Goal: Task Accomplishment & Management: Manage account settings

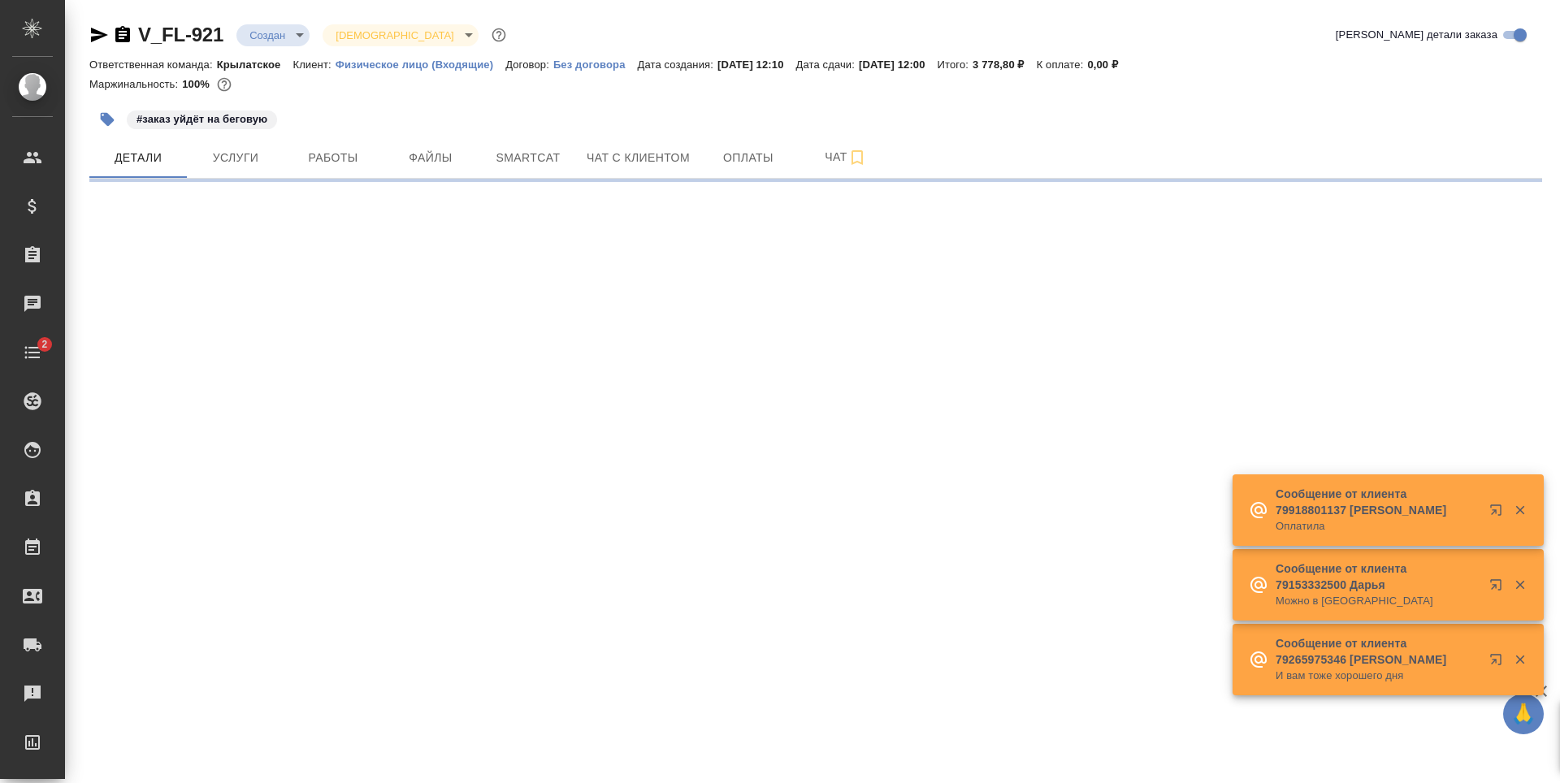
select select "RU"
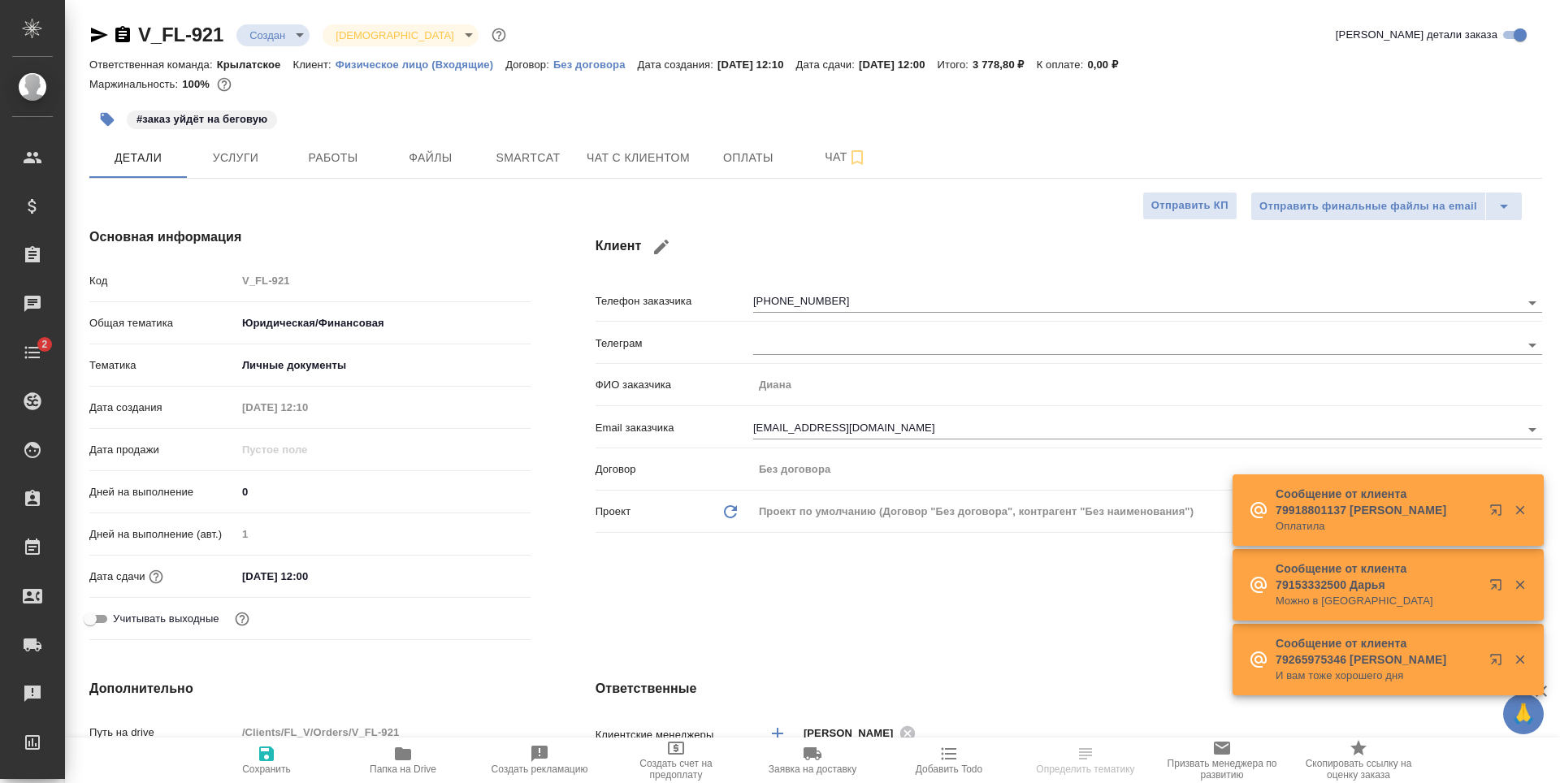
type textarea "x"
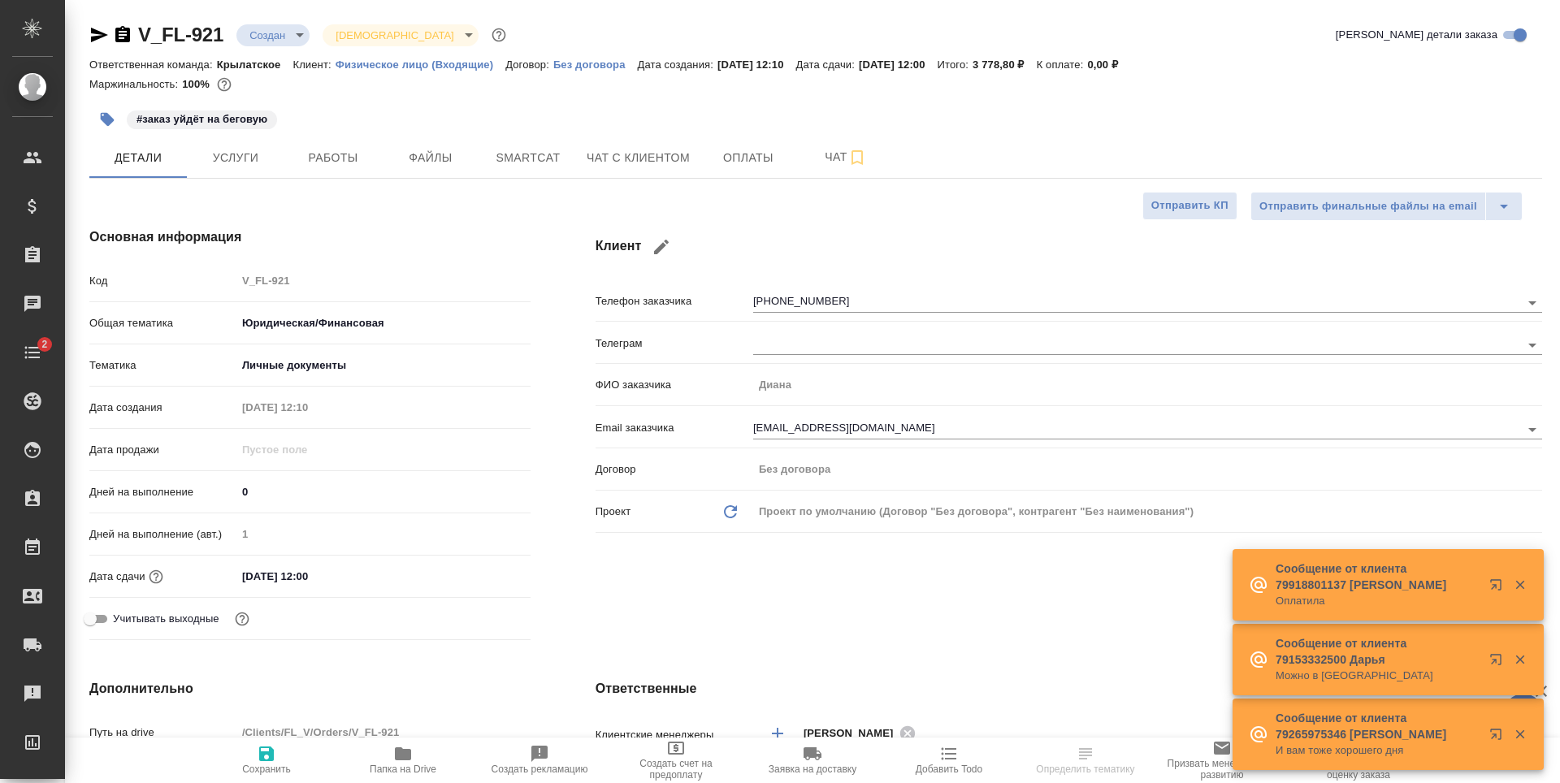
type textarea "x"
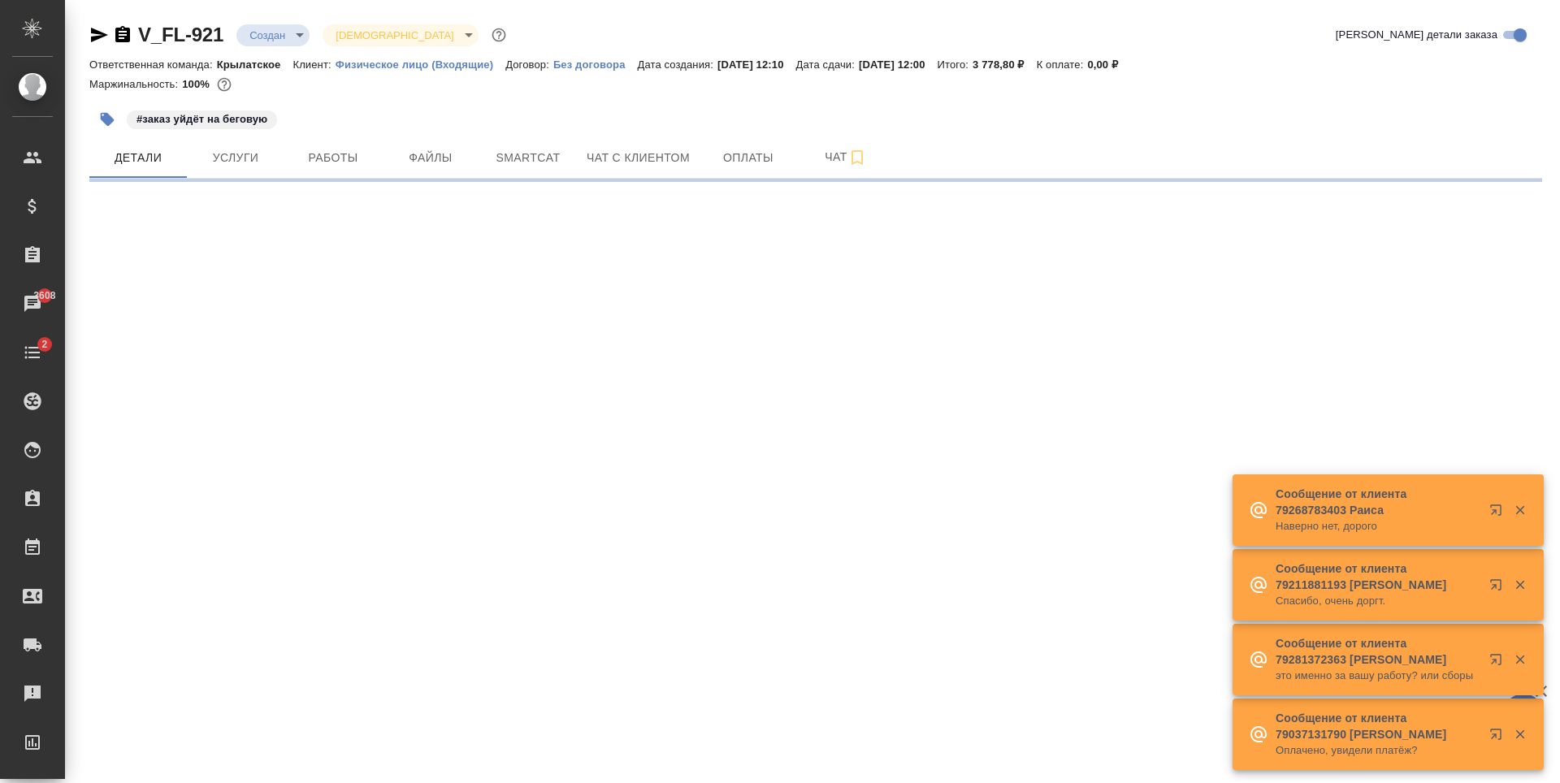
select select "RU"
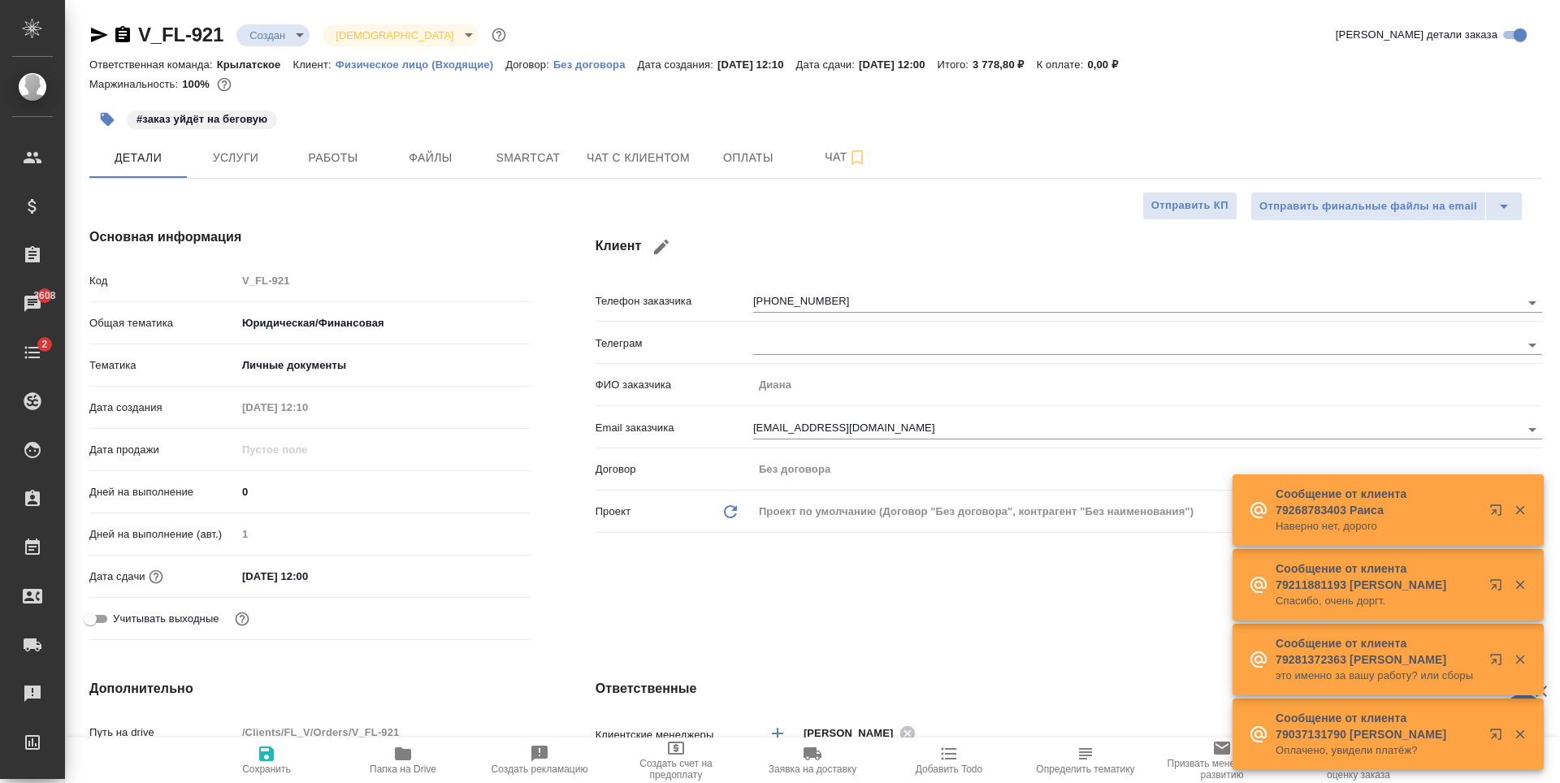
type textarea "x"
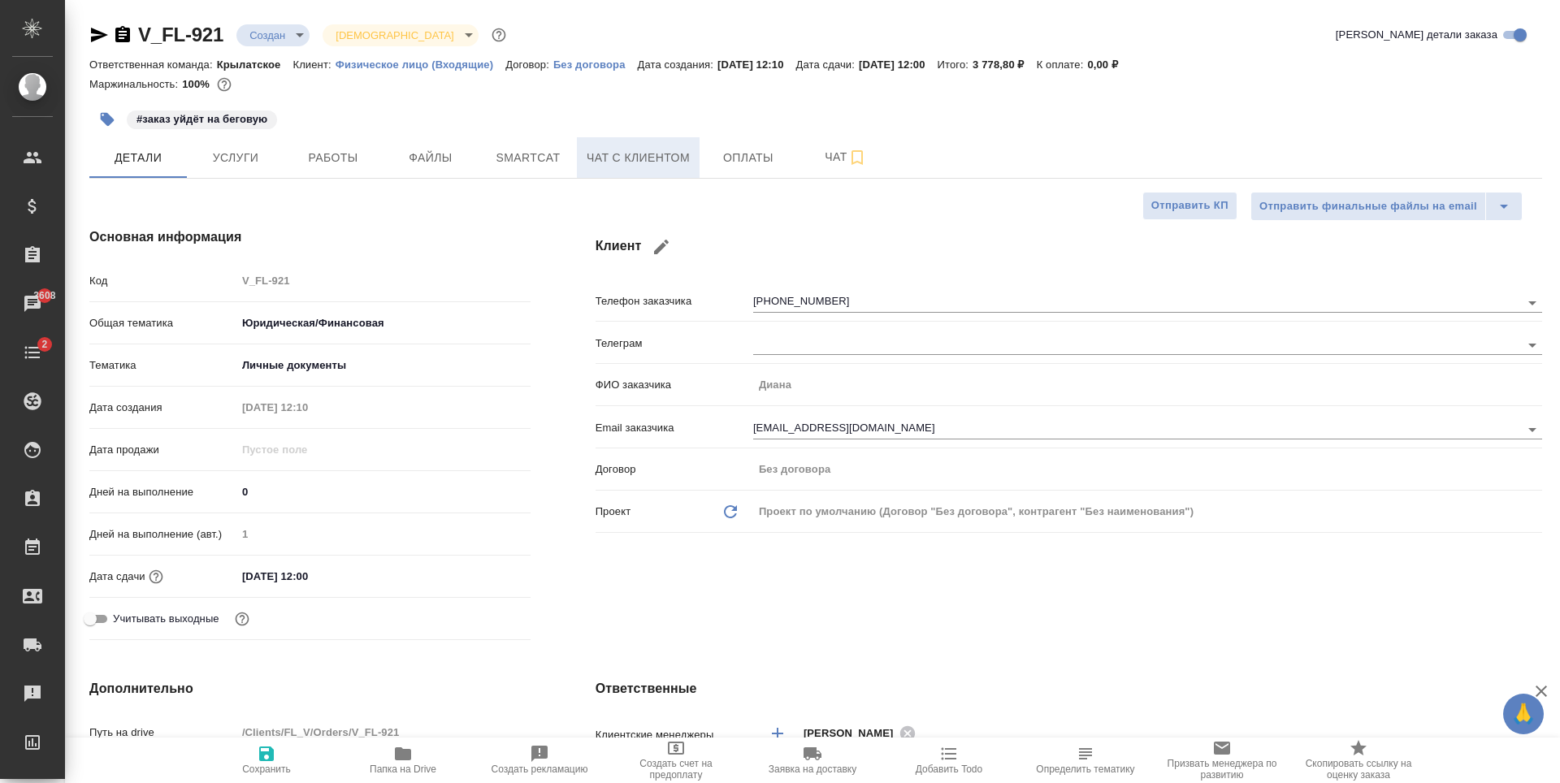
click at [608, 151] on span "Чат с клиентом" at bounding box center [638, 158] width 103 height 20
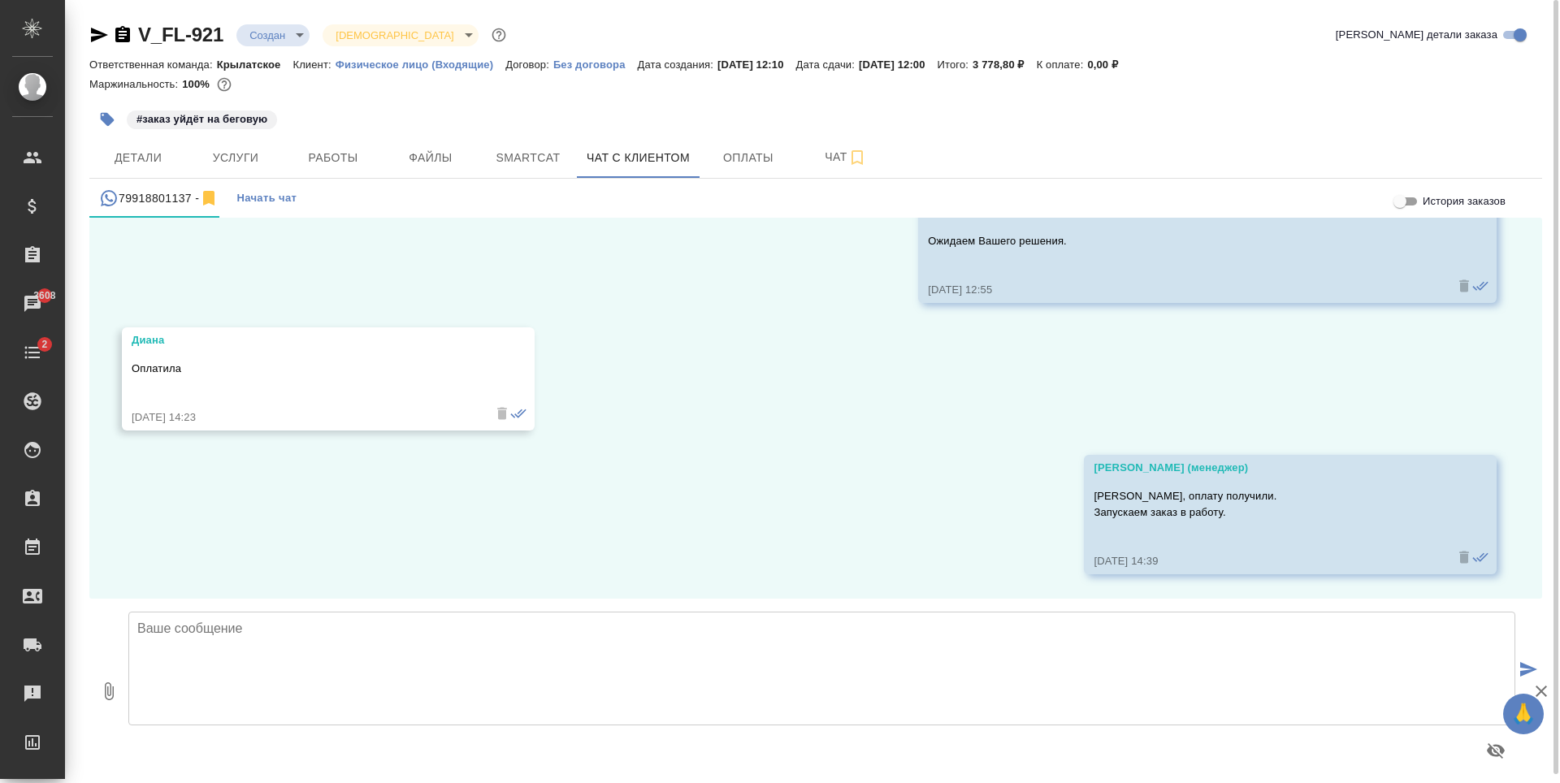
scroll to position [303, 0]
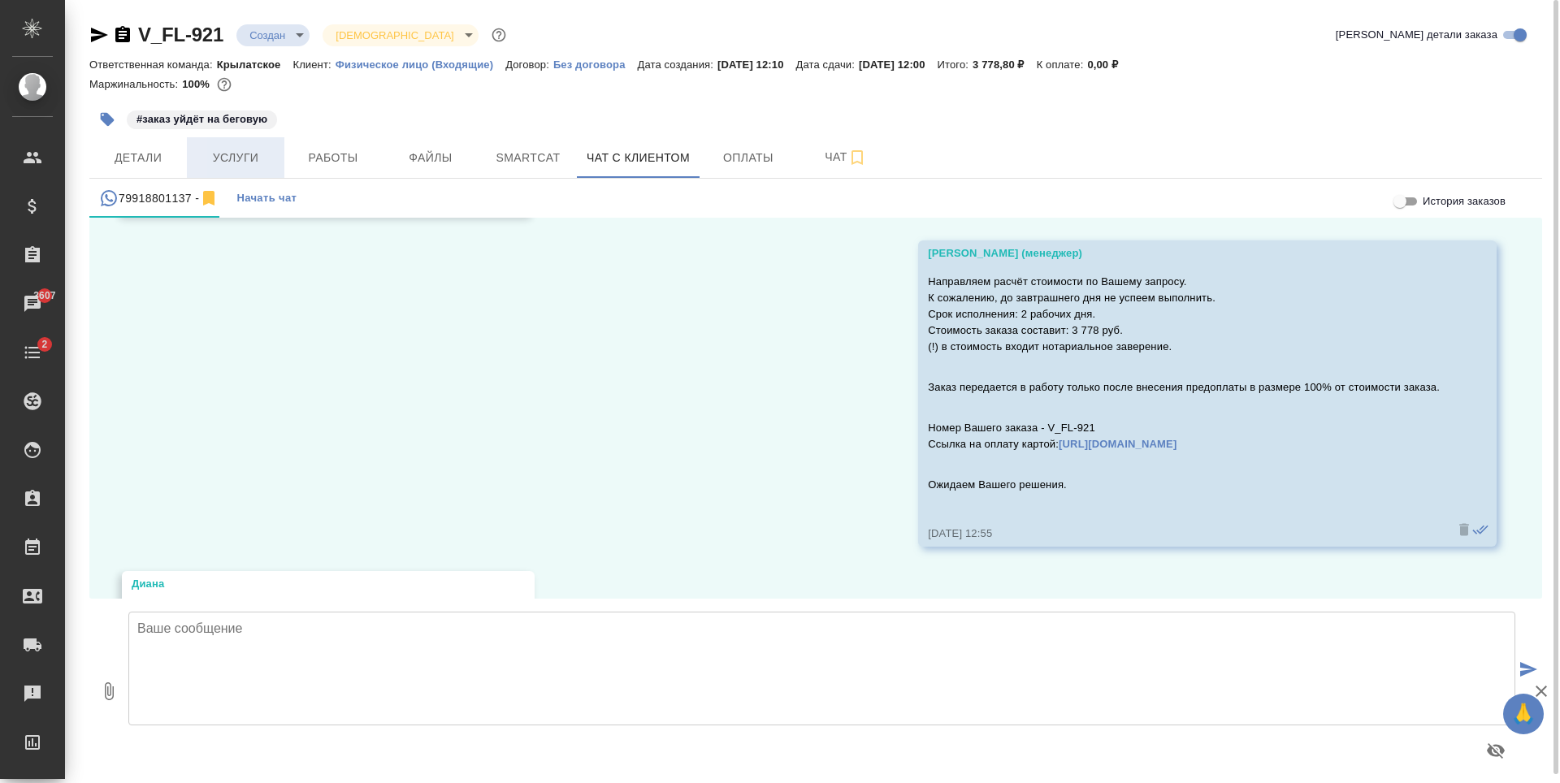
click at [268, 151] on span "Услуги" at bounding box center [236, 158] width 78 height 20
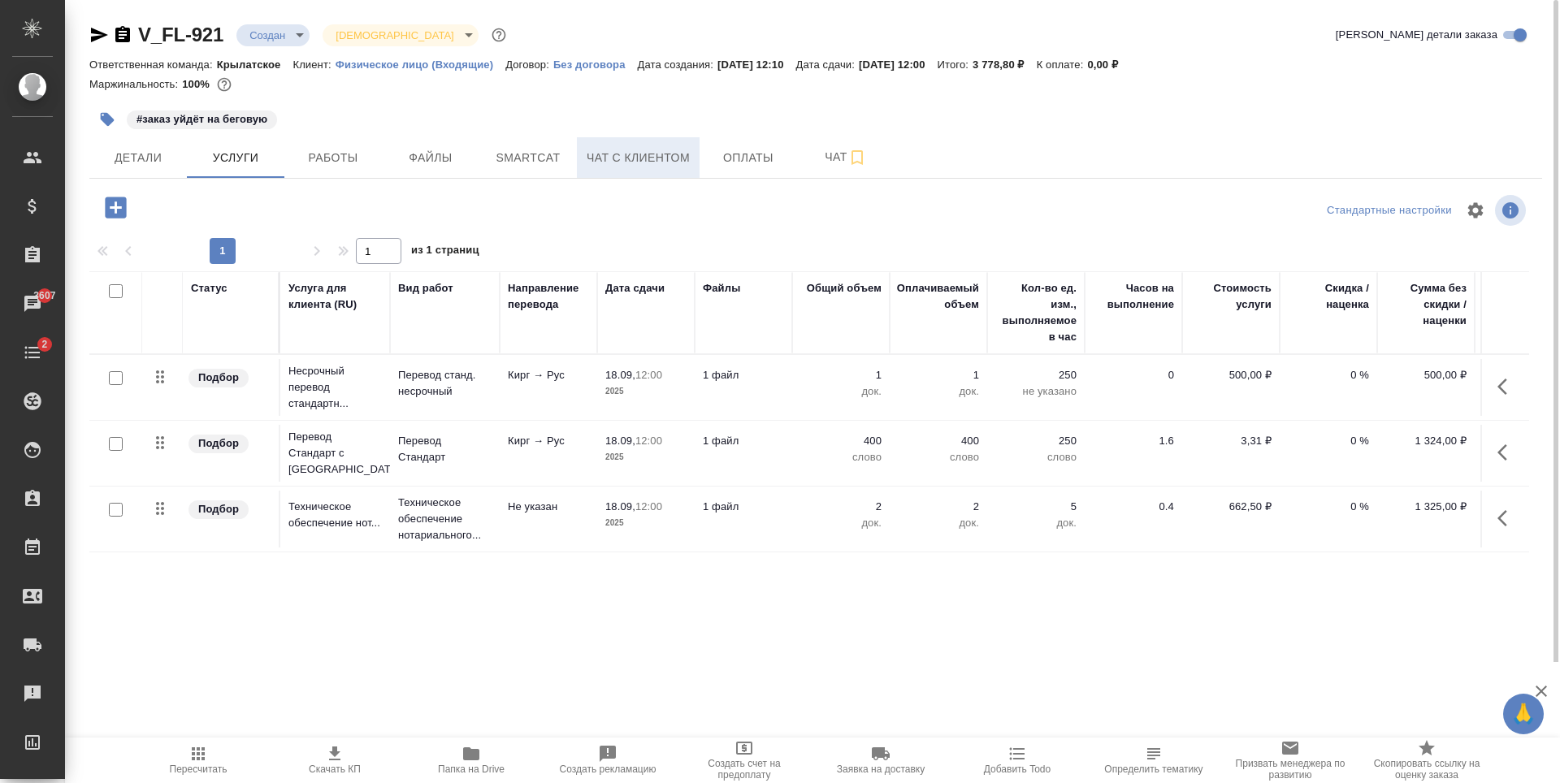
click at [594, 158] on span "Чат с клиентом" at bounding box center [638, 158] width 103 height 20
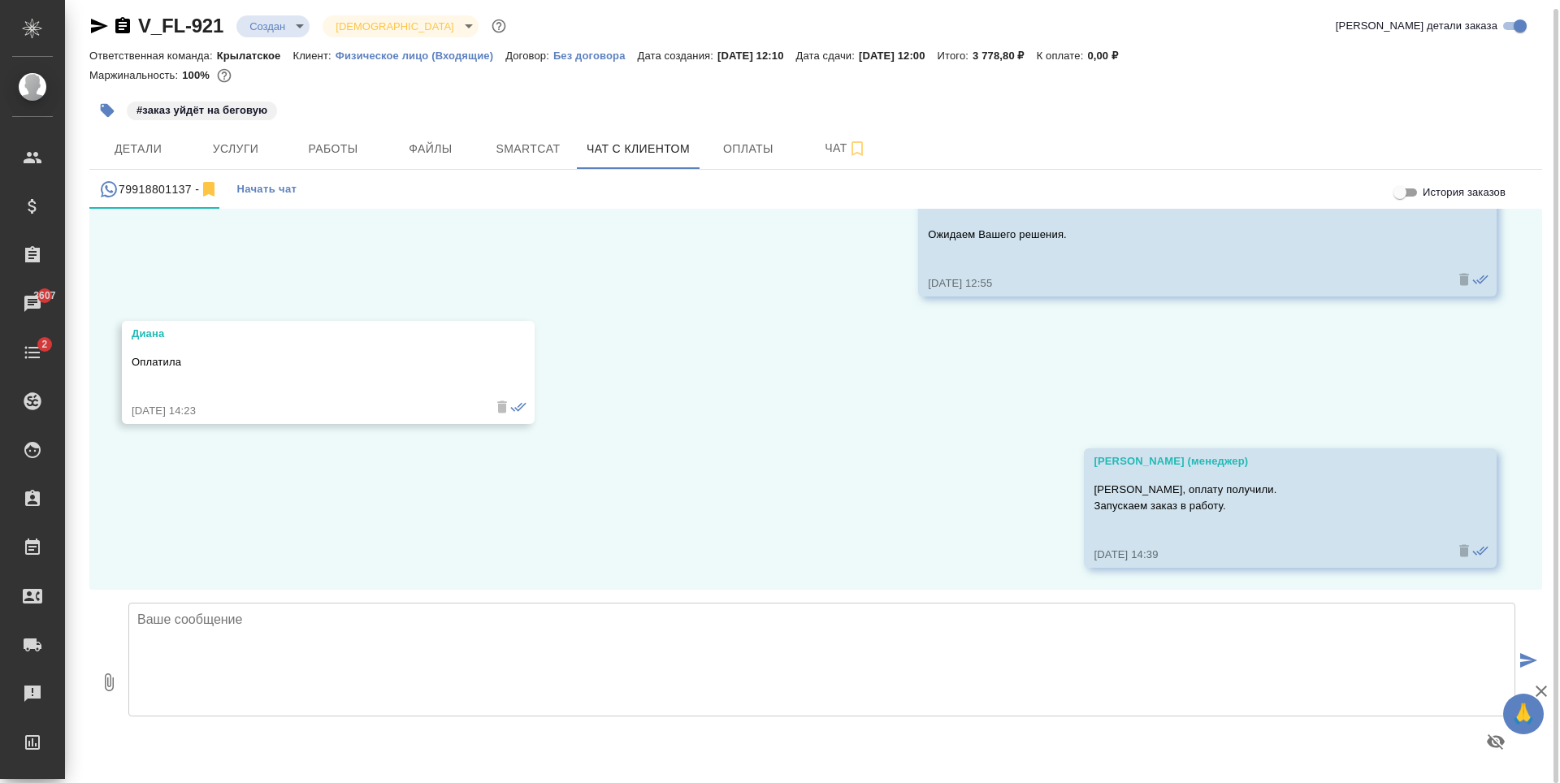
scroll to position [547, 0]
click at [751, 137] on button "Оплаты" at bounding box center [747, 148] width 97 height 41
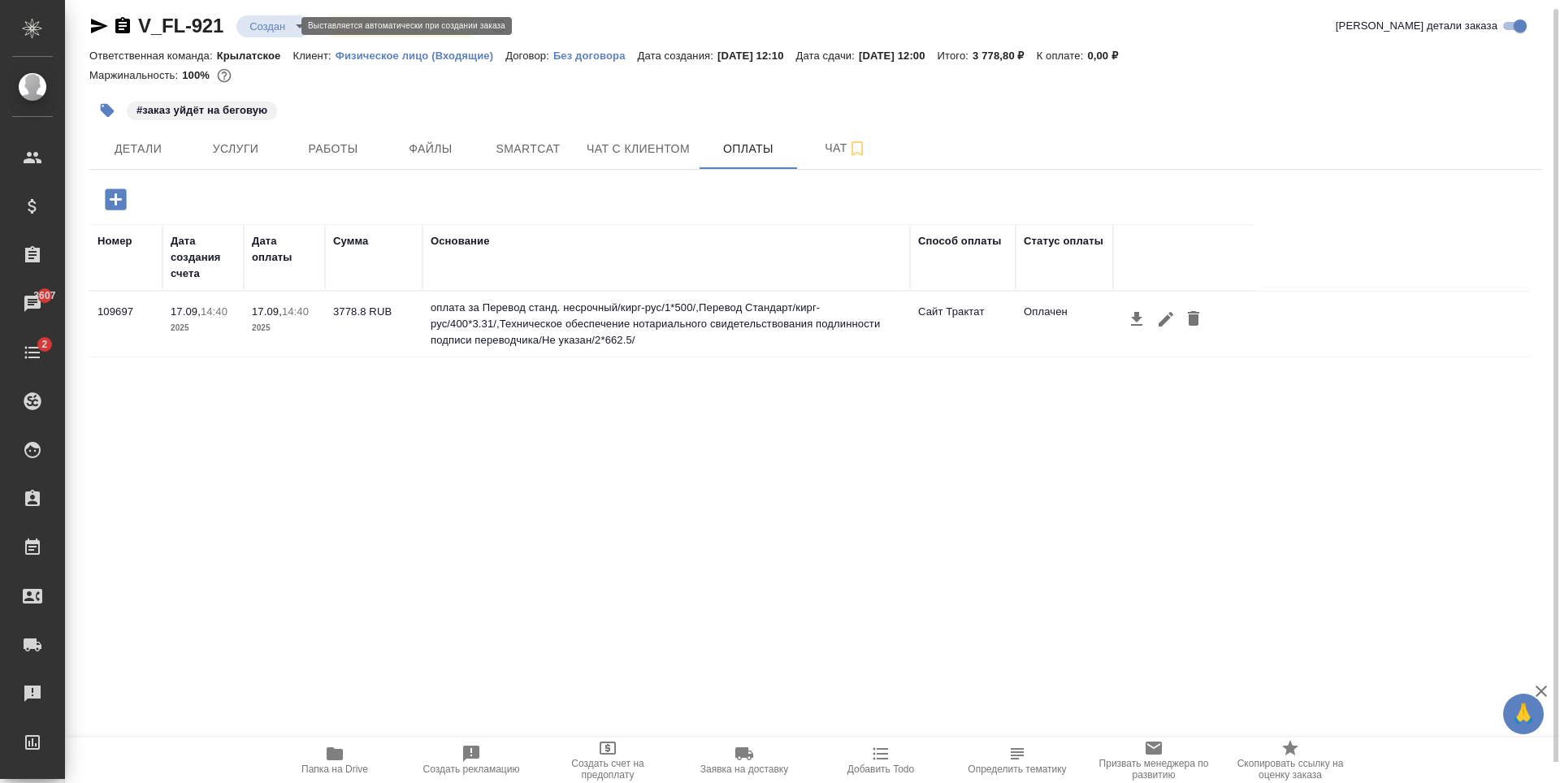
click at [271, 26] on body "🙏 .cls-1 fill:#fff; AWATERA Antonova Kristina Клиенты Спецификации Заказы 3607 …" at bounding box center [780, 391] width 1560 height 783
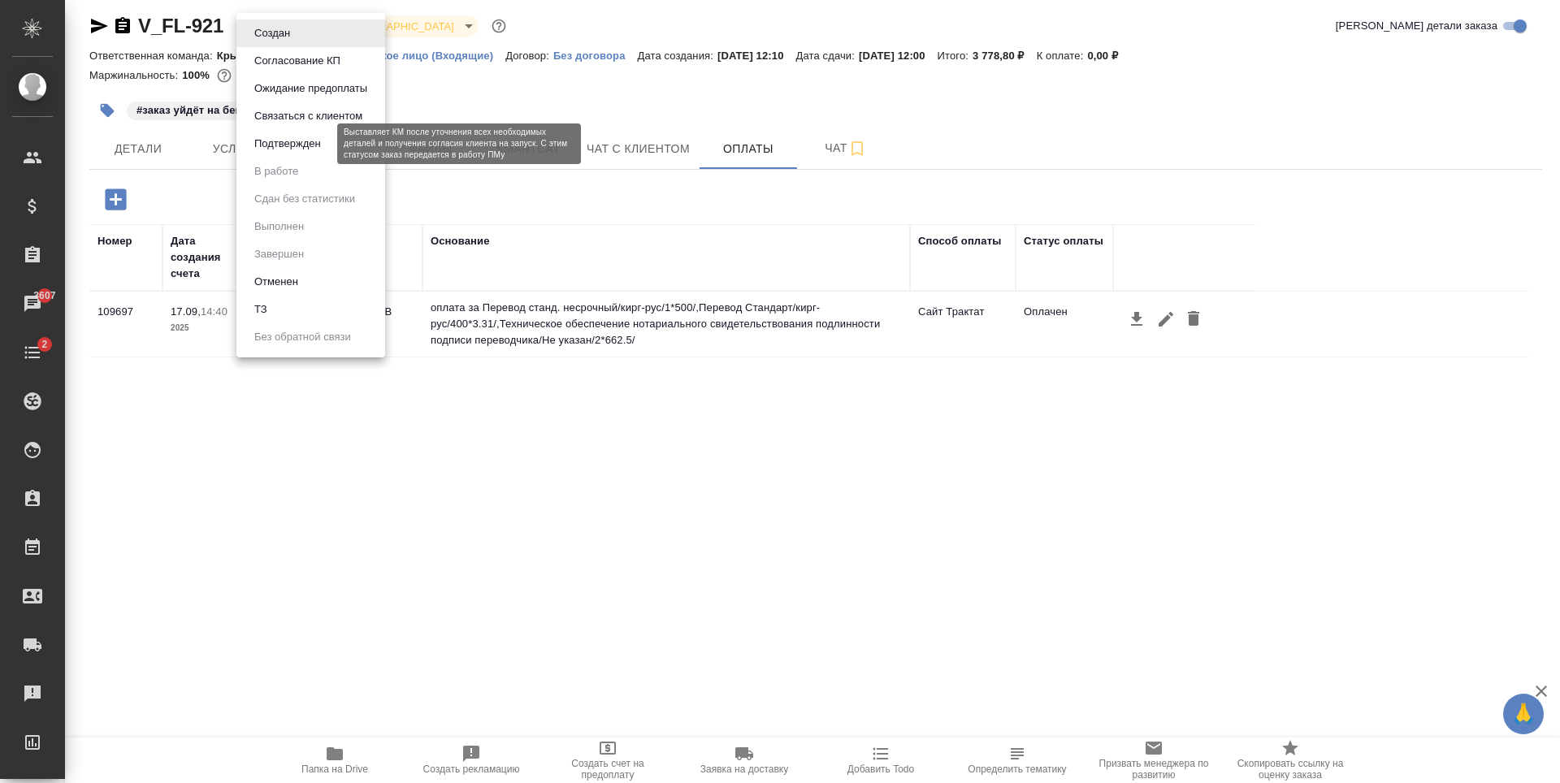
click at [324, 146] on button "Подтвержден" at bounding box center [287, 144] width 76 height 18
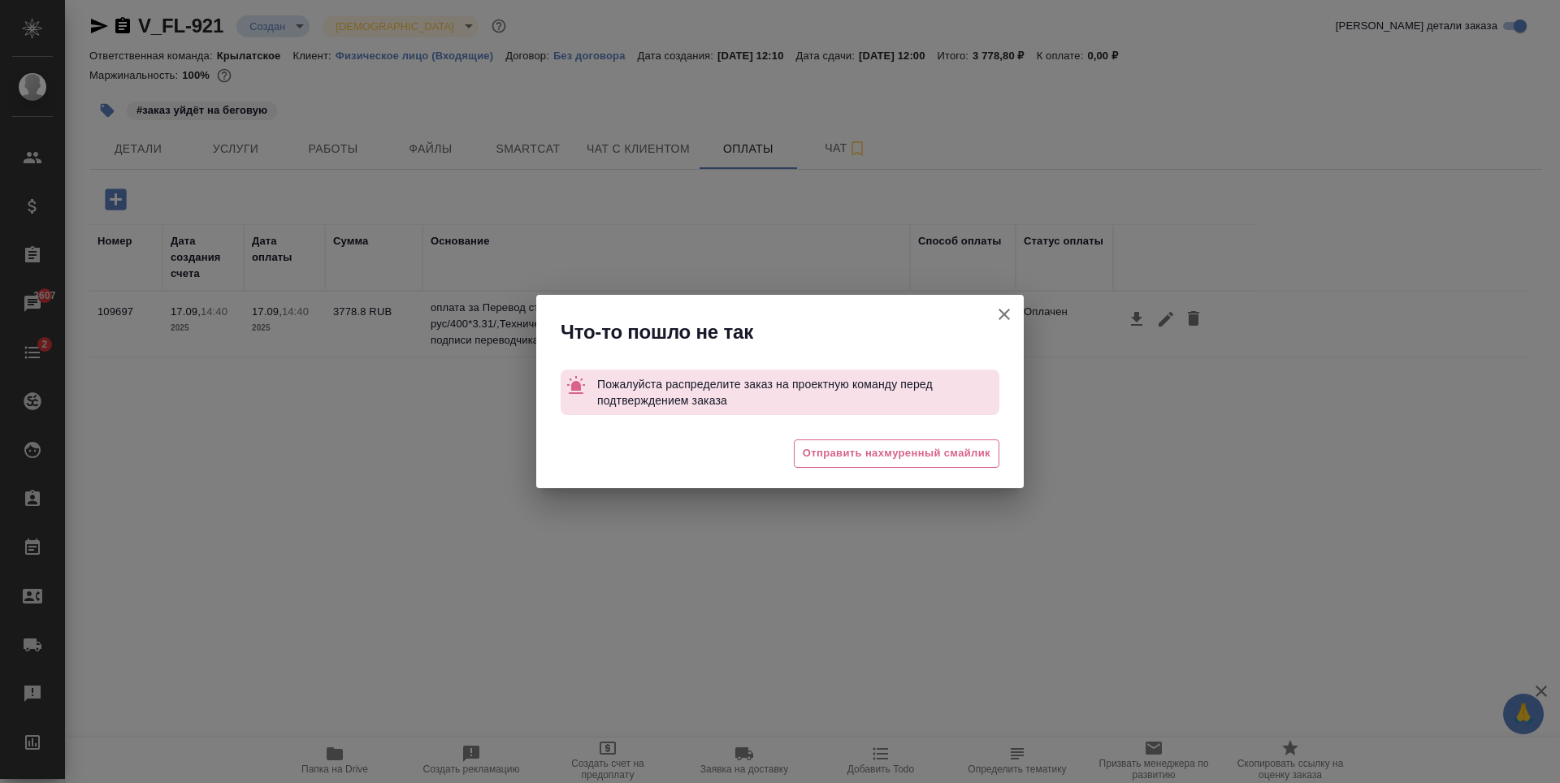
click at [1001, 311] on icon "button" at bounding box center [1003, 314] width 11 height 11
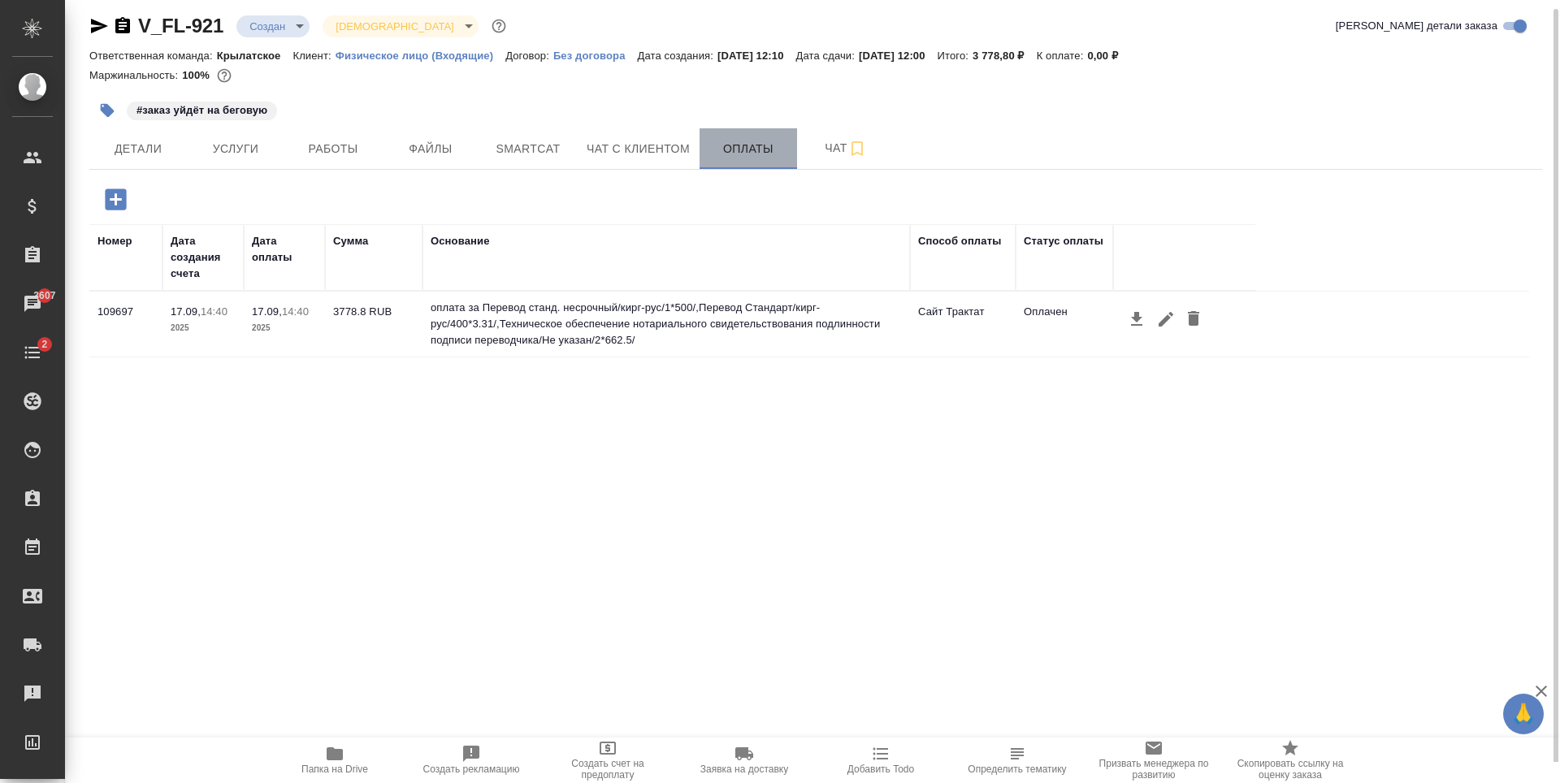
click at [773, 147] on span "Оплаты" at bounding box center [748, 149] width 78 height 20
click at [627, 144] on span "Чат с клиентом" at bounding box center [638, 149] width 103 height 20
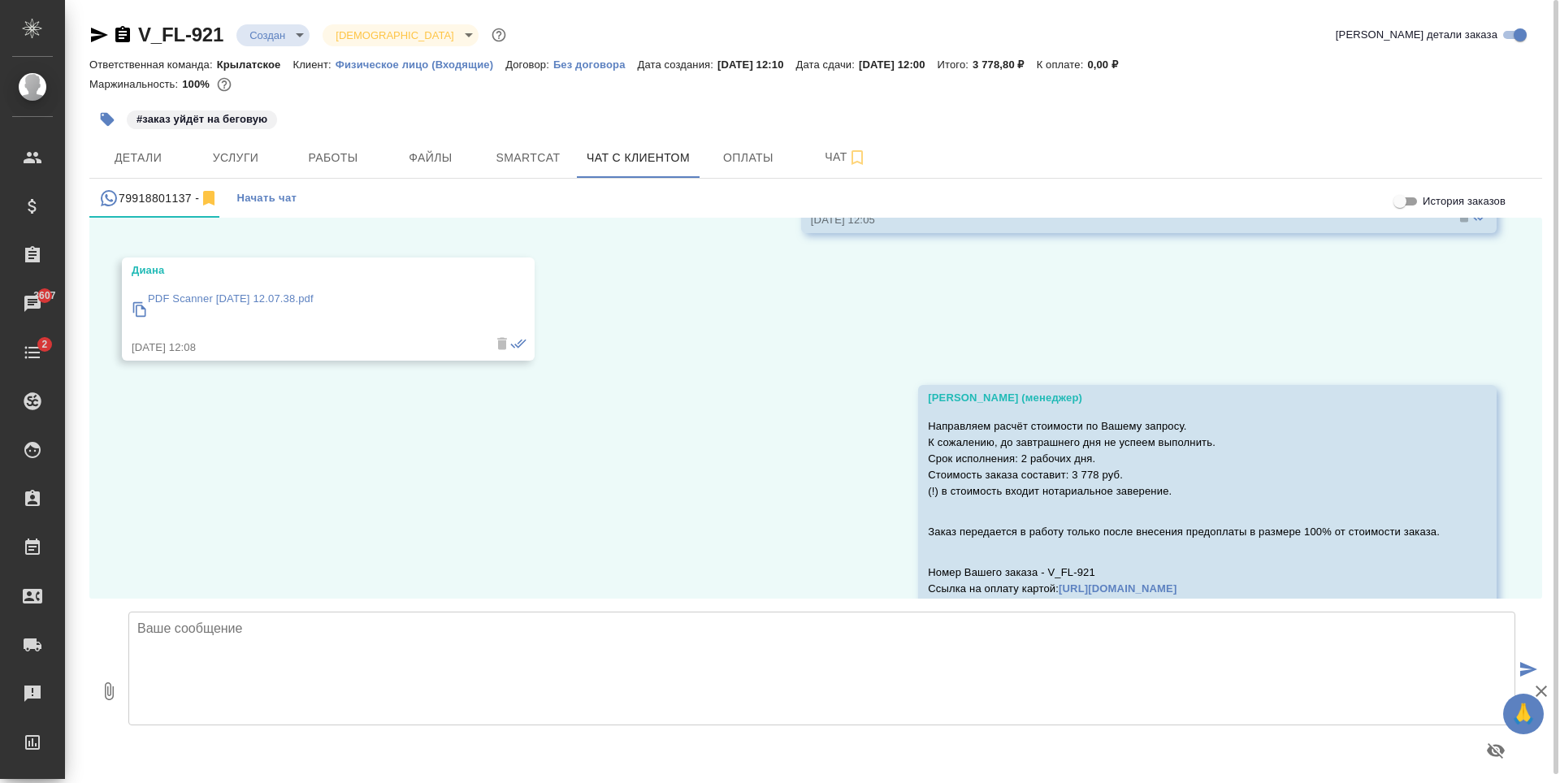
scroll to position [59, 0]
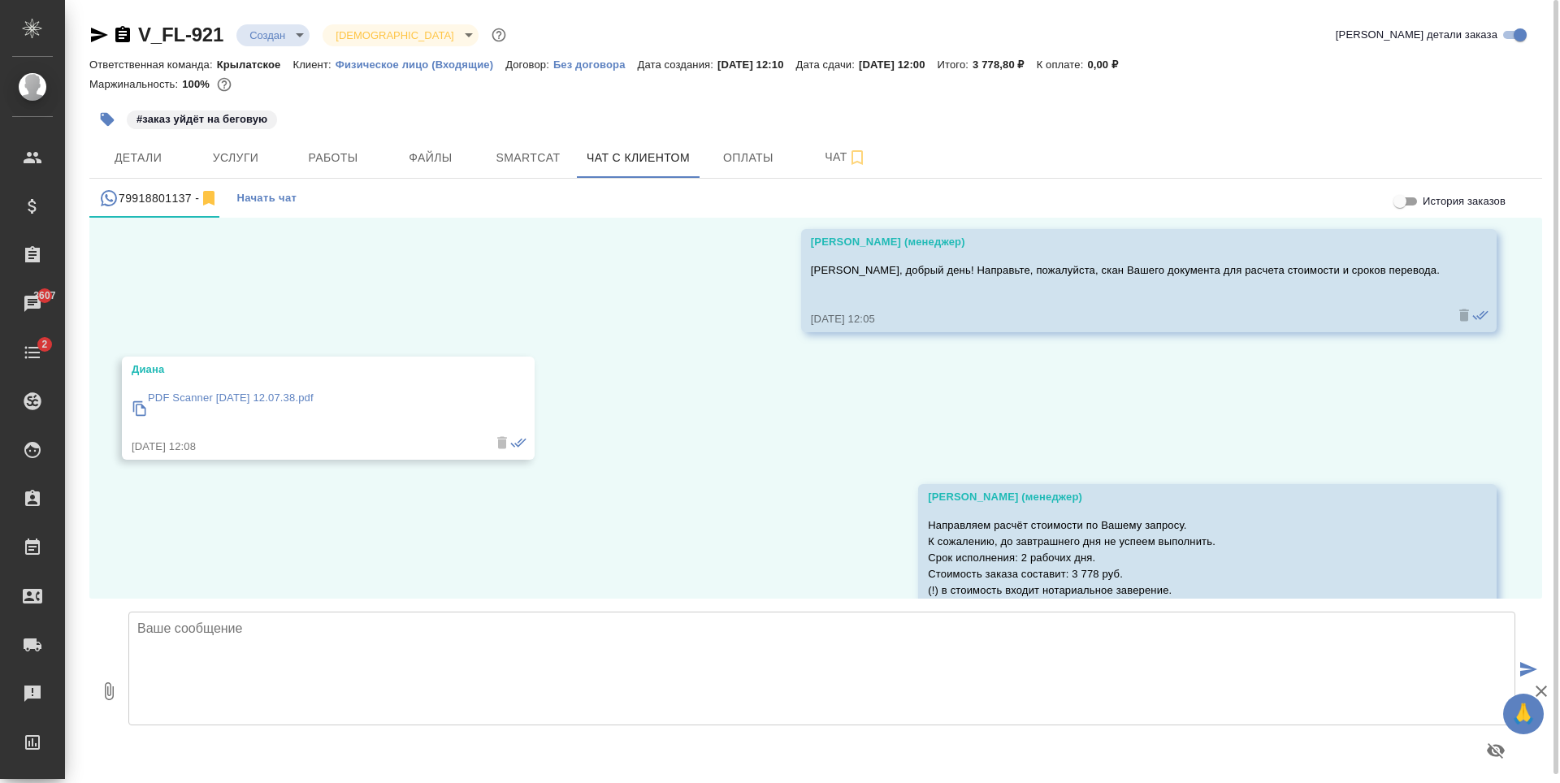
click at [263, 392] on p "PDF Scanner 170925 12.07.38.pdf" at bounding box center [231, 398] width 166 height 16
click at [266, 148] on span "Услуги" at bounding box center [236, 158] width 78 height 20
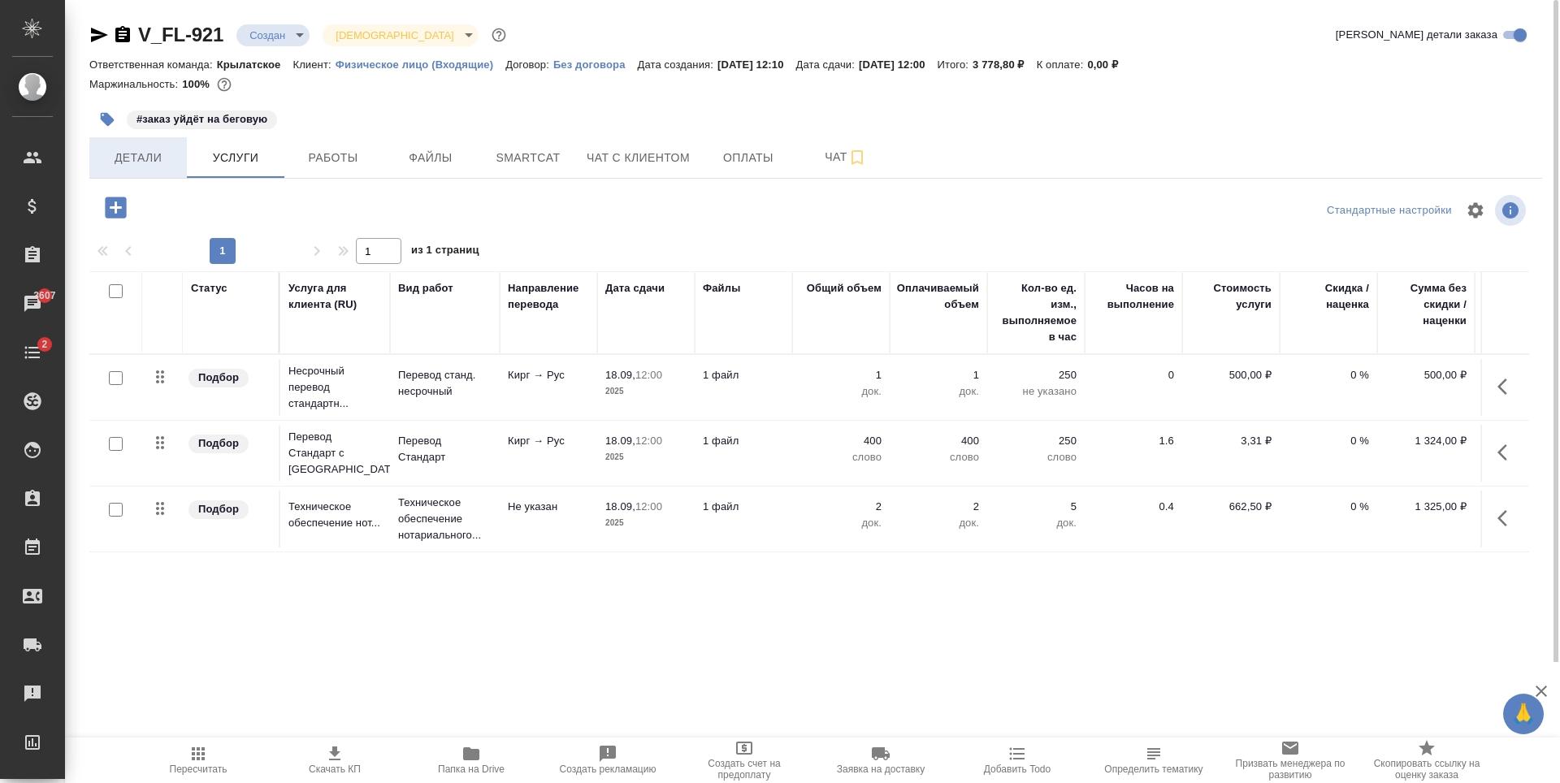
click at [149, 154] on span "Детали" at bounding box center [138, 158] width 78 height 20
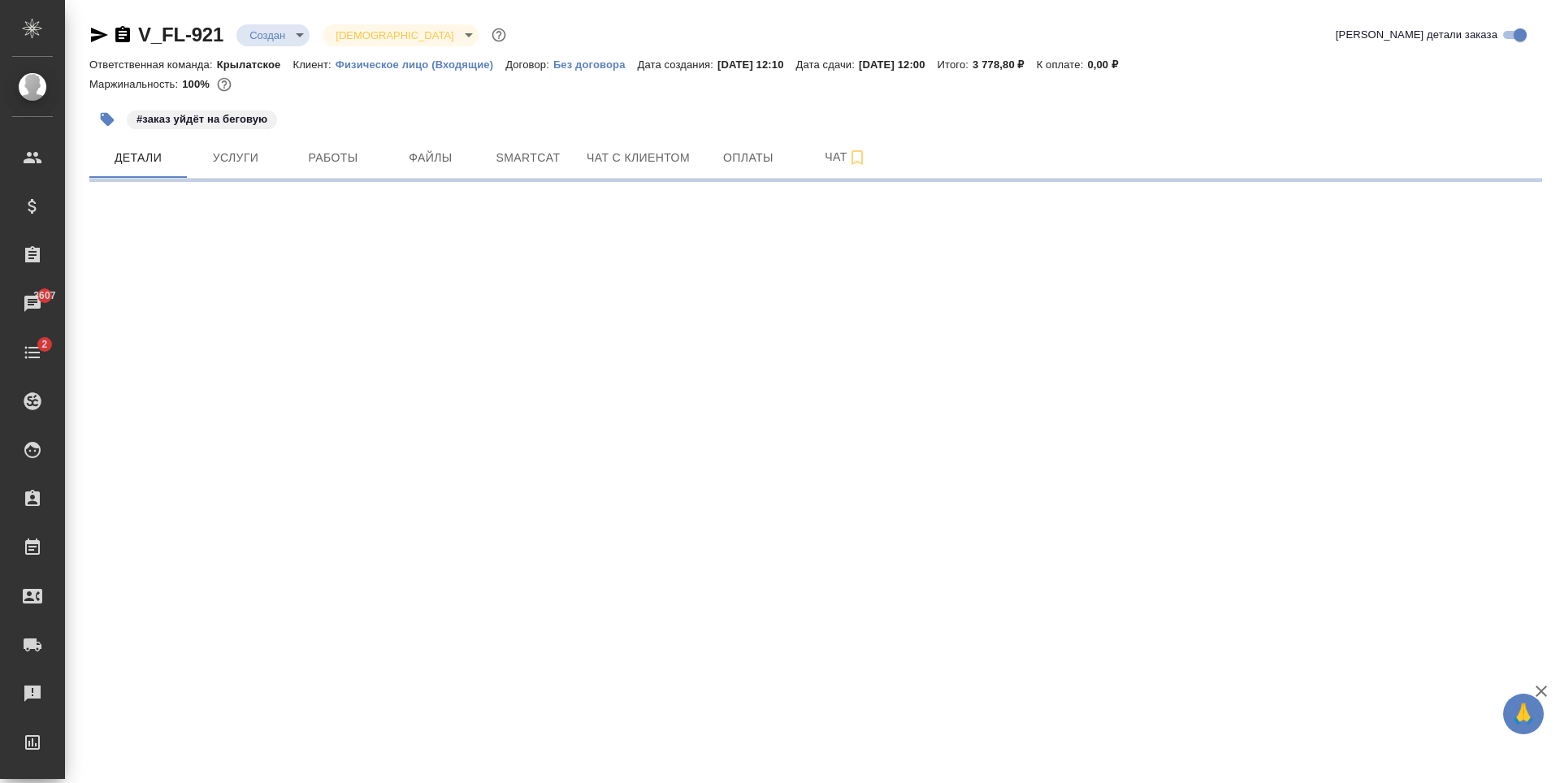
select select "RU"
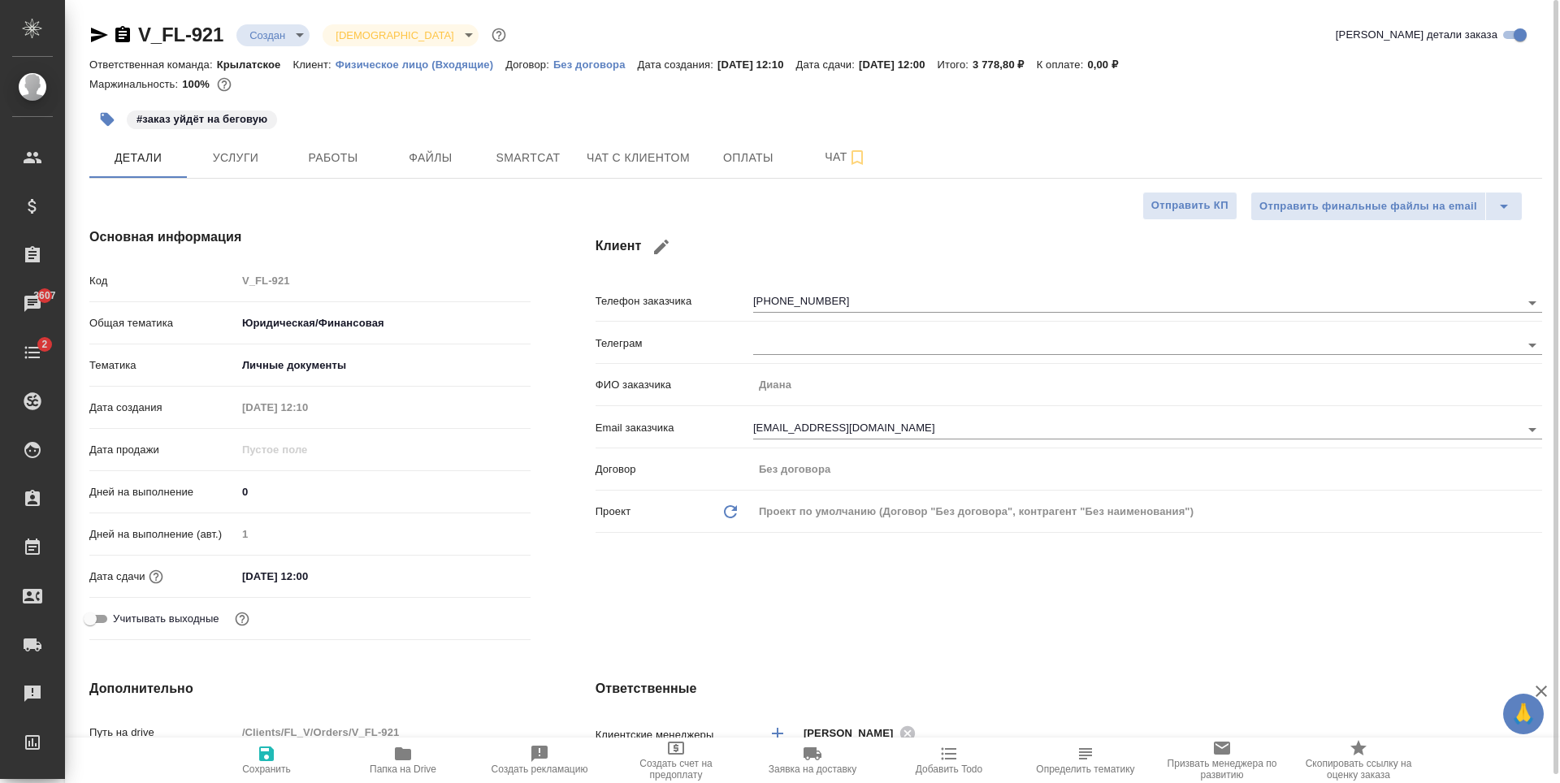
type textarea "x"
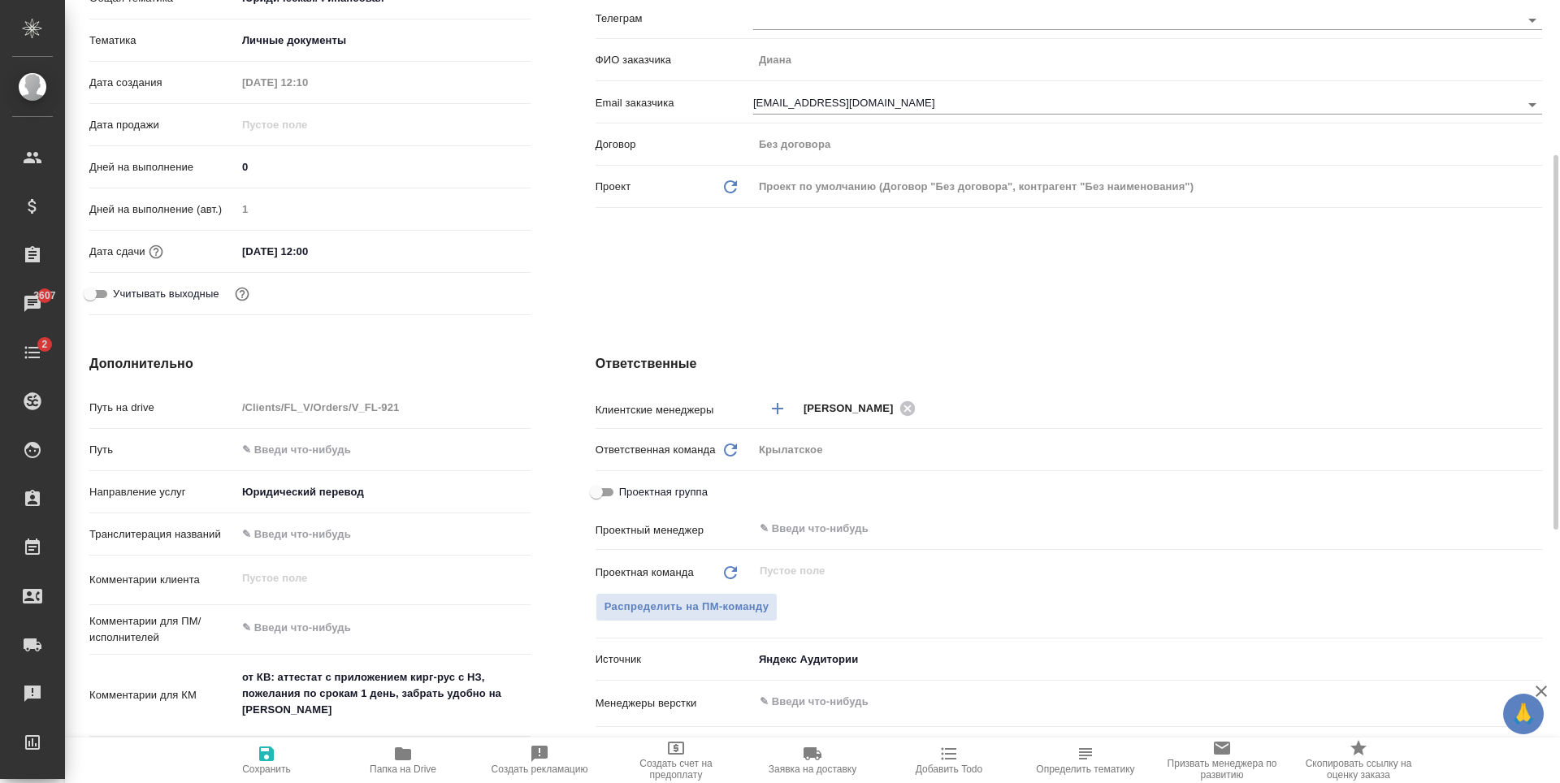
scroll to position [487, 0]
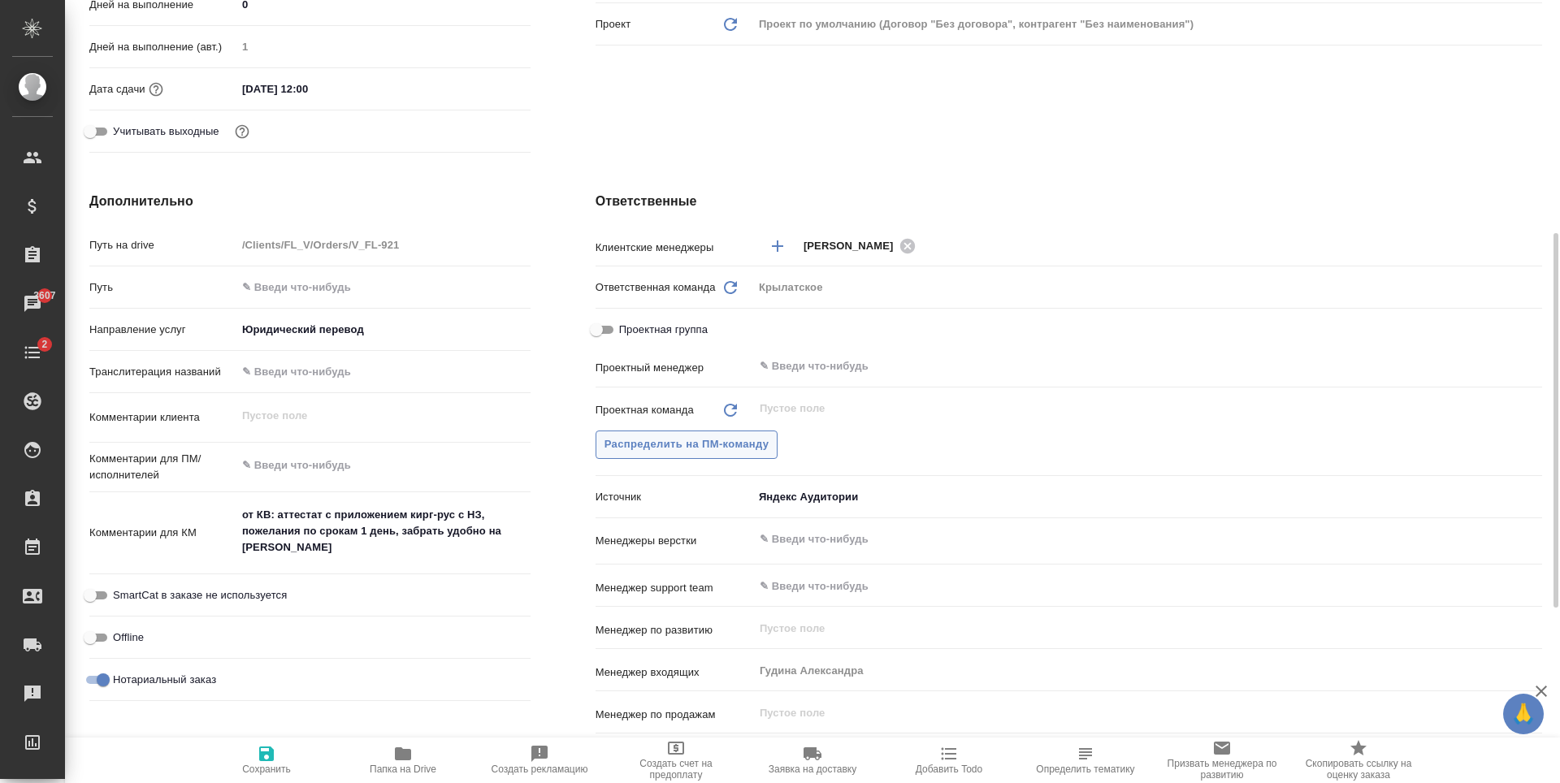
click at [772, 443] on button "Распределить на ПМ-команду" at bounding box center [686, 445] width 183 height 28
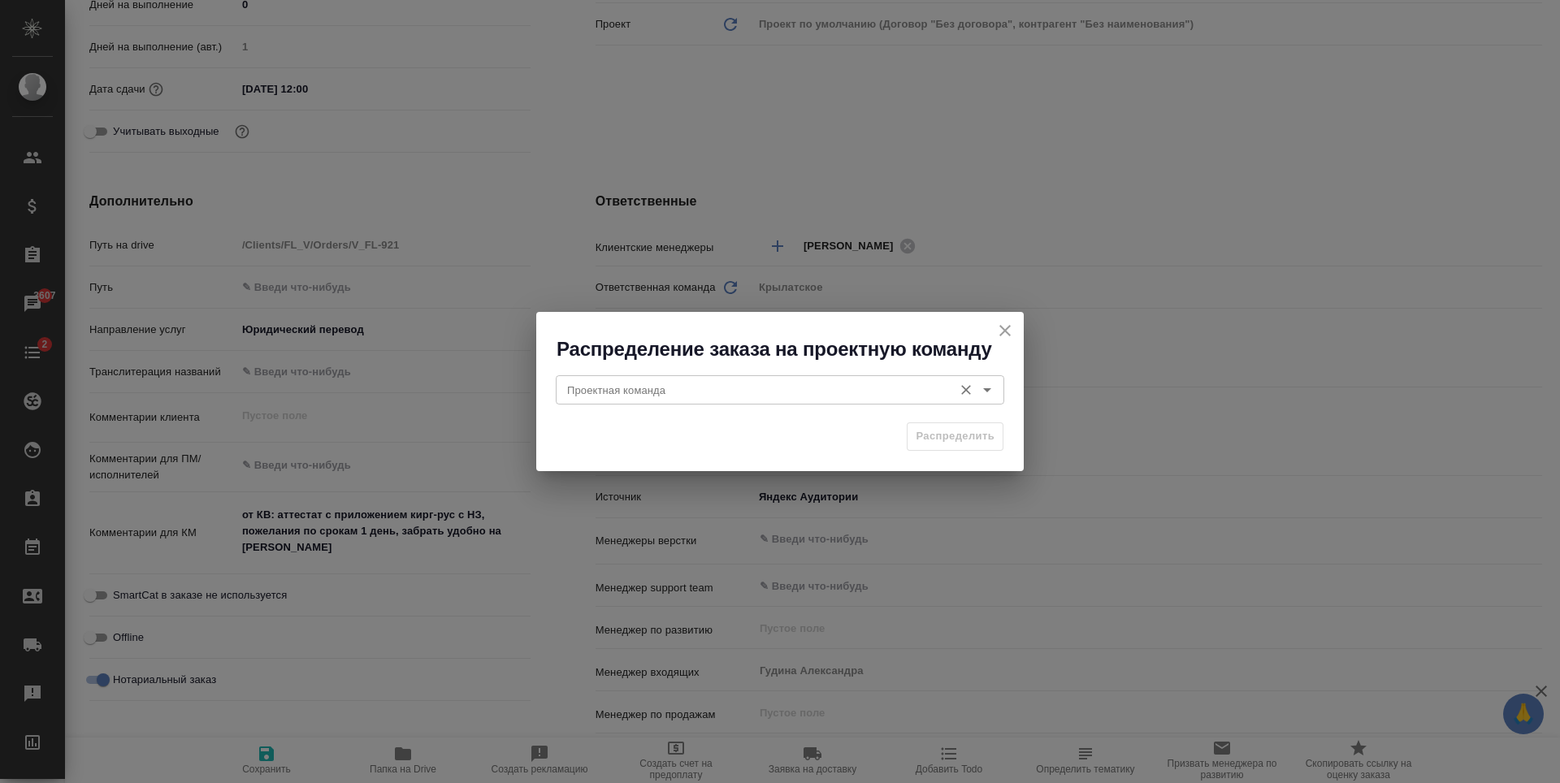
click at [786, 388] on input "Проектная команда" at bounding box center [753, 389] width 384 height 19
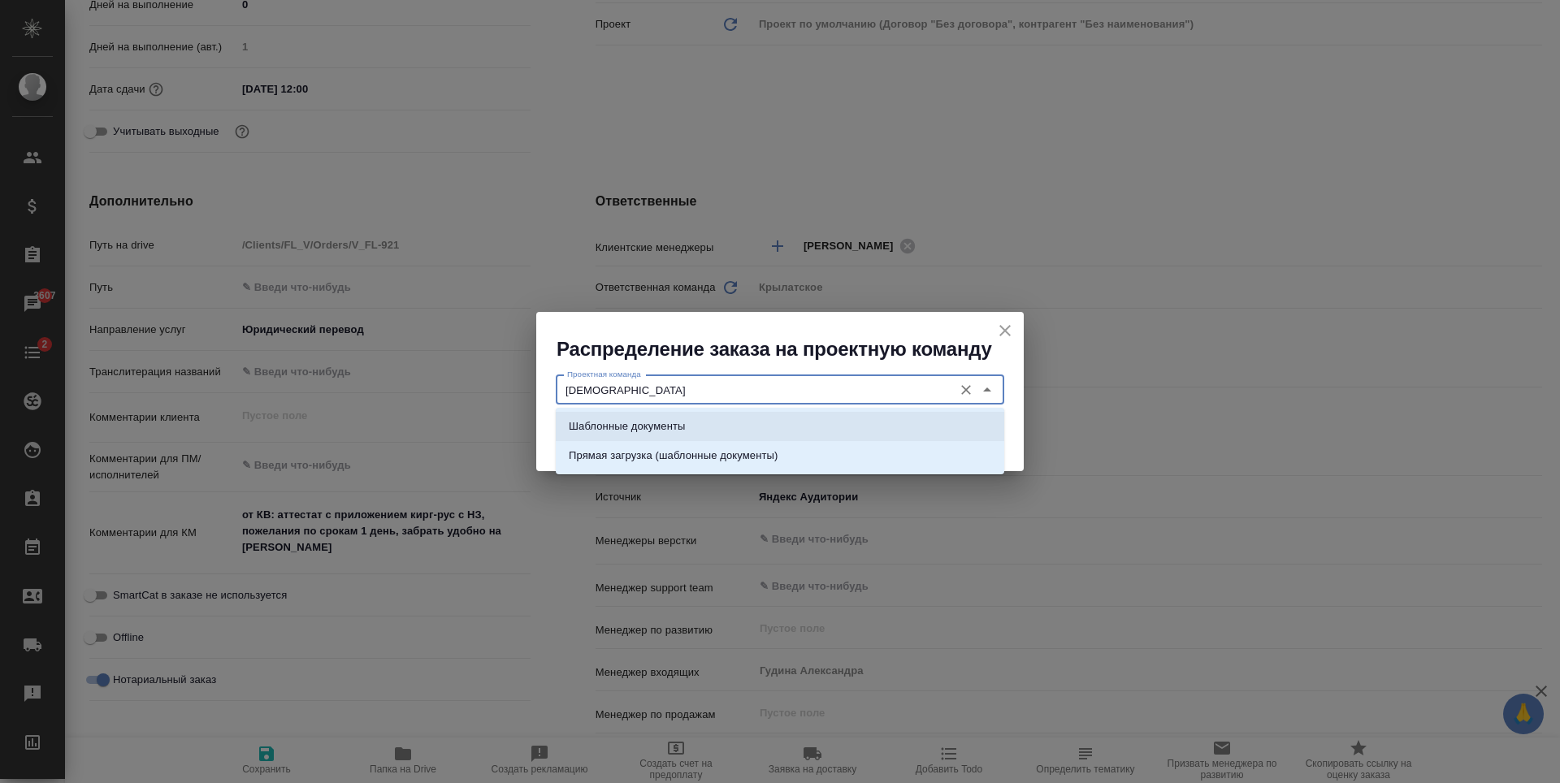
click at [808, 428] on li "Шаблонные документы" at bounding box center [780, 426] width 448 height 29
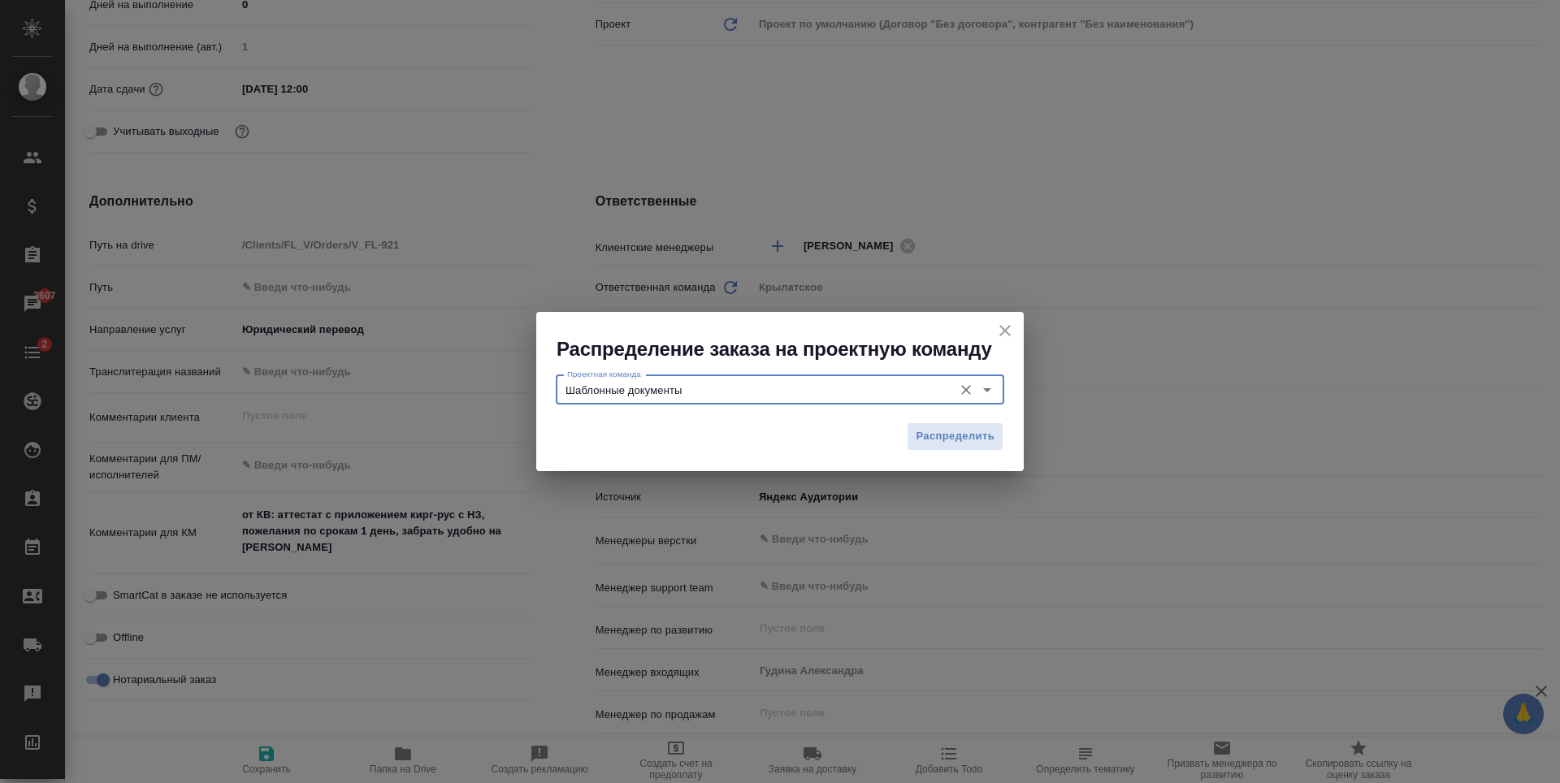
type input "Шаблонные документы"
click at [905, 444] on div "Распределить" at bounding box center [779, 442] width 487 height 57
click at [931, 428] on span "Распределить" at bounding box center [955, 436] width 79 height 19
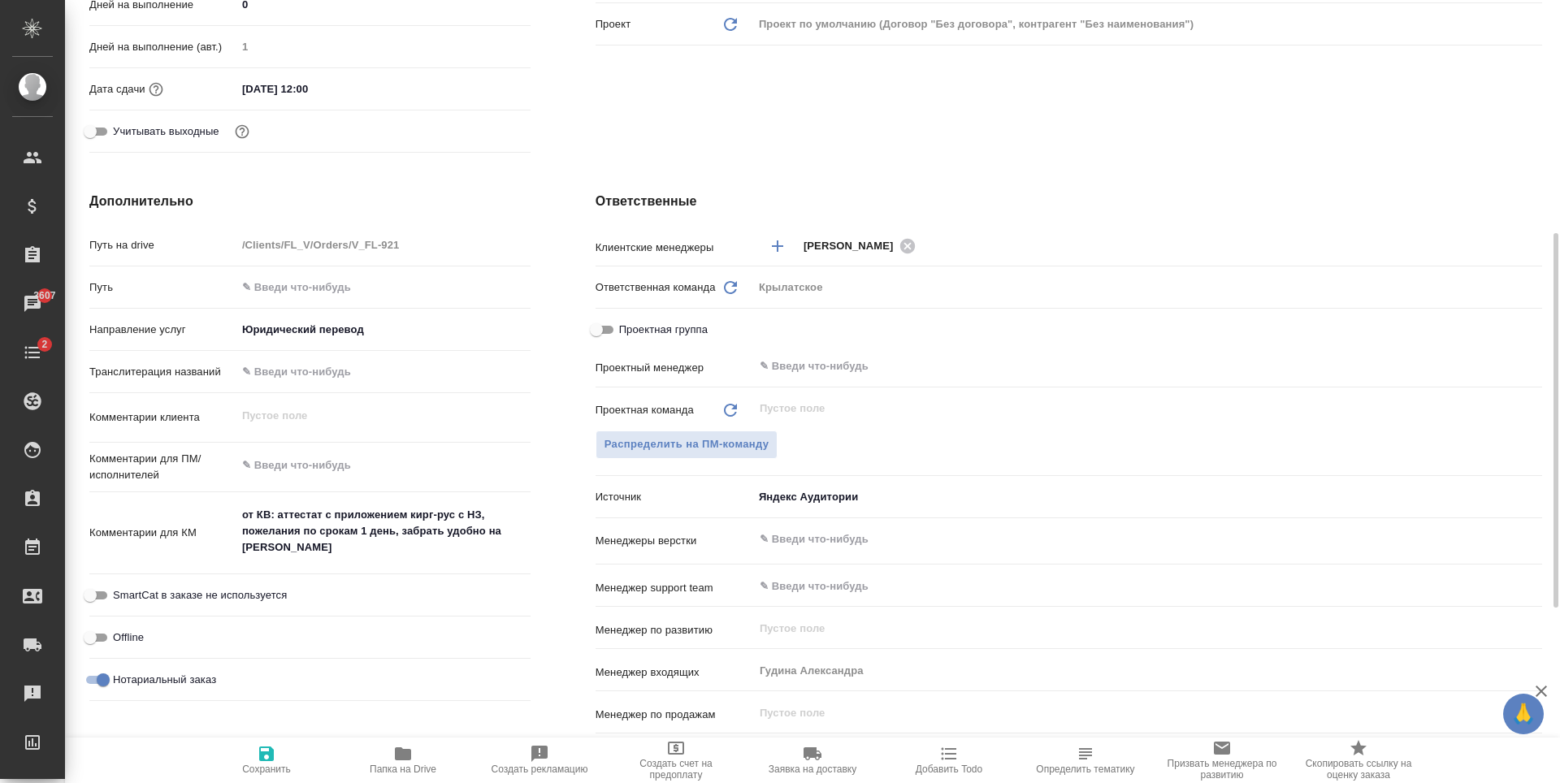
type textarea "x"
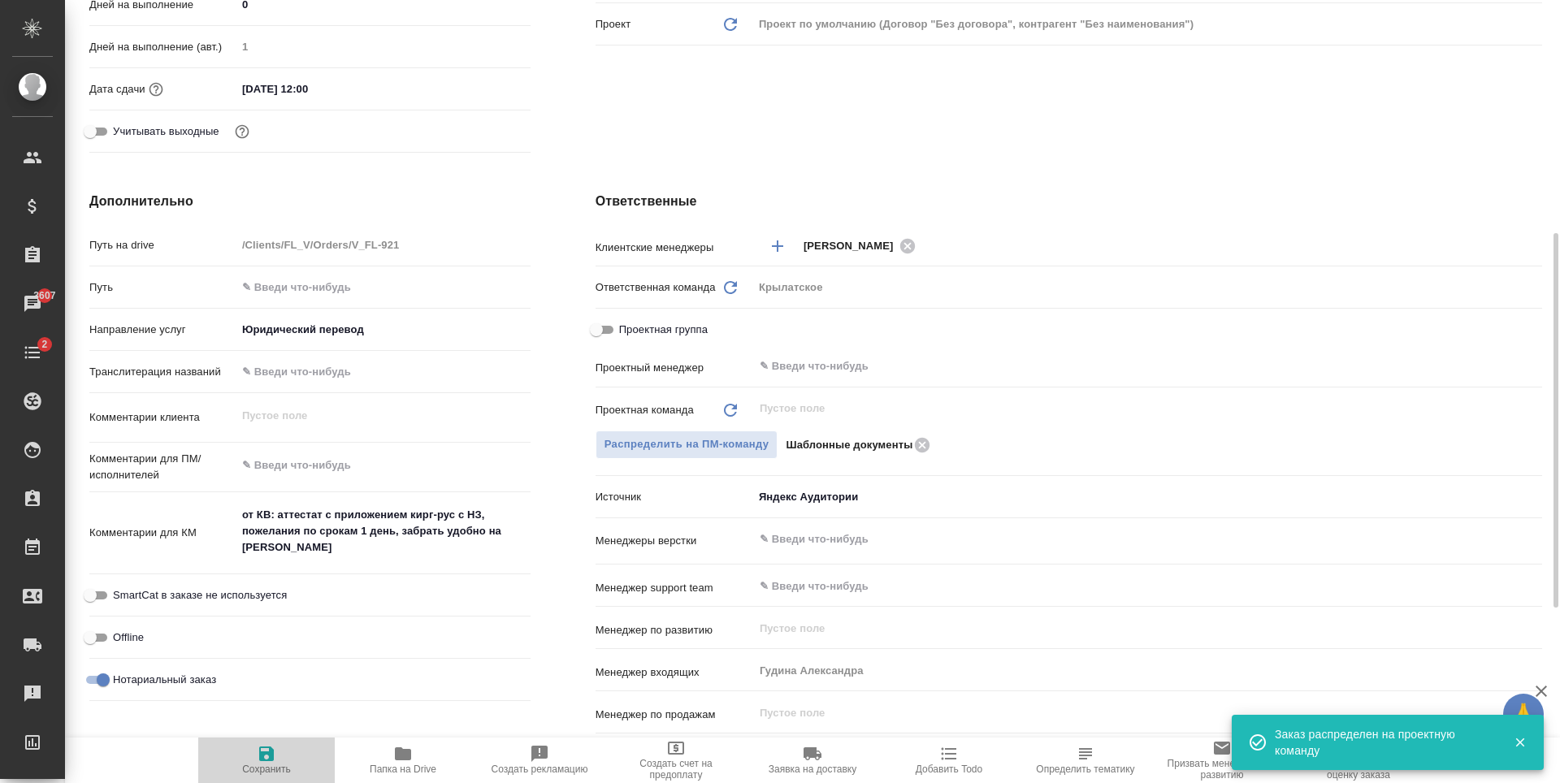
click at [266, 747] on icon "button" at bounding box center [266, 754] width 15 height 15
type textarea "x"
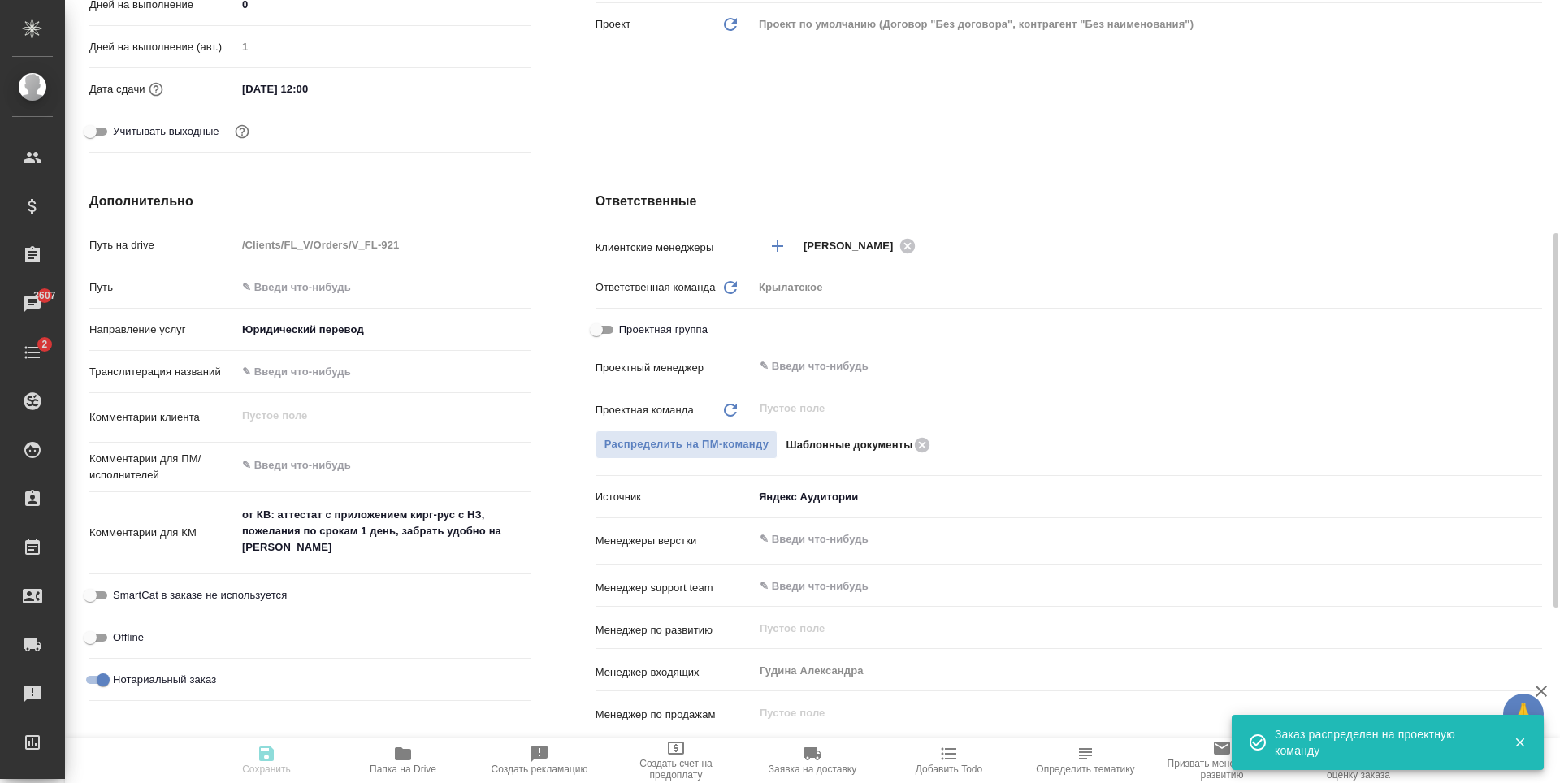
type textarea "x"
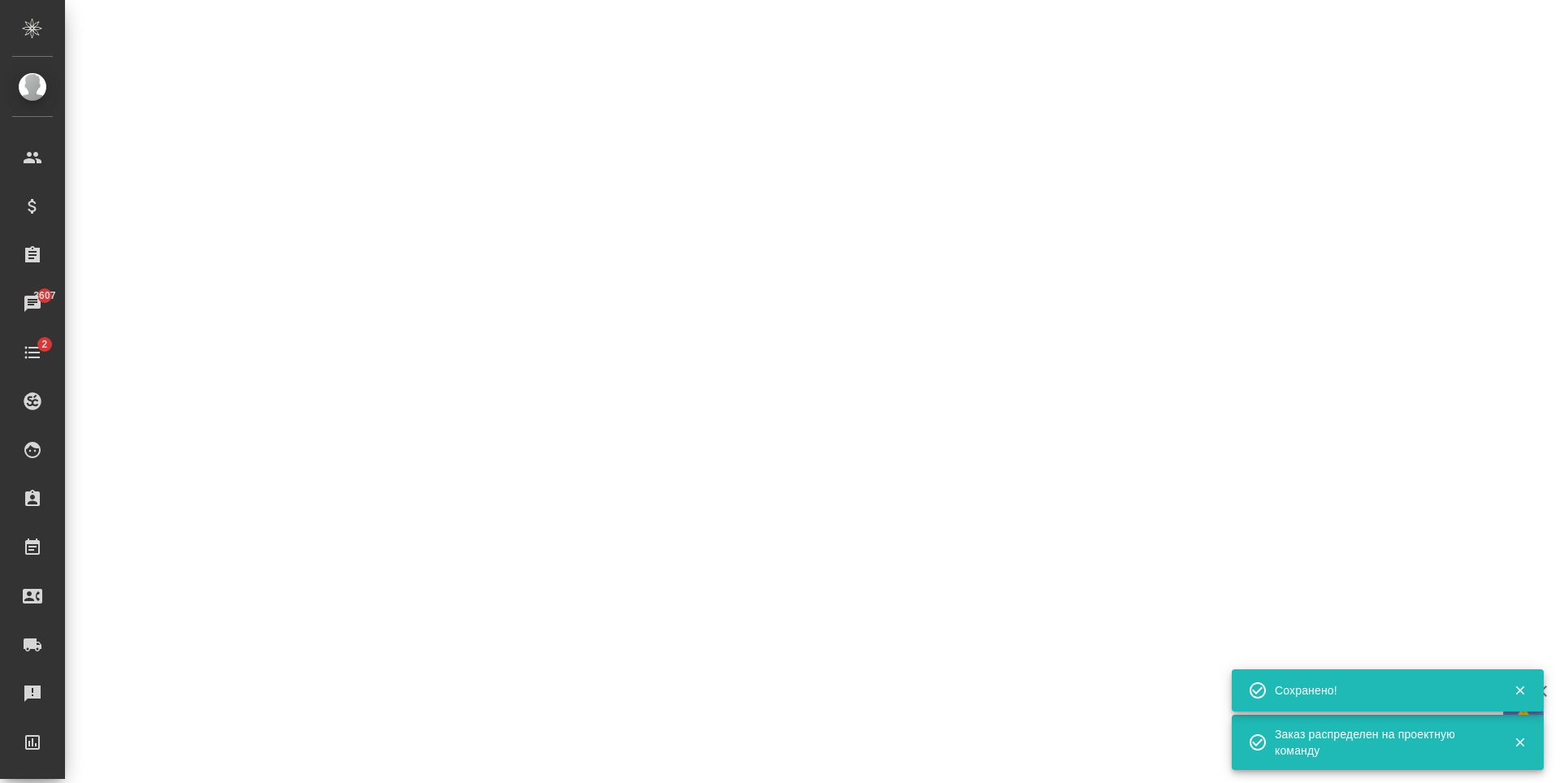
select select "RU"
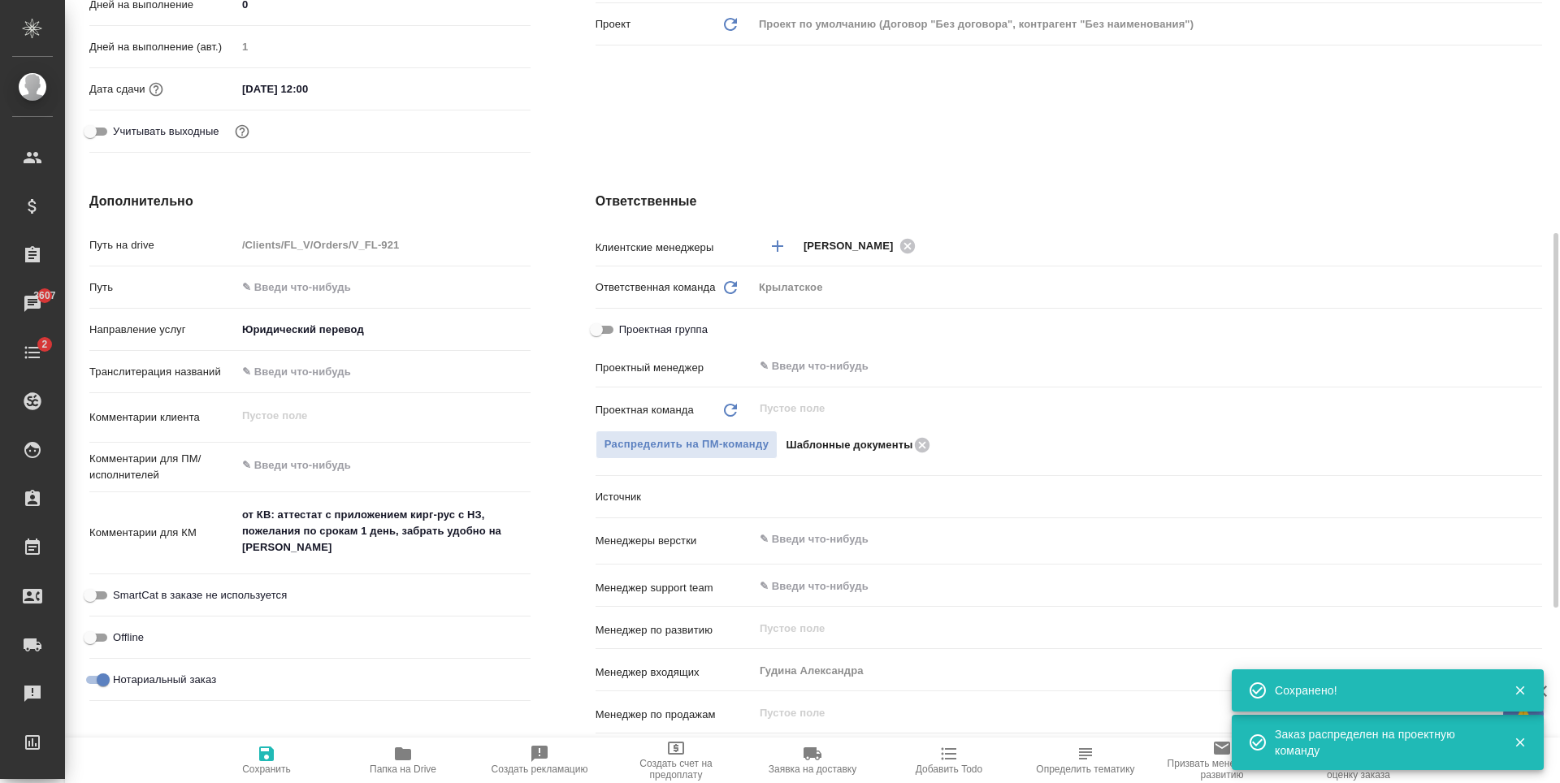
type textarea "x"
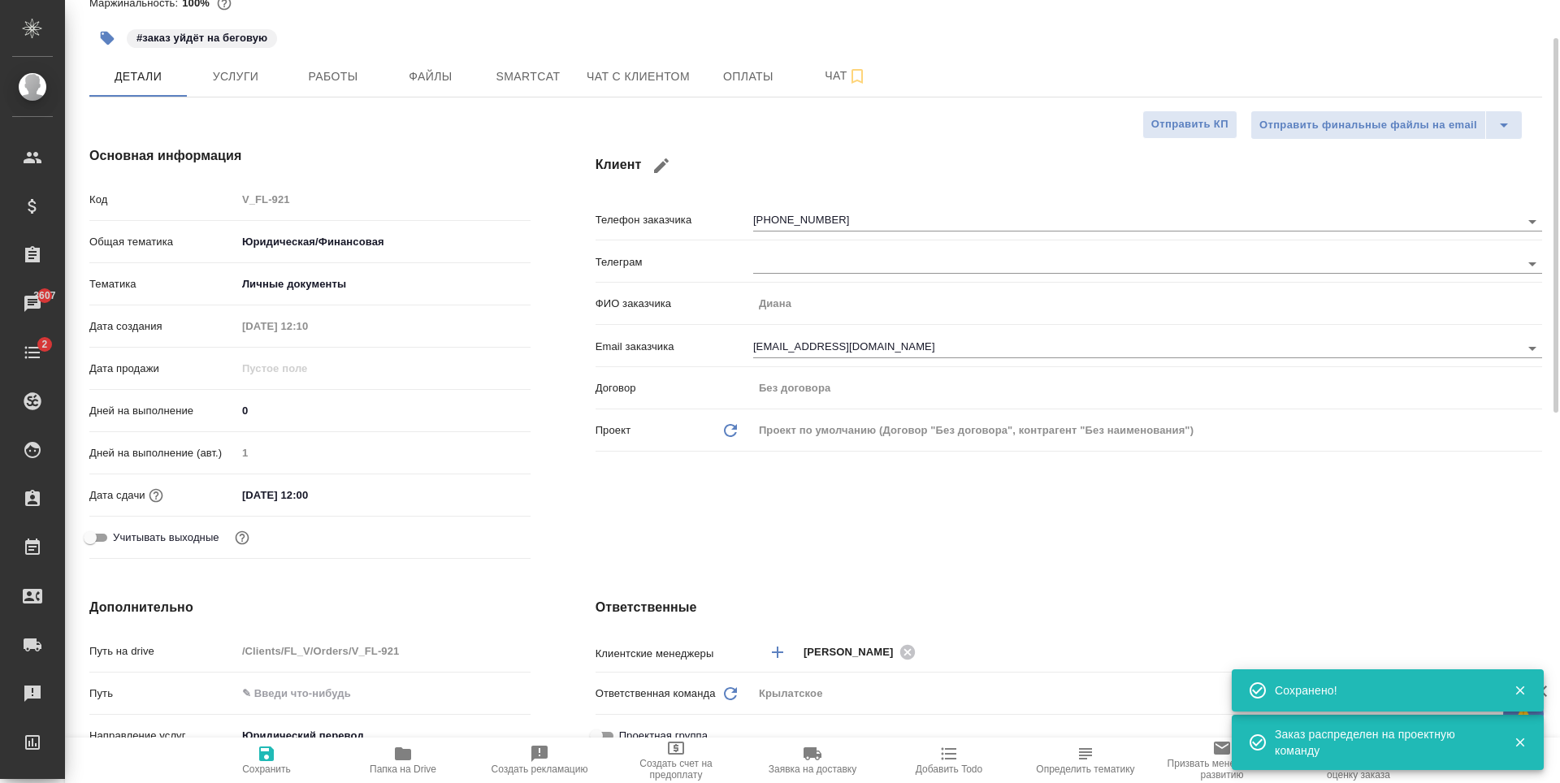
scroll to position [0, 0]
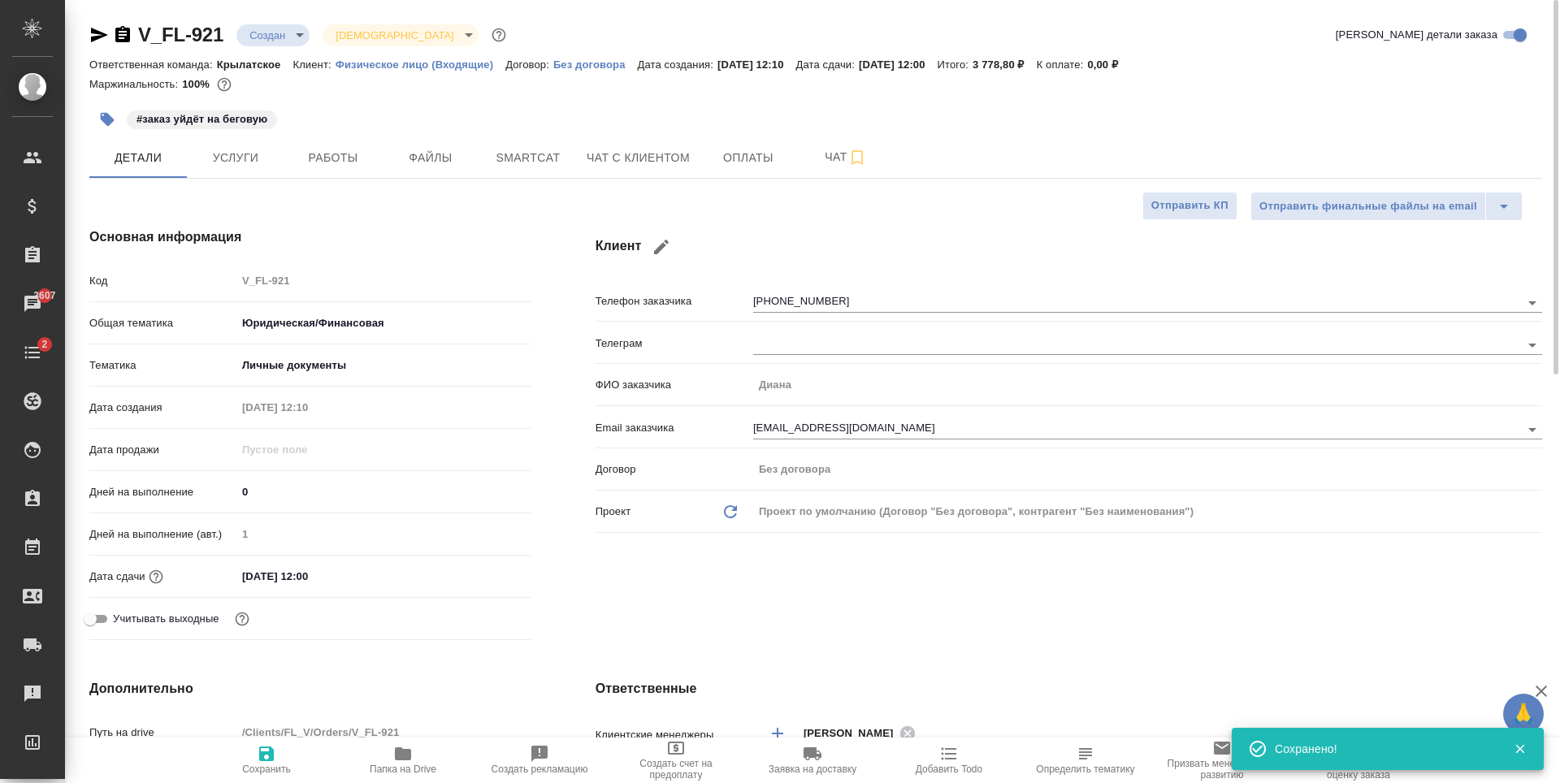
click at [270, 43] on body "🙏 .cls-1 fill:#fff; AWATERA Antonova Kristina Клиенты Спецификации Заказы 3607 …" at bounding box center [780, 391] width 1560 height 783
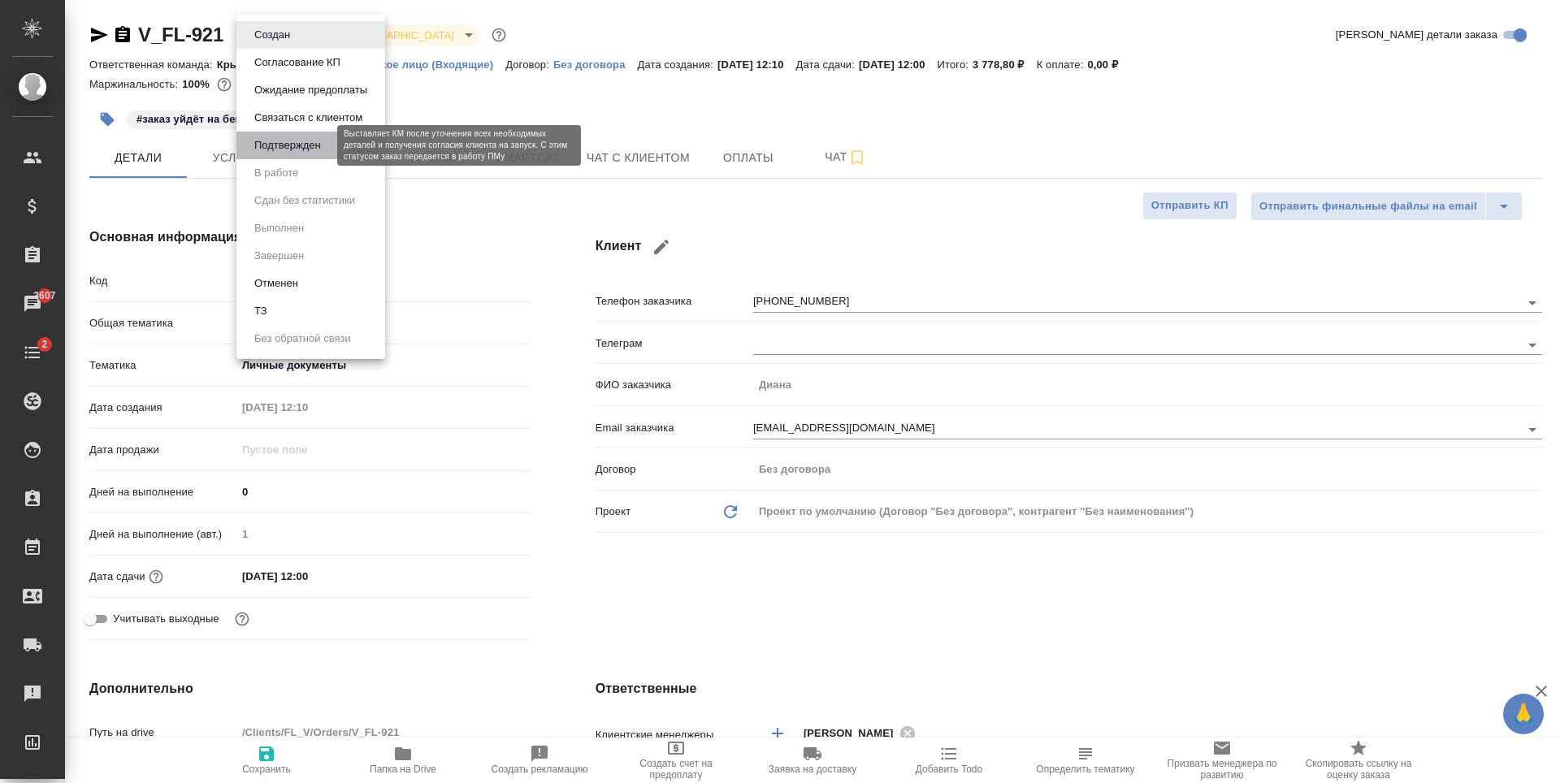
click at [323, 145] on button "Подтвержден" at bounding box center [287, 145] width 76 height 18
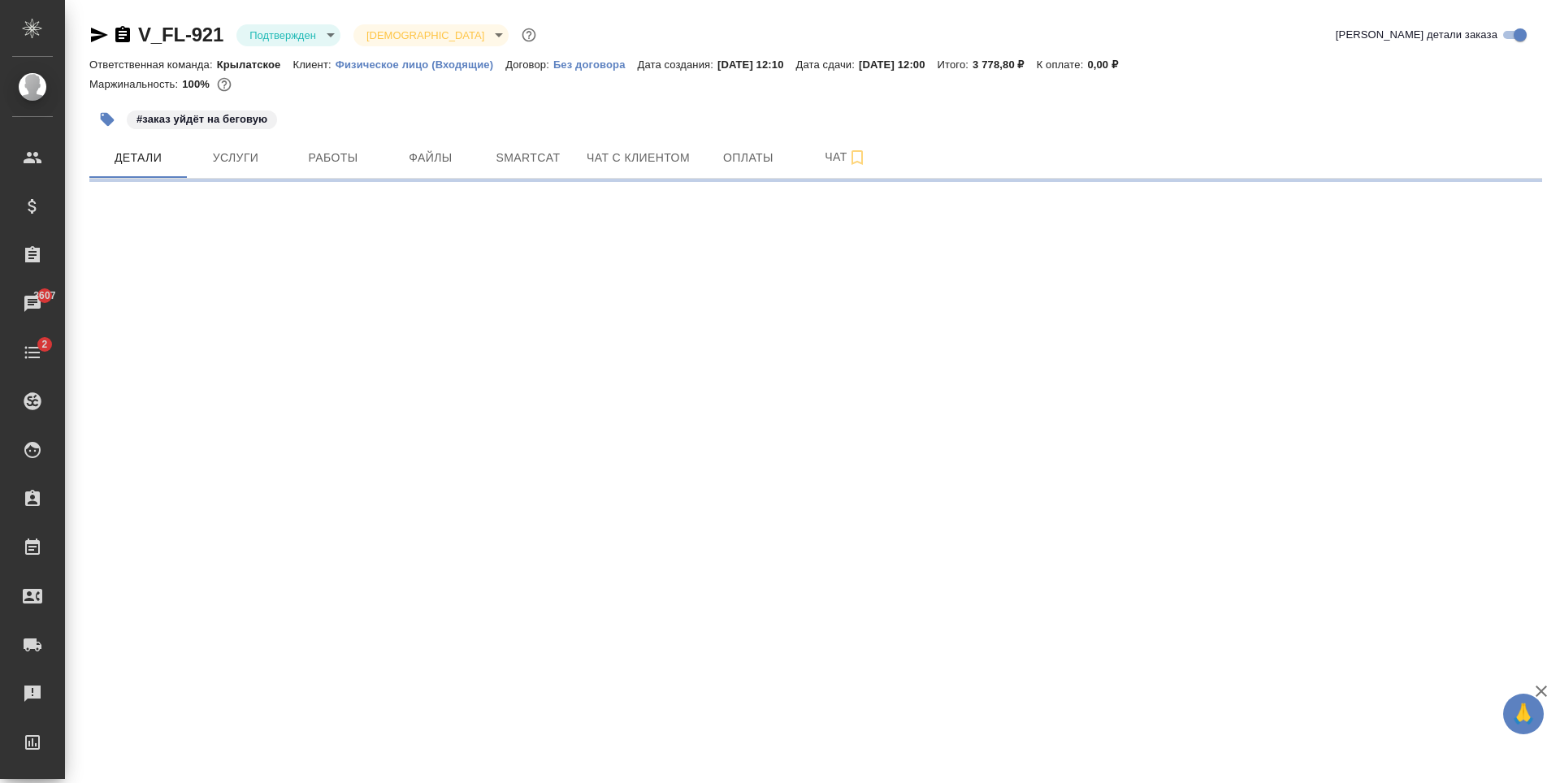
select select "RU"
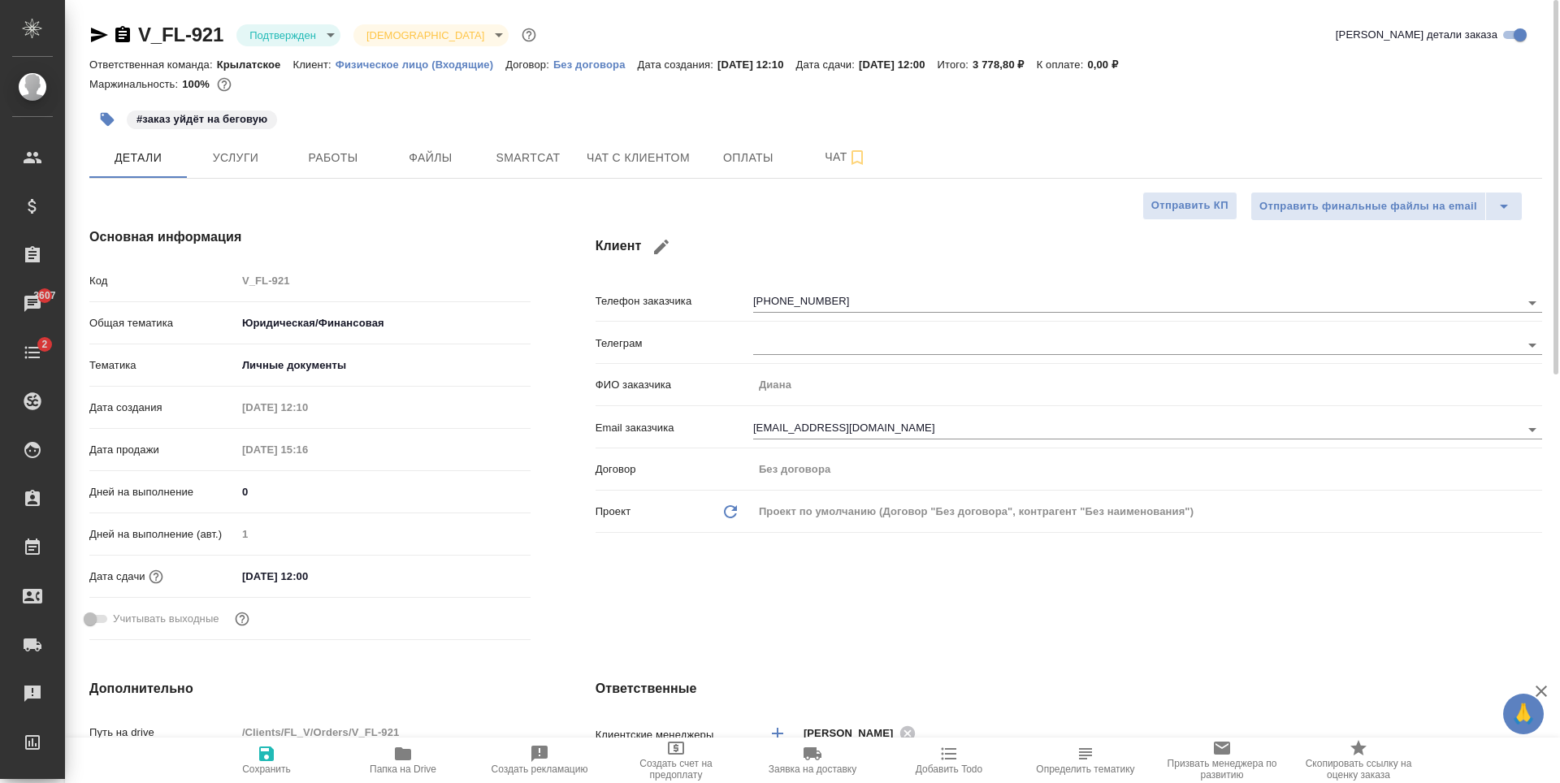
type textarea "x"
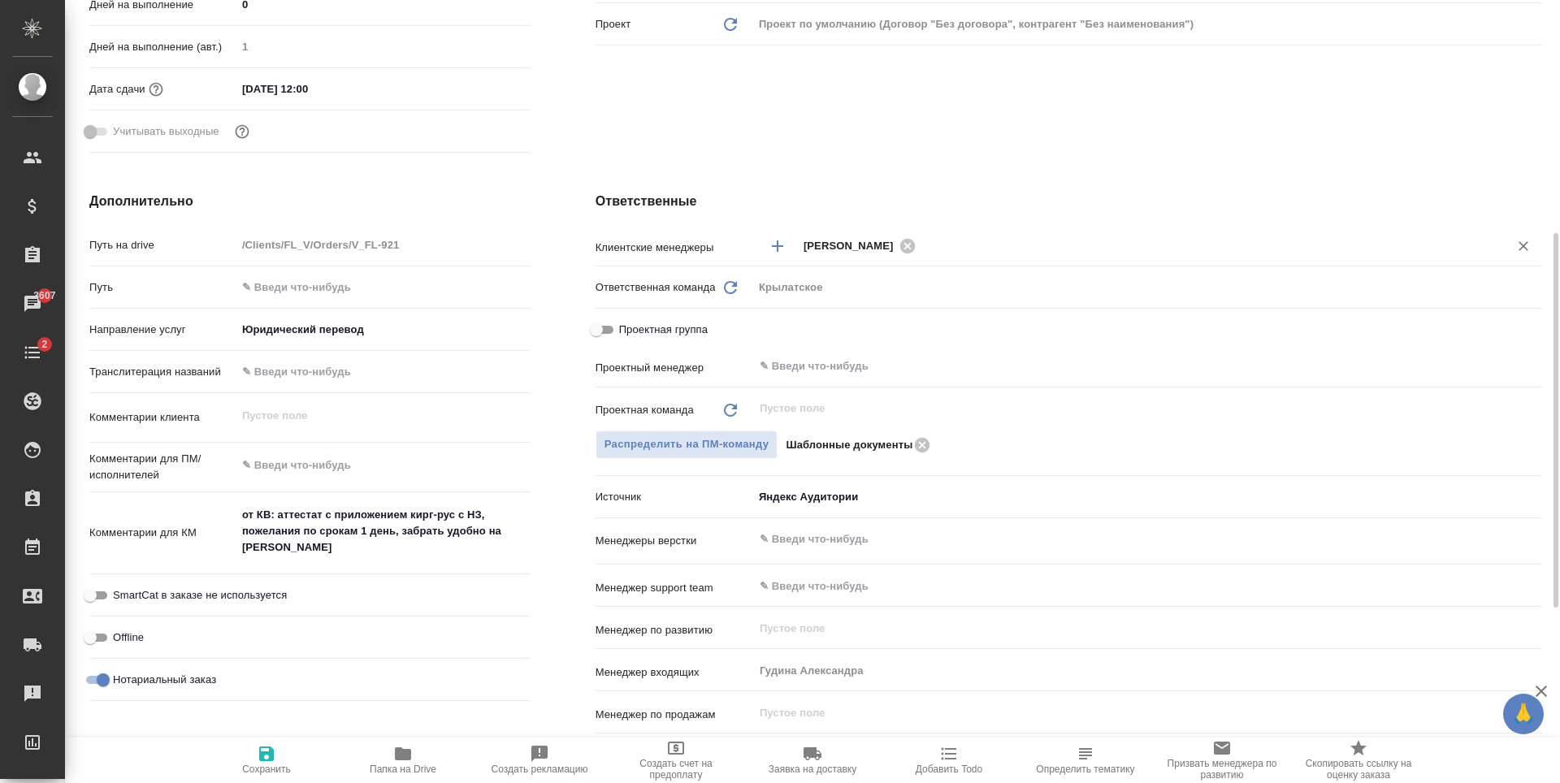
click at [773, 245] on icon "Добавить менеджера" at bounding box center [777, 245] width 19 height 19
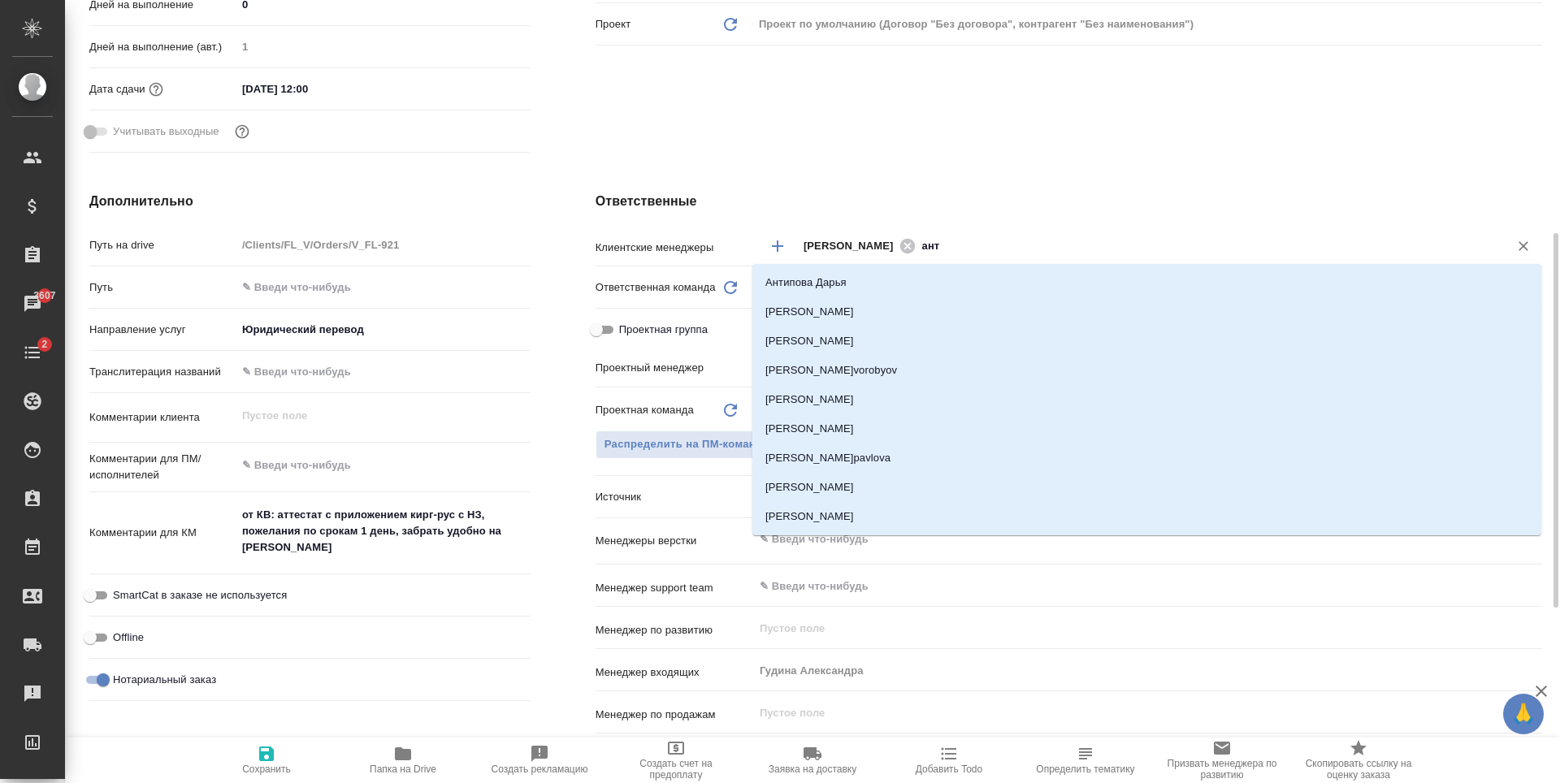
type input "анто"
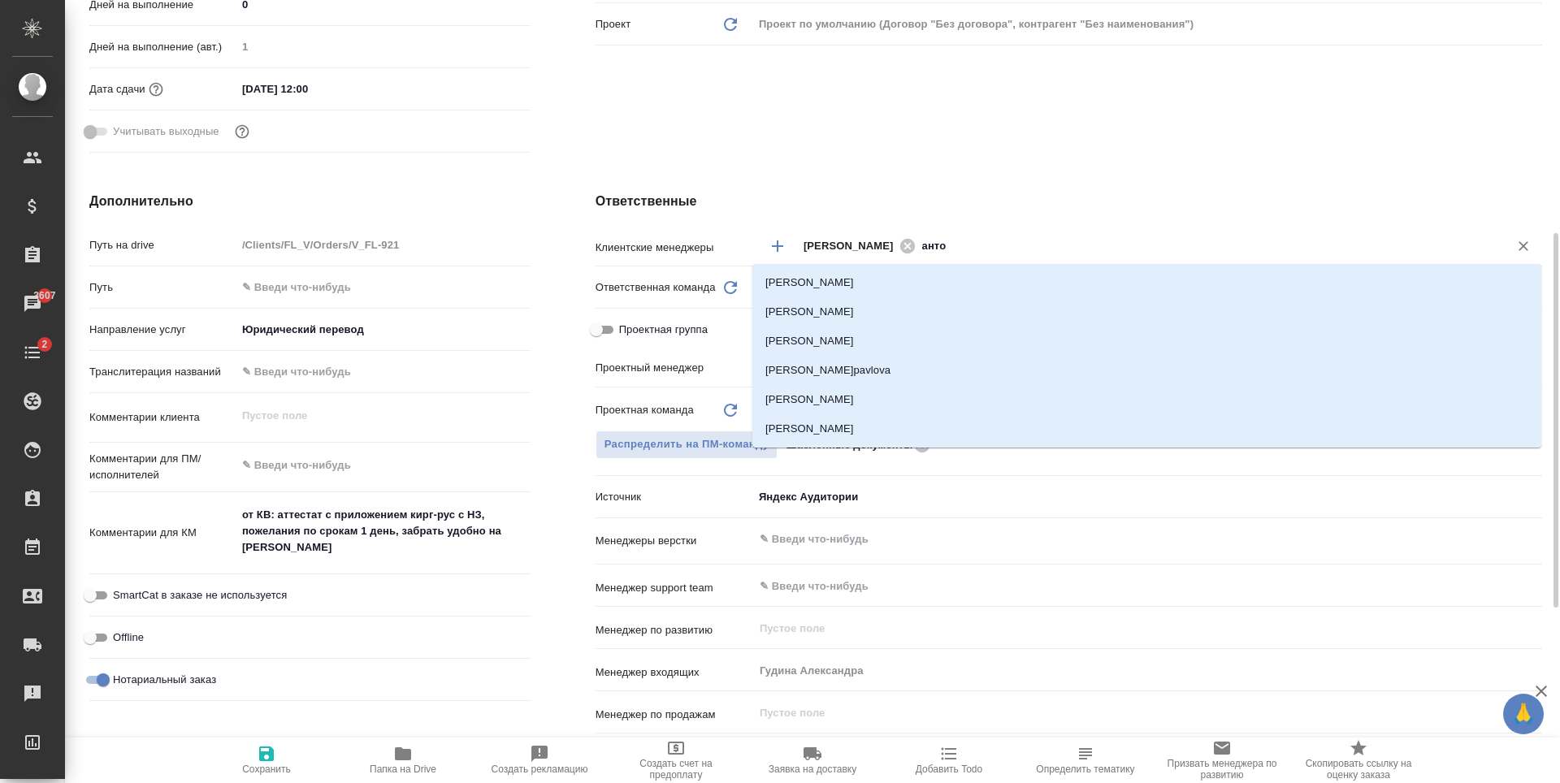
click at [872, 283] on li "[PERSON_NAME]" at bounding box center [1146, 282] width 789 height 29
type textarea "x"
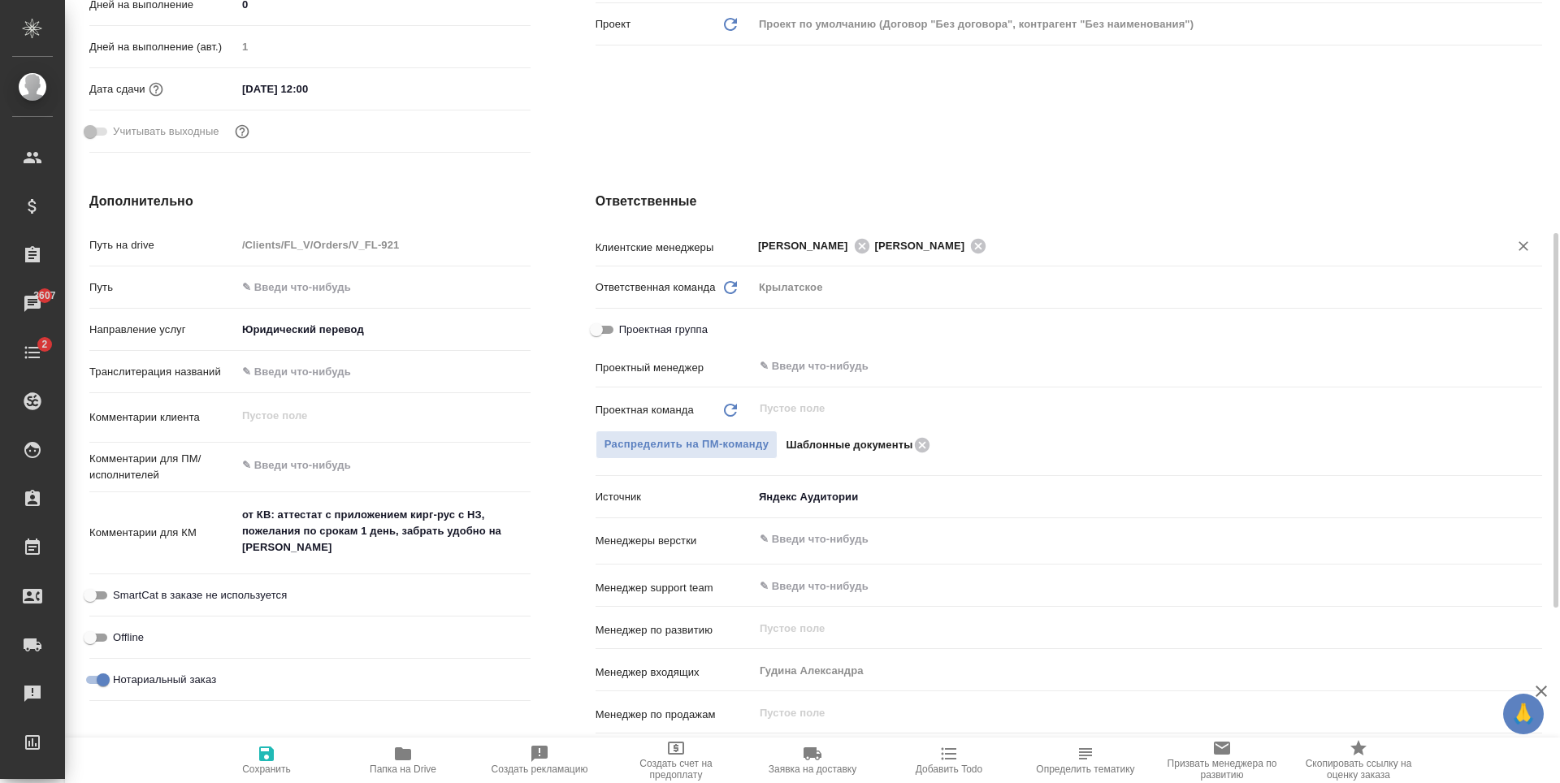
click at [272, 758] on icon "button" at bounding box center [266, 754] width 15 height 15
type textarea "x"
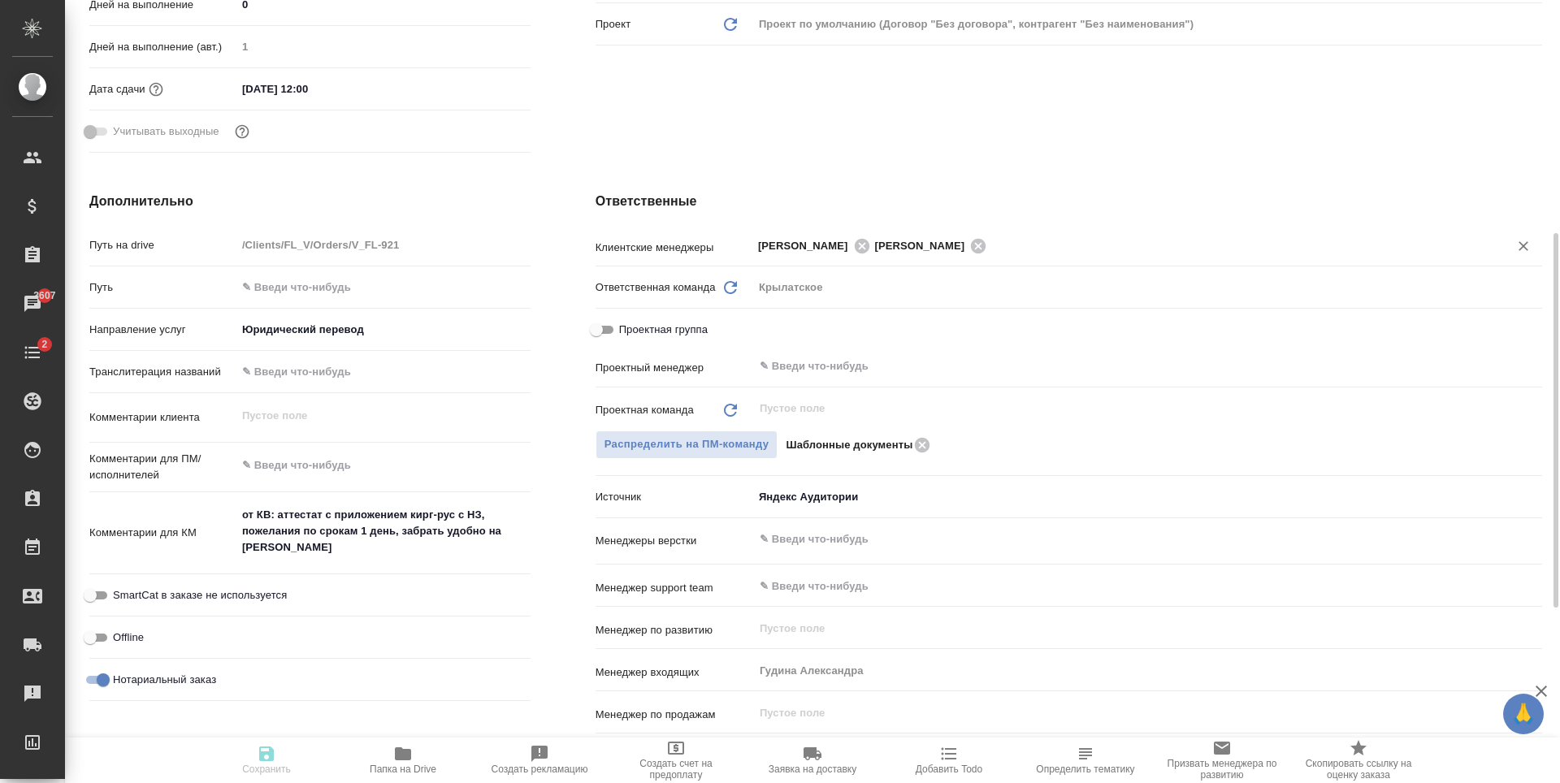
type textarea "x"
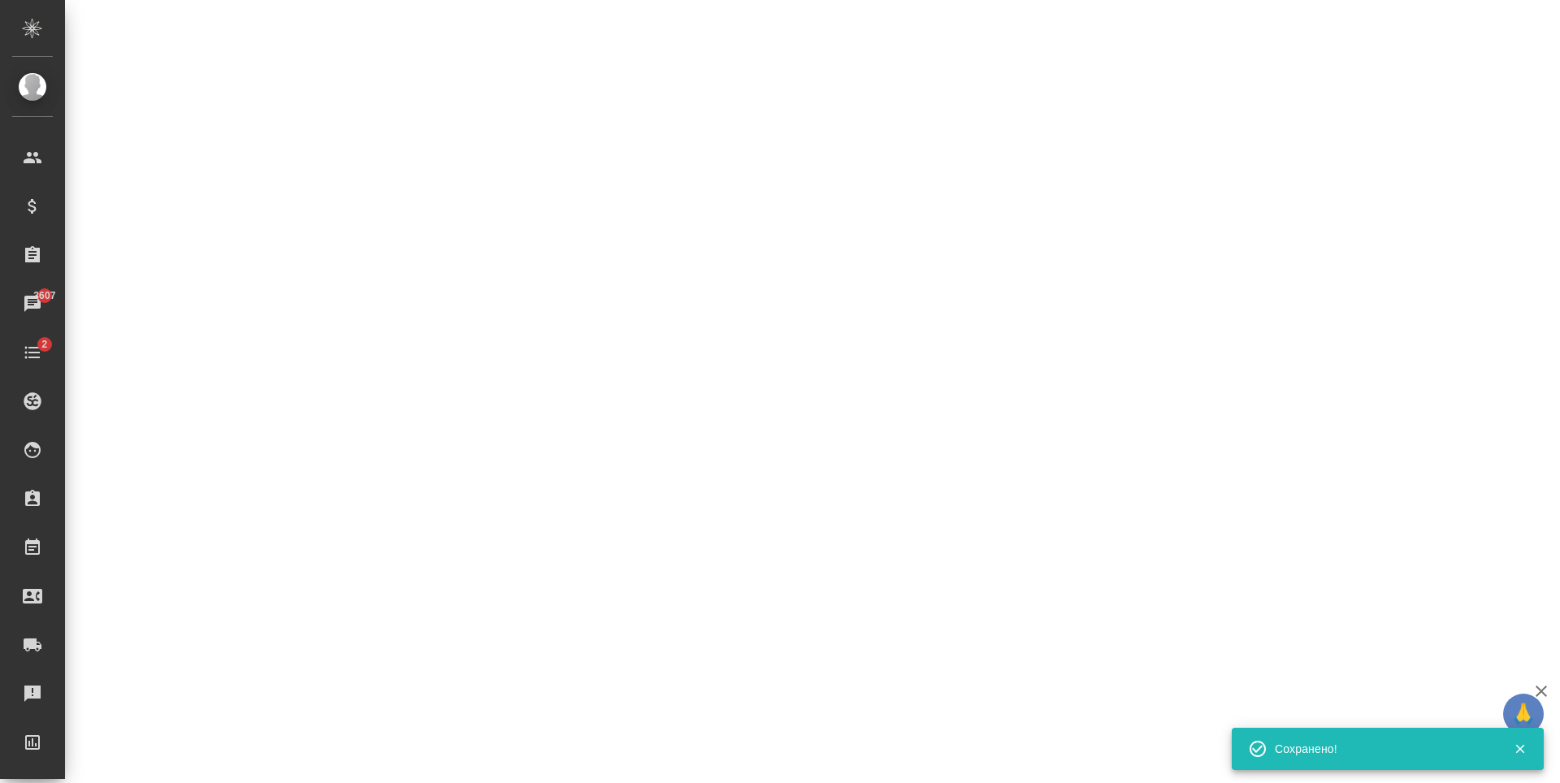
select select "RU"
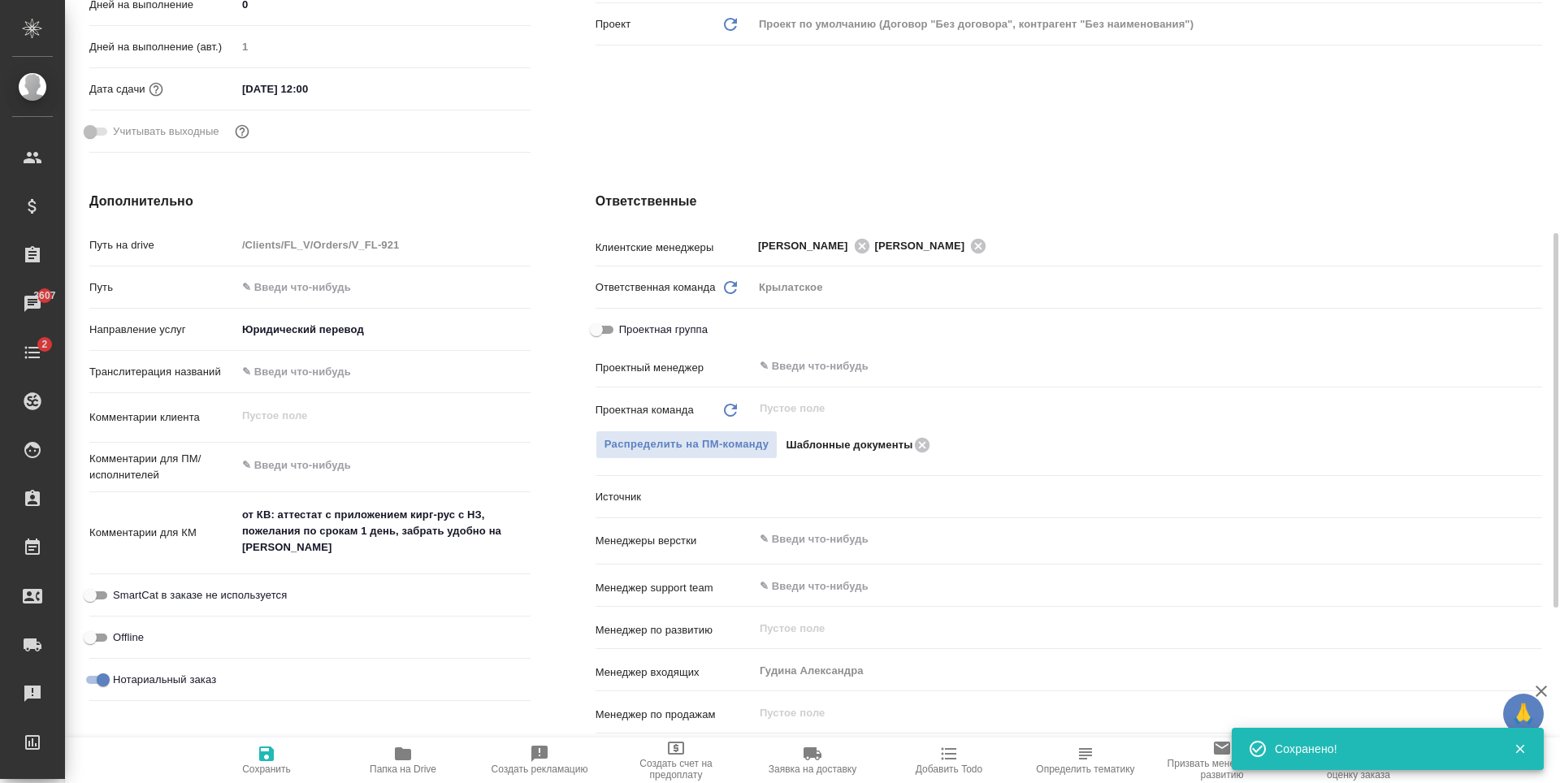
type textarea "x"
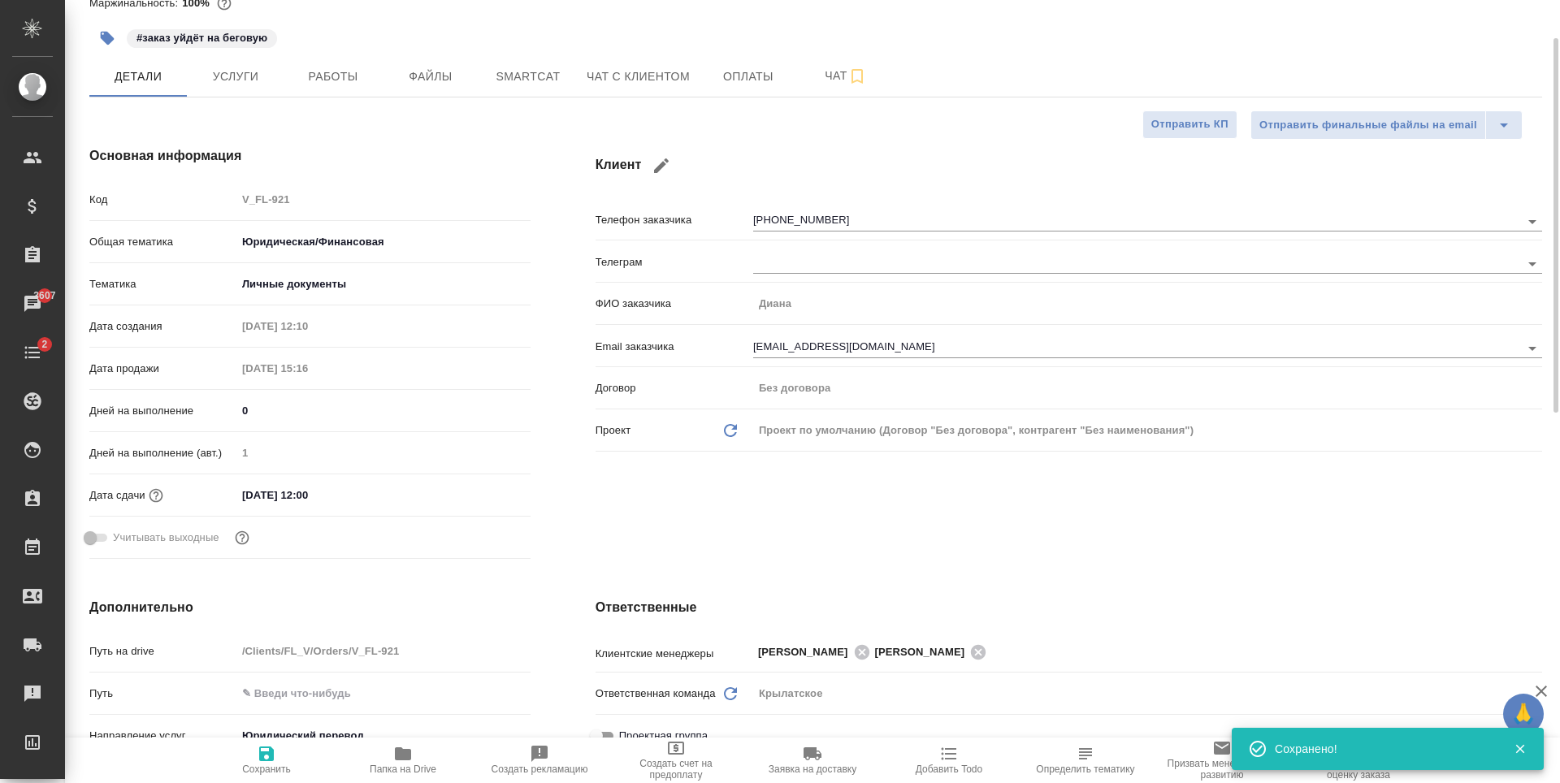
scroll to position [0, 0]
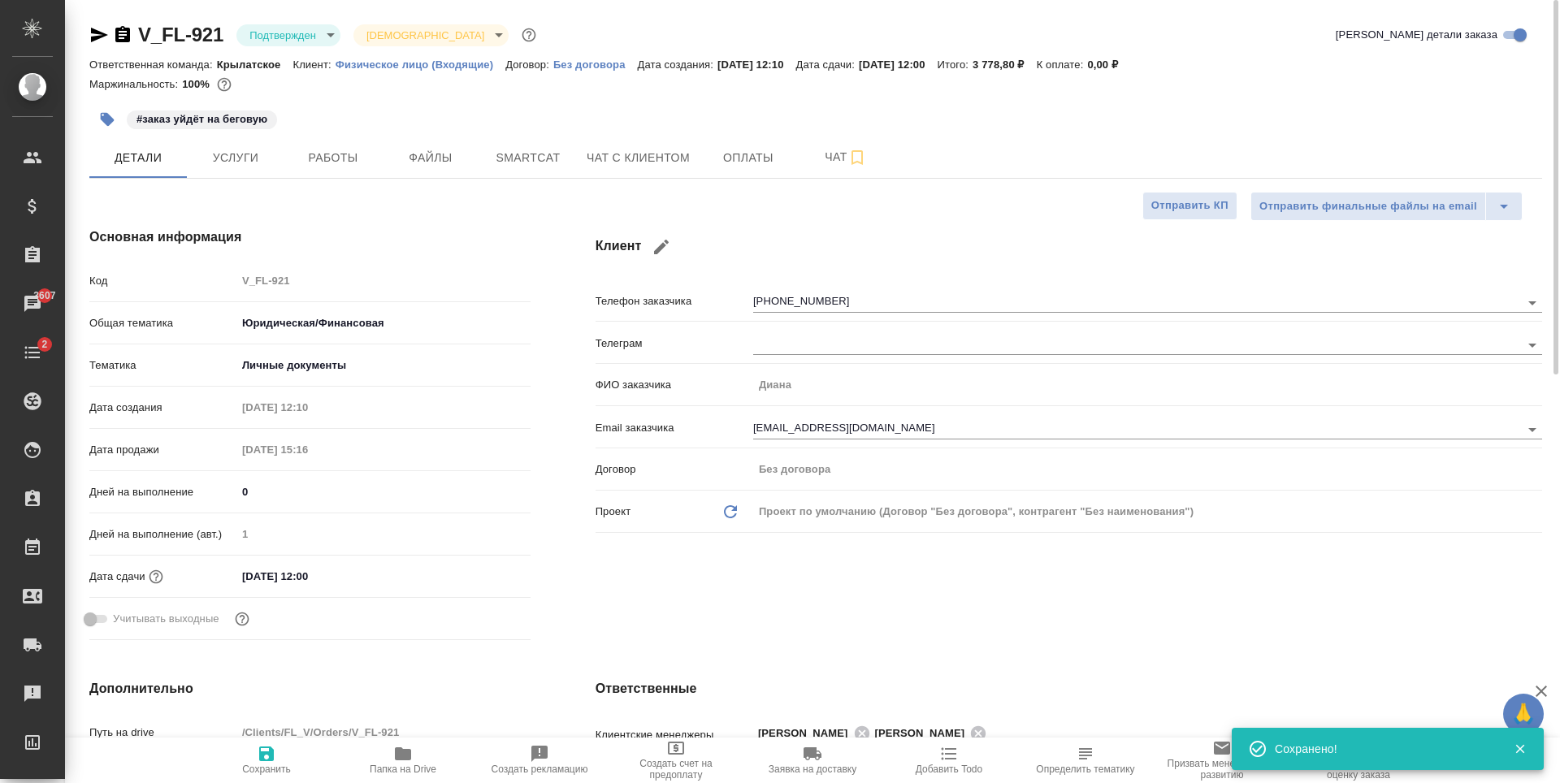
type textarea "x"
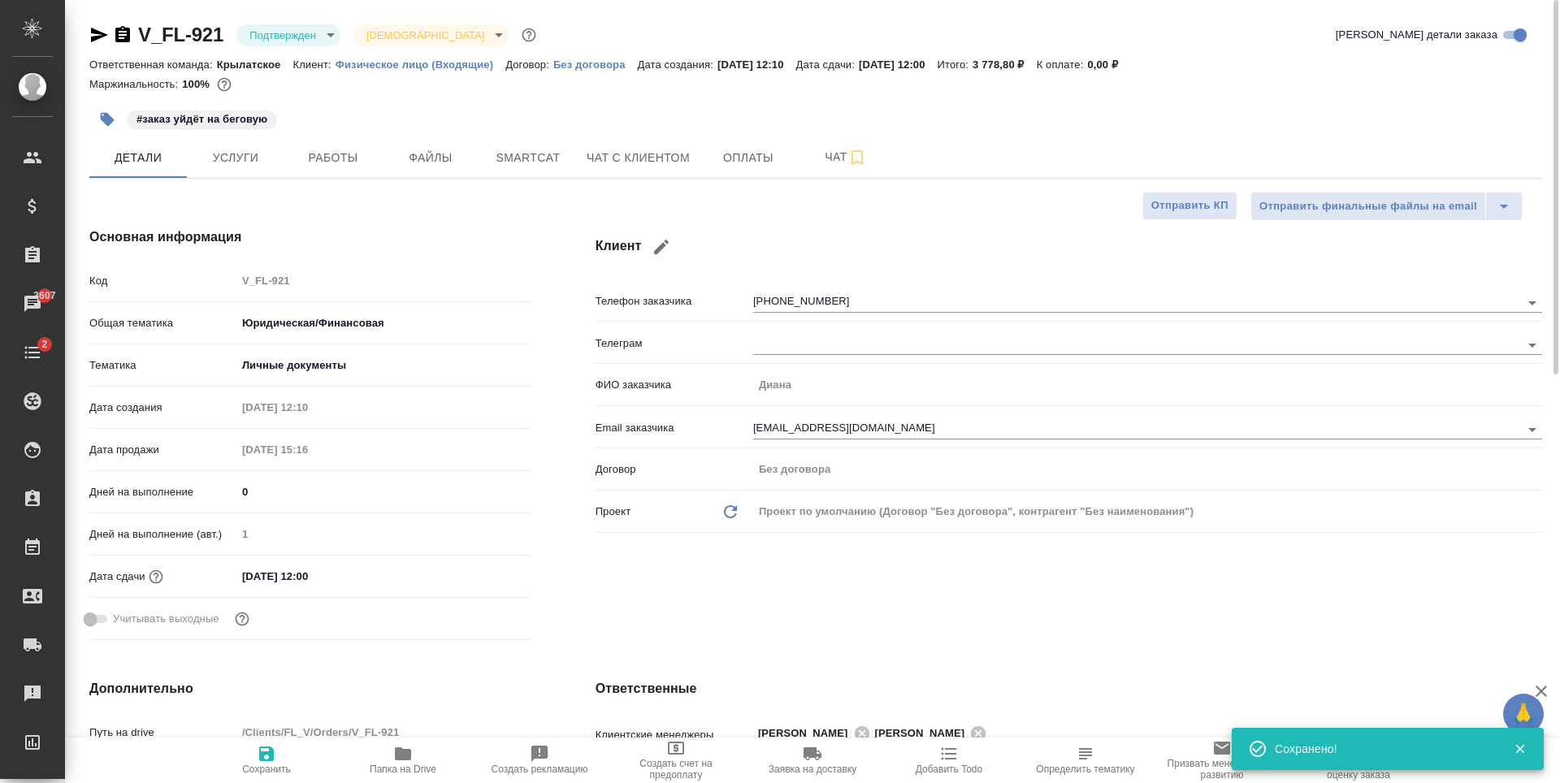
type textarea "x"
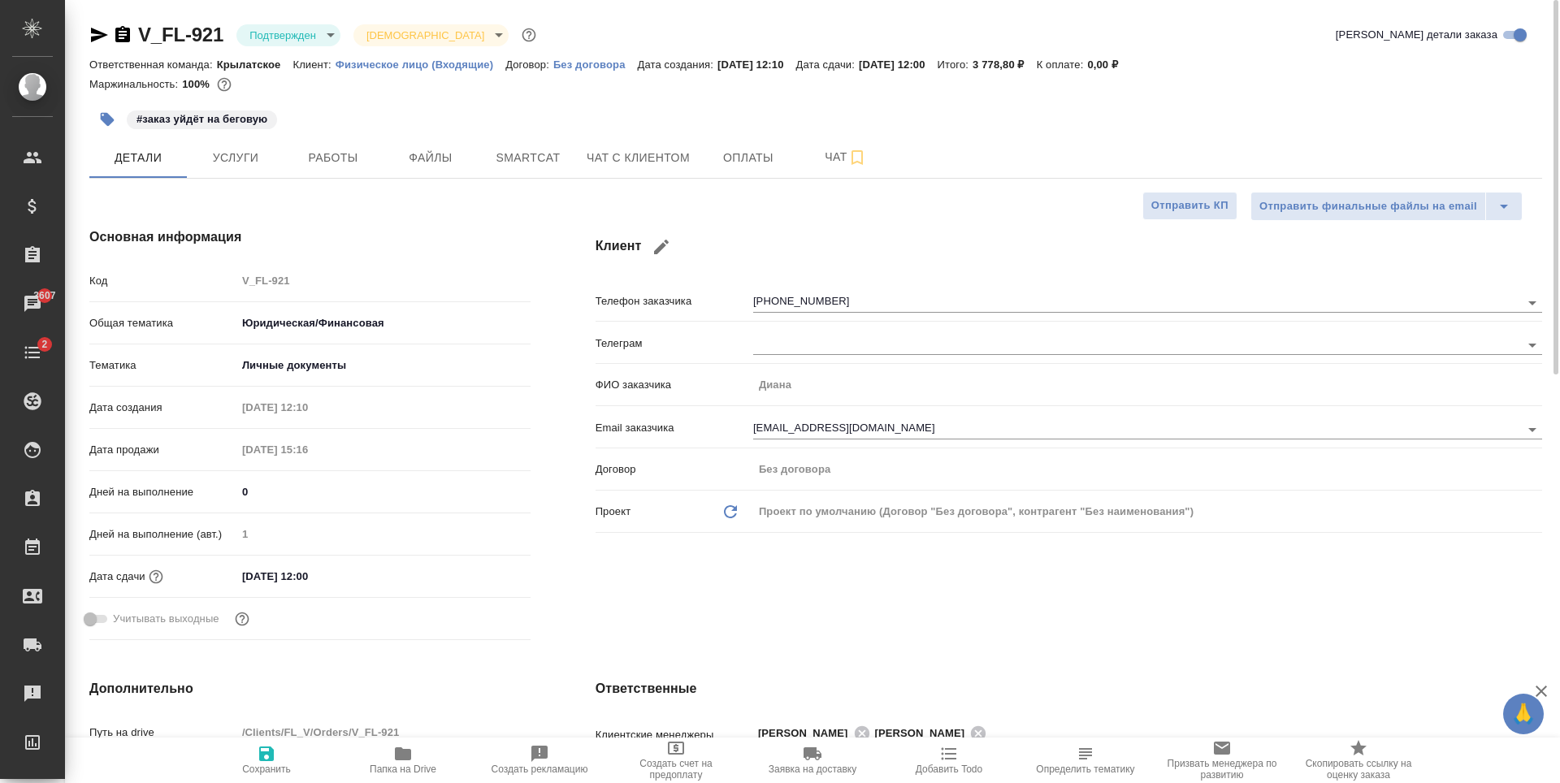
type textarea "x"
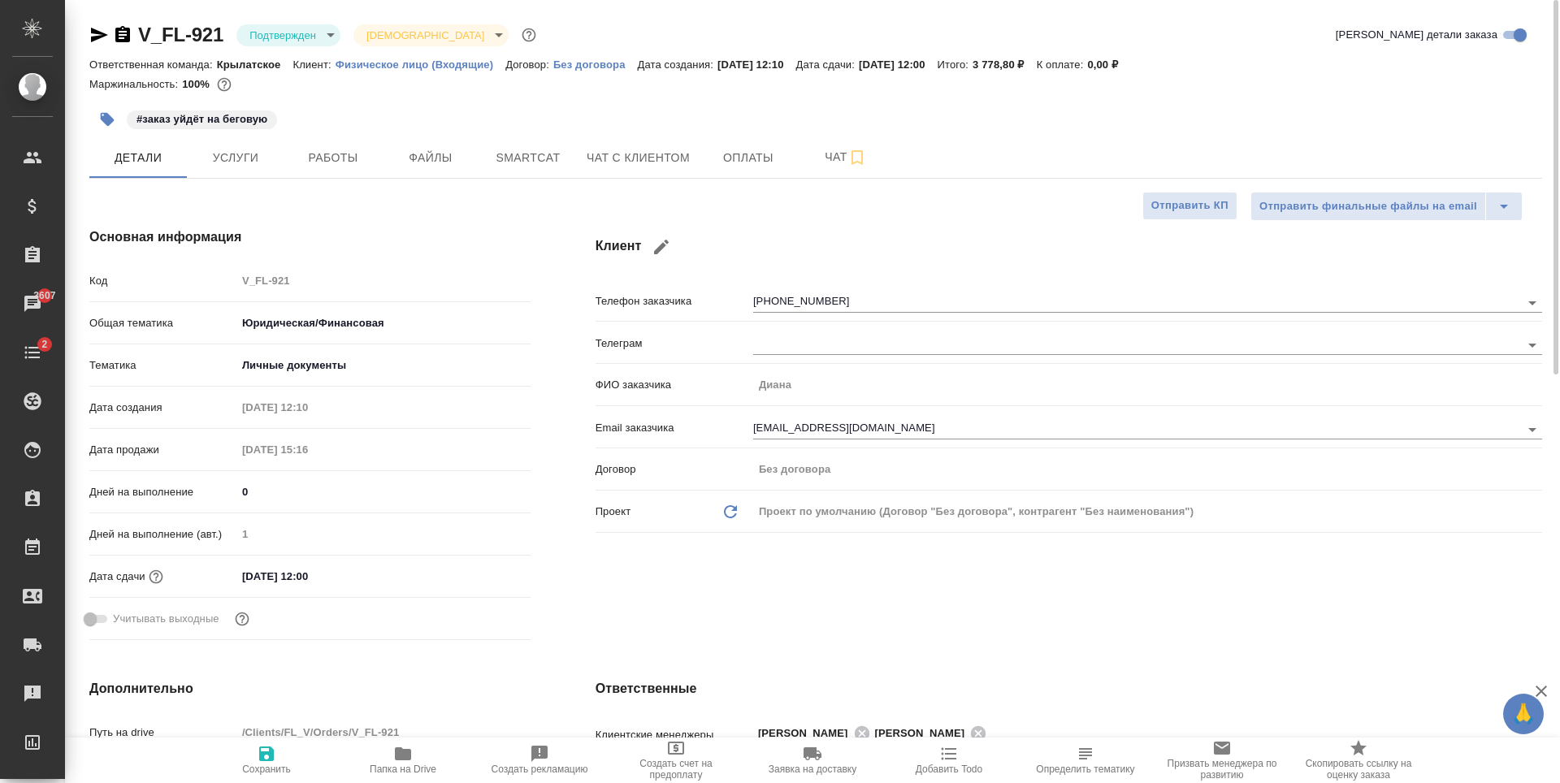
type textarea "x"
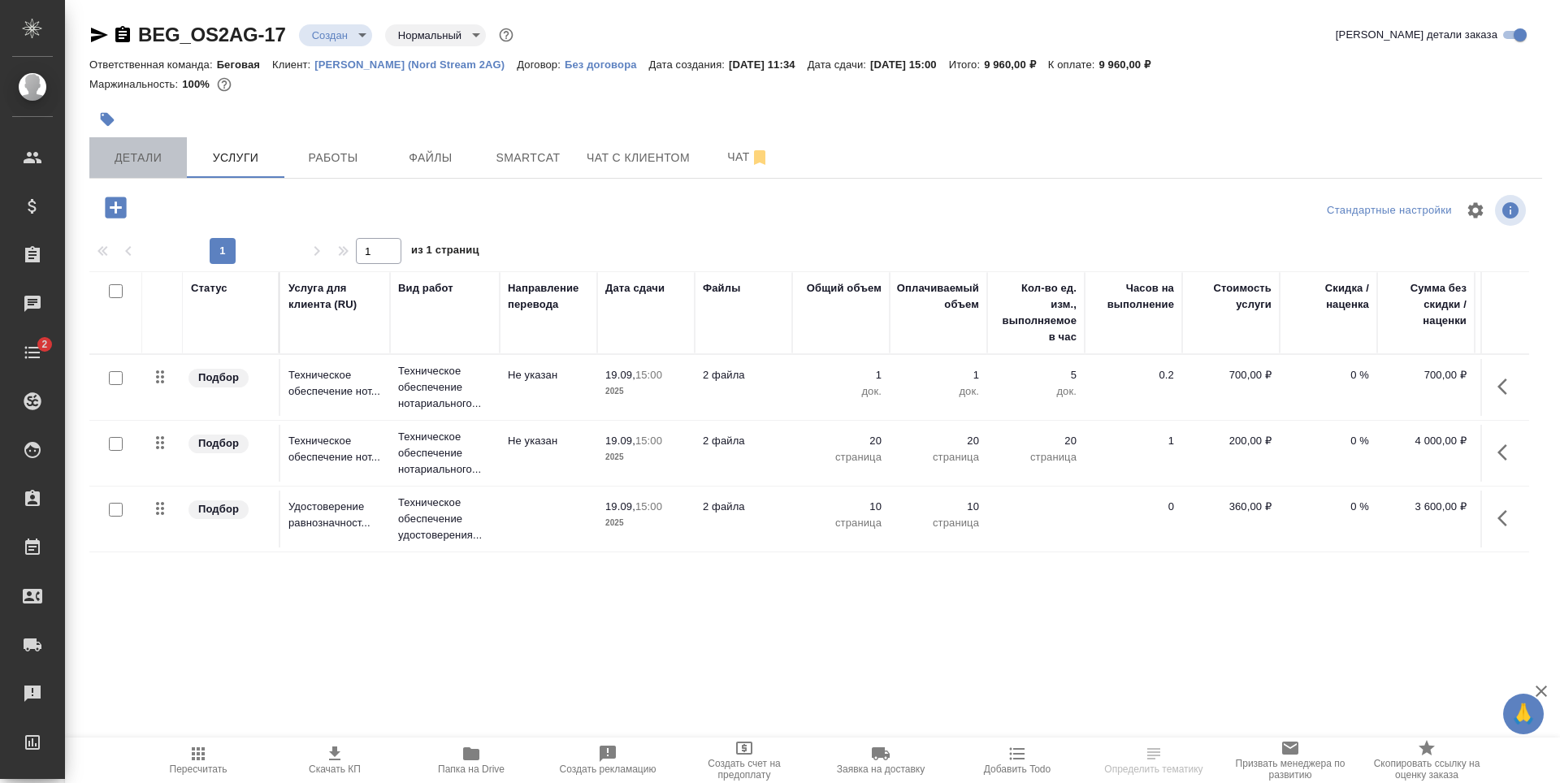
click at [154, 150] on span "Детали" at bounding box center [138, 158] width 78 height 20
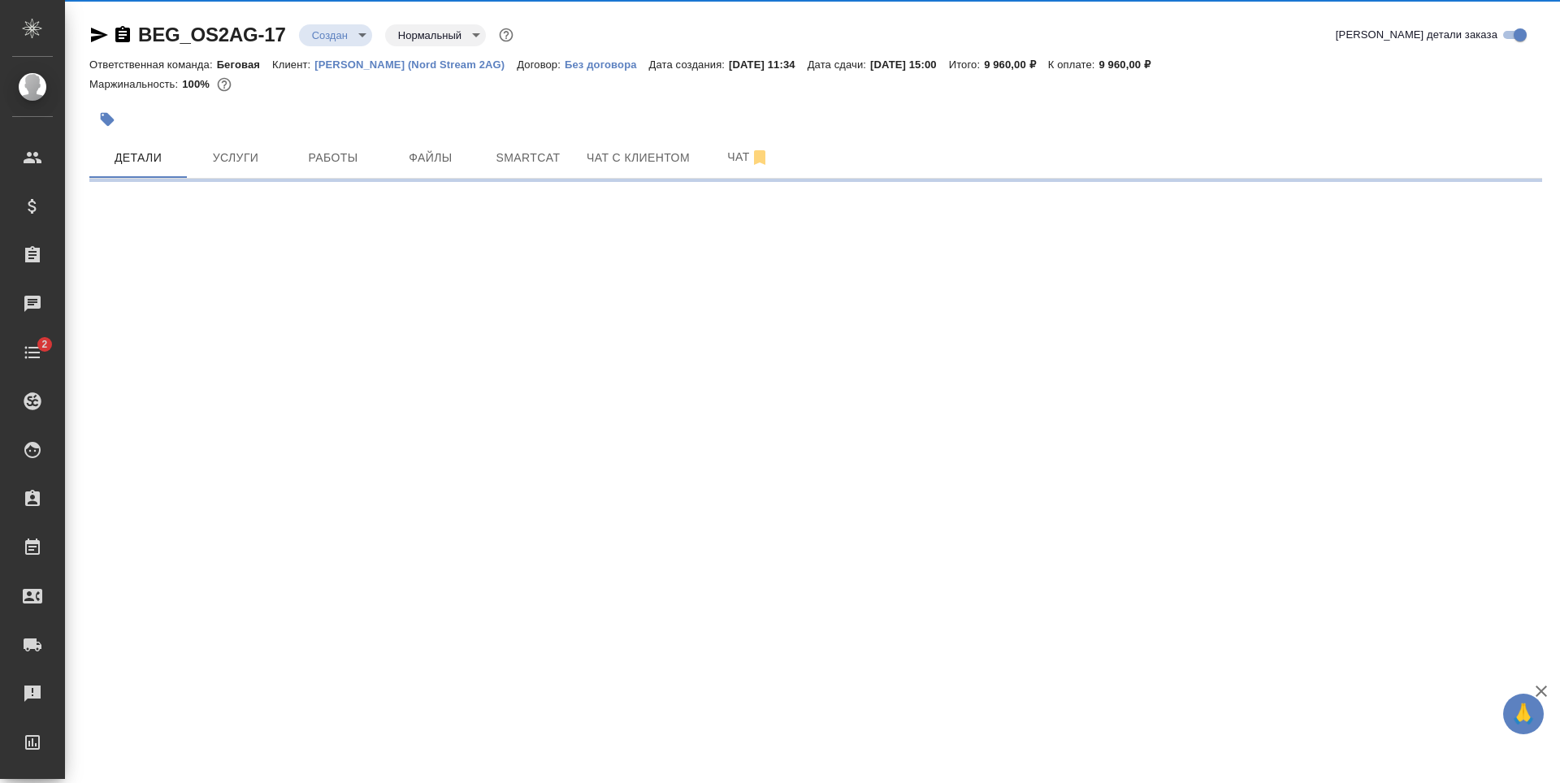
select select "RU"
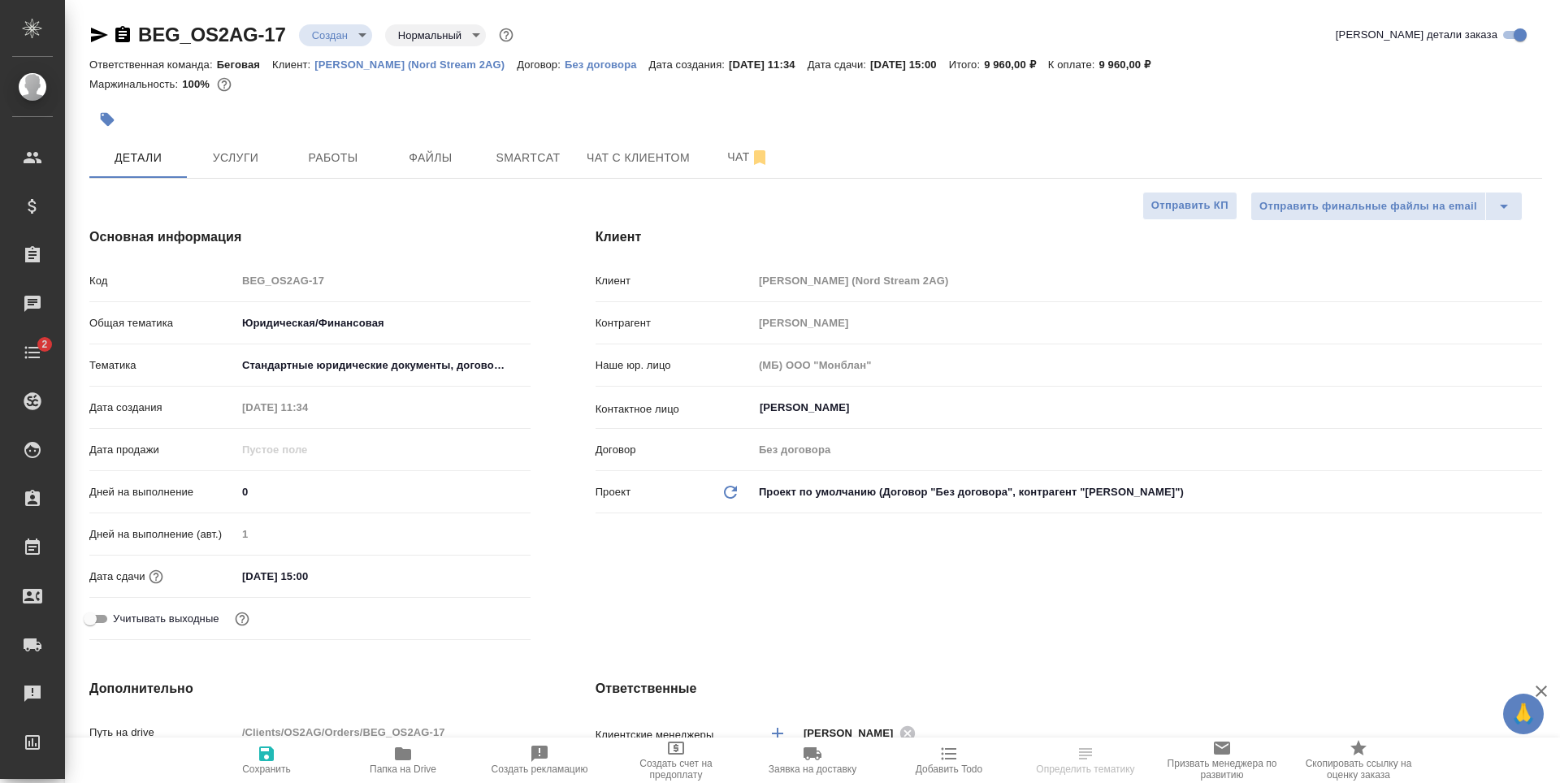
type textarea "x"
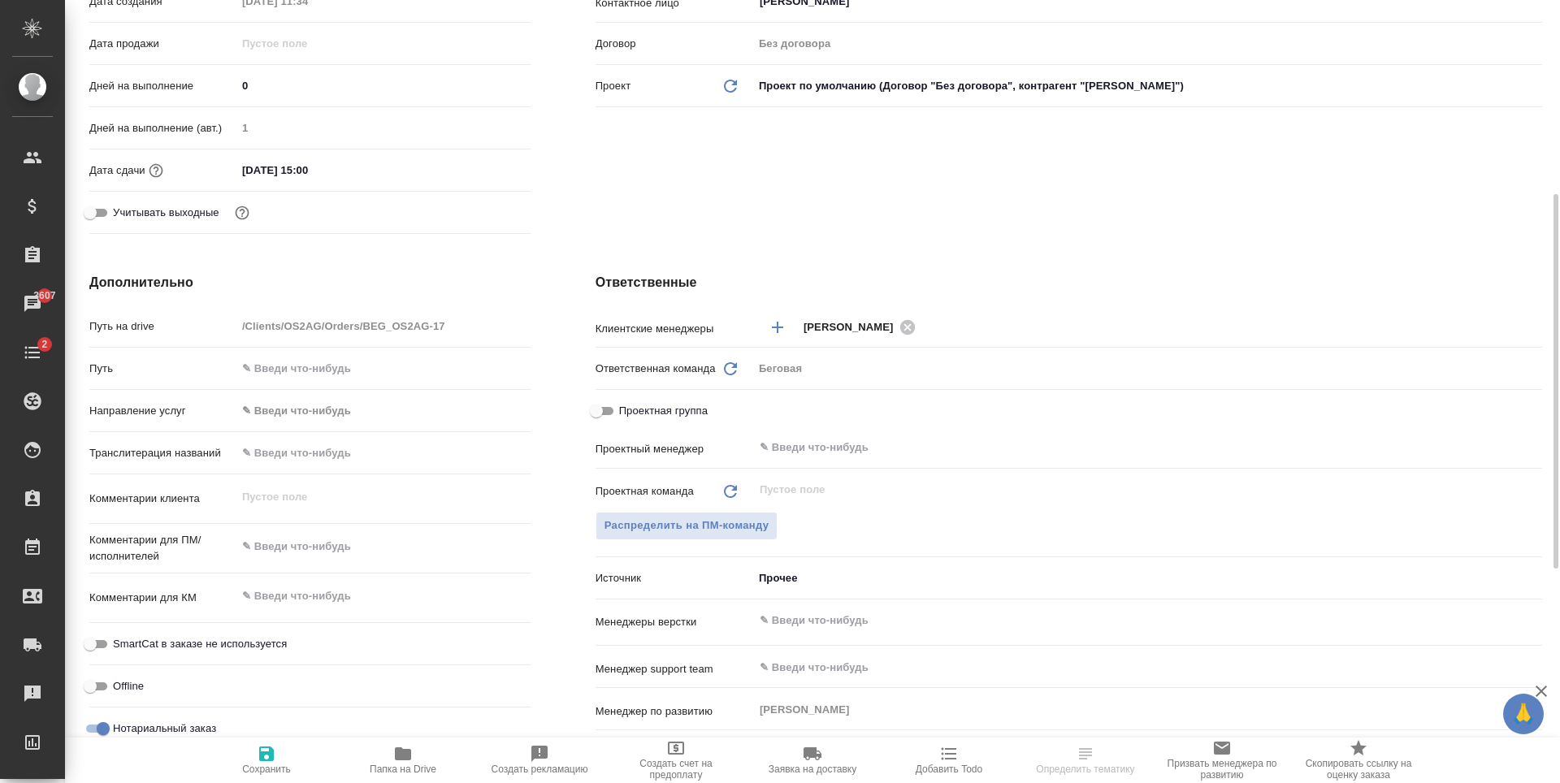
scroll to position [853, 0]
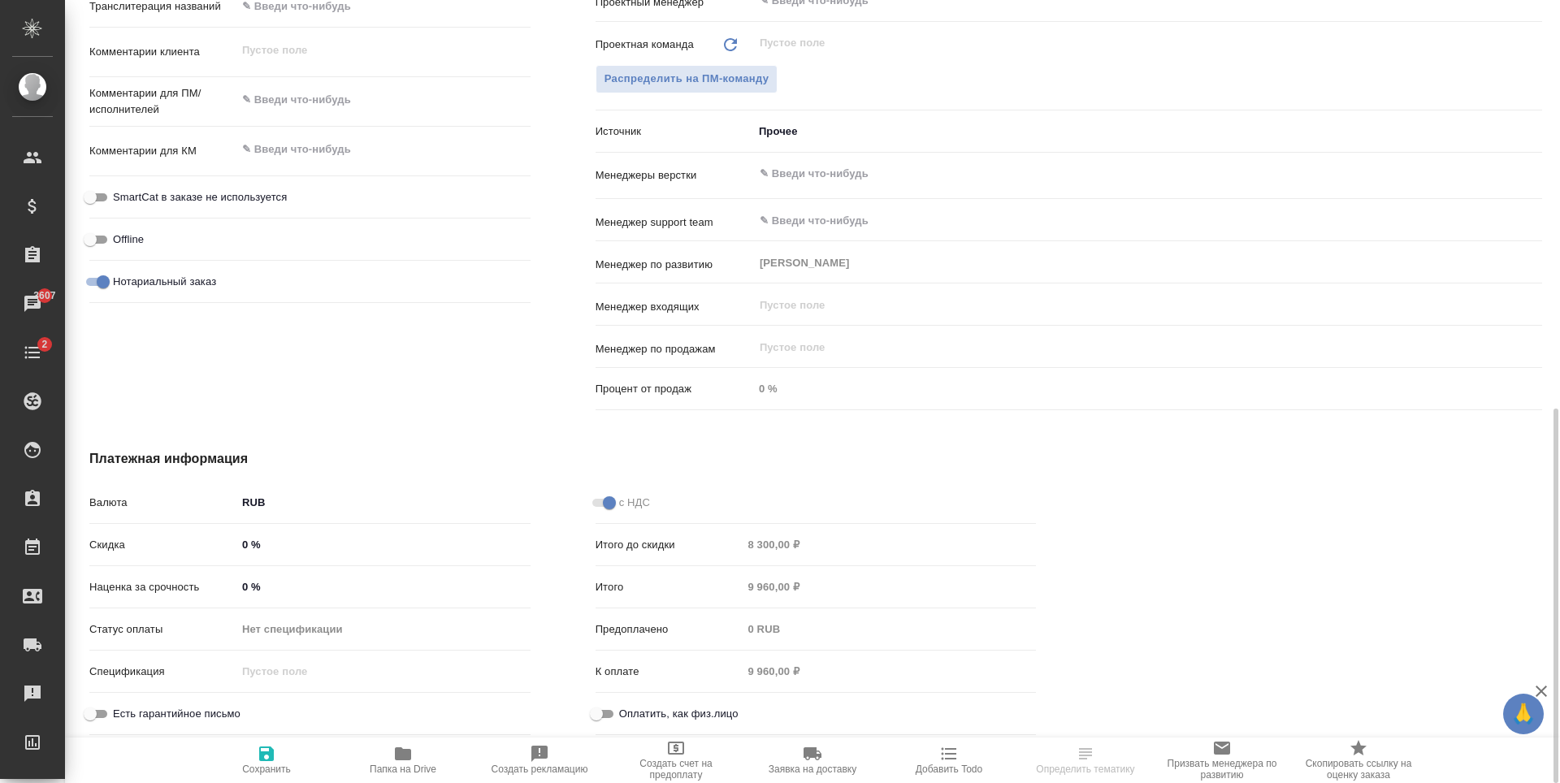
click at [604, 711] on input "Оплатить, как физ.лицо" at bounding box center [596, 713] width 58 height 19
checkbox input "true"
type textarea "x"
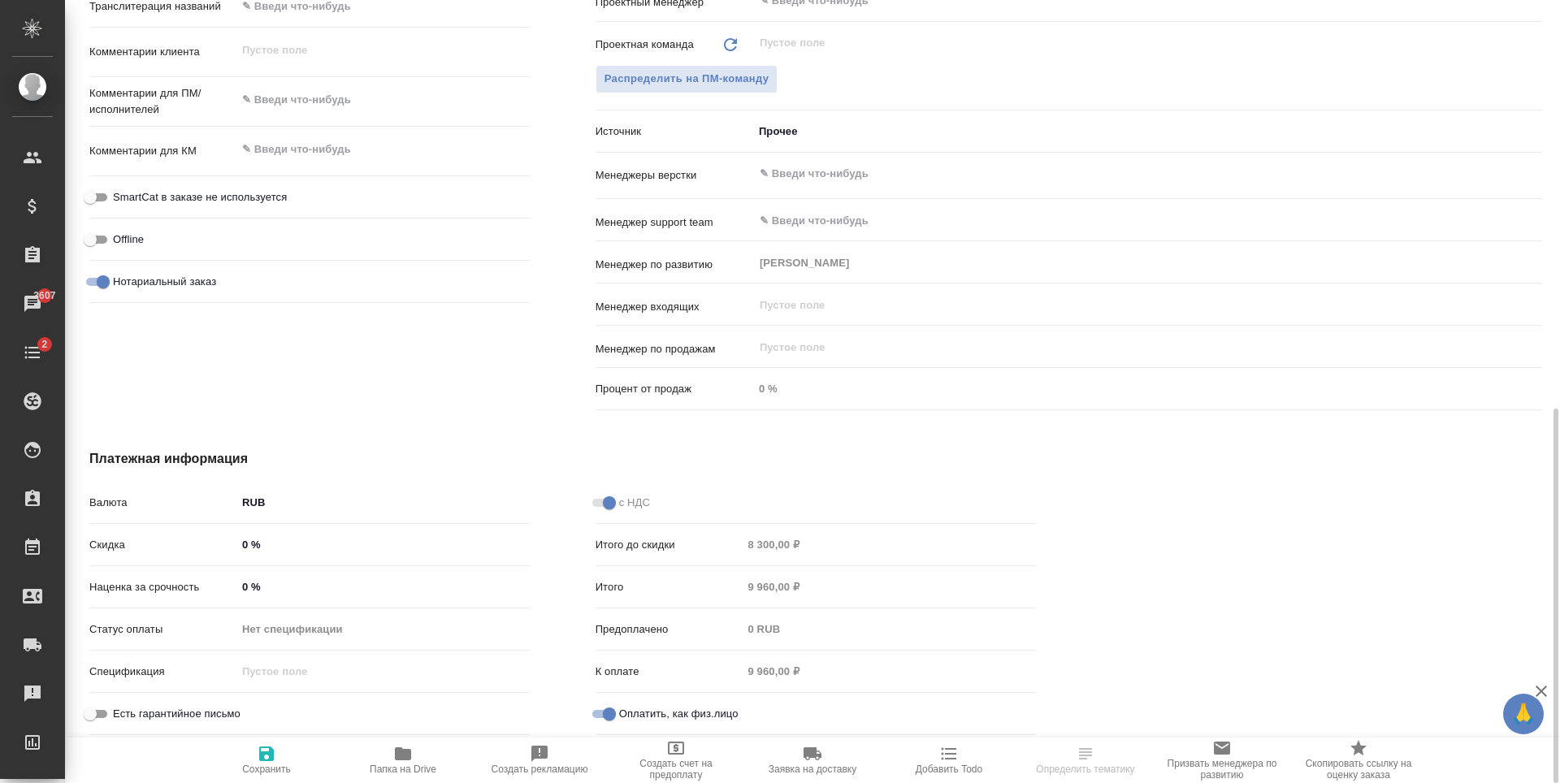
click at [291, 754] on span "Сохранить" at bounding box center [266, 759] width 117 height 31
type textarea "x"
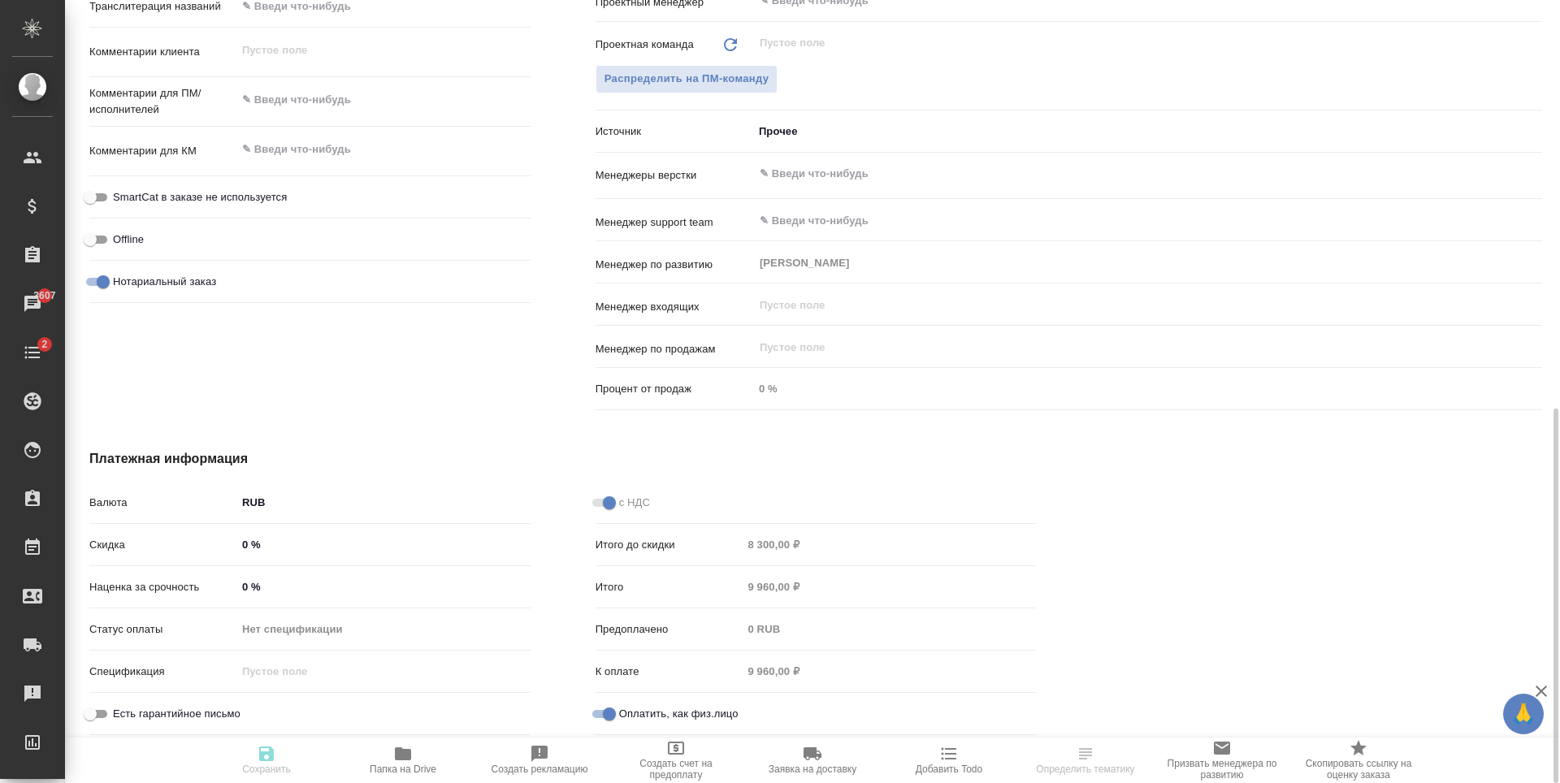
type textarea "x"
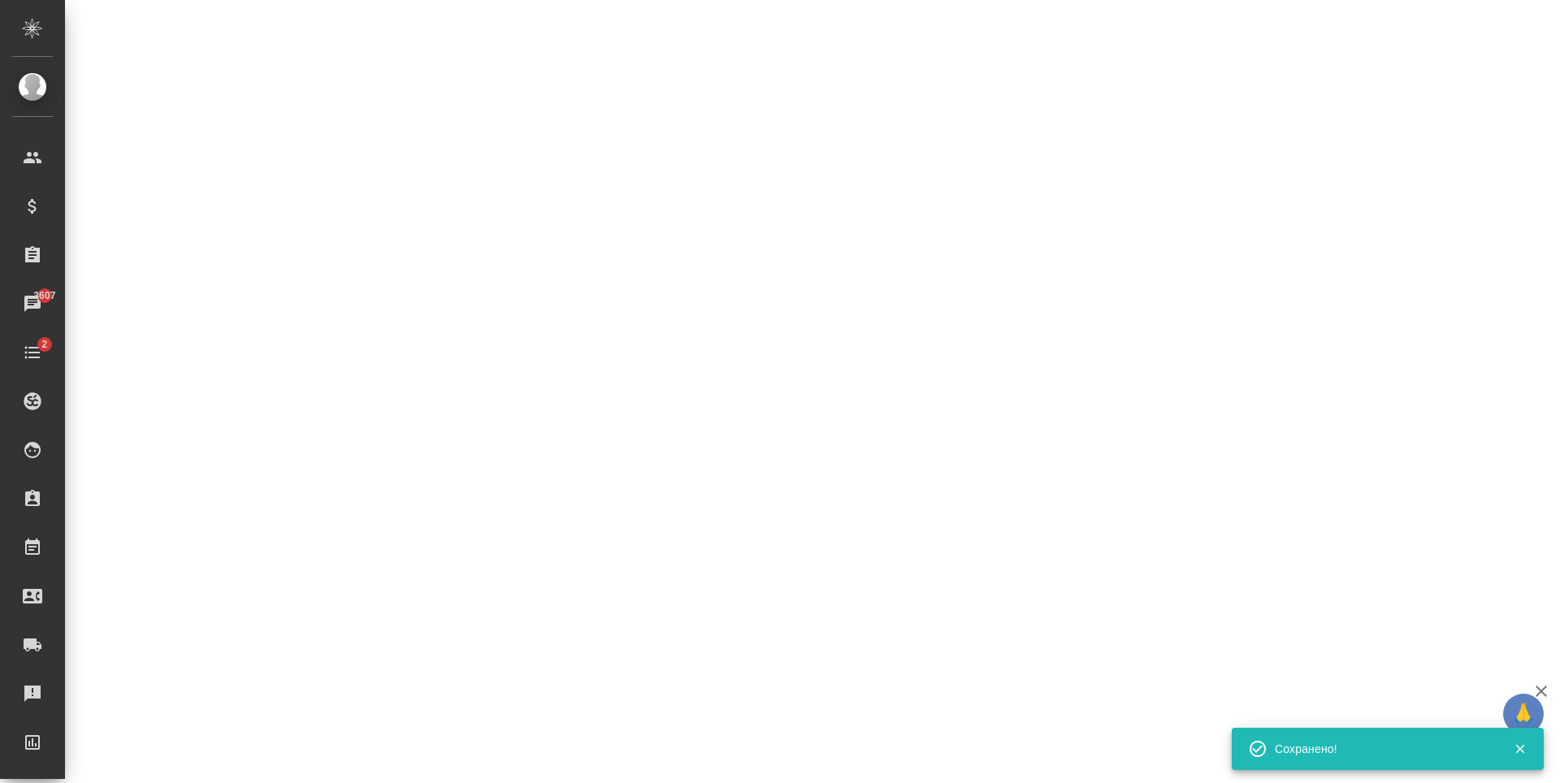
select select "RU"
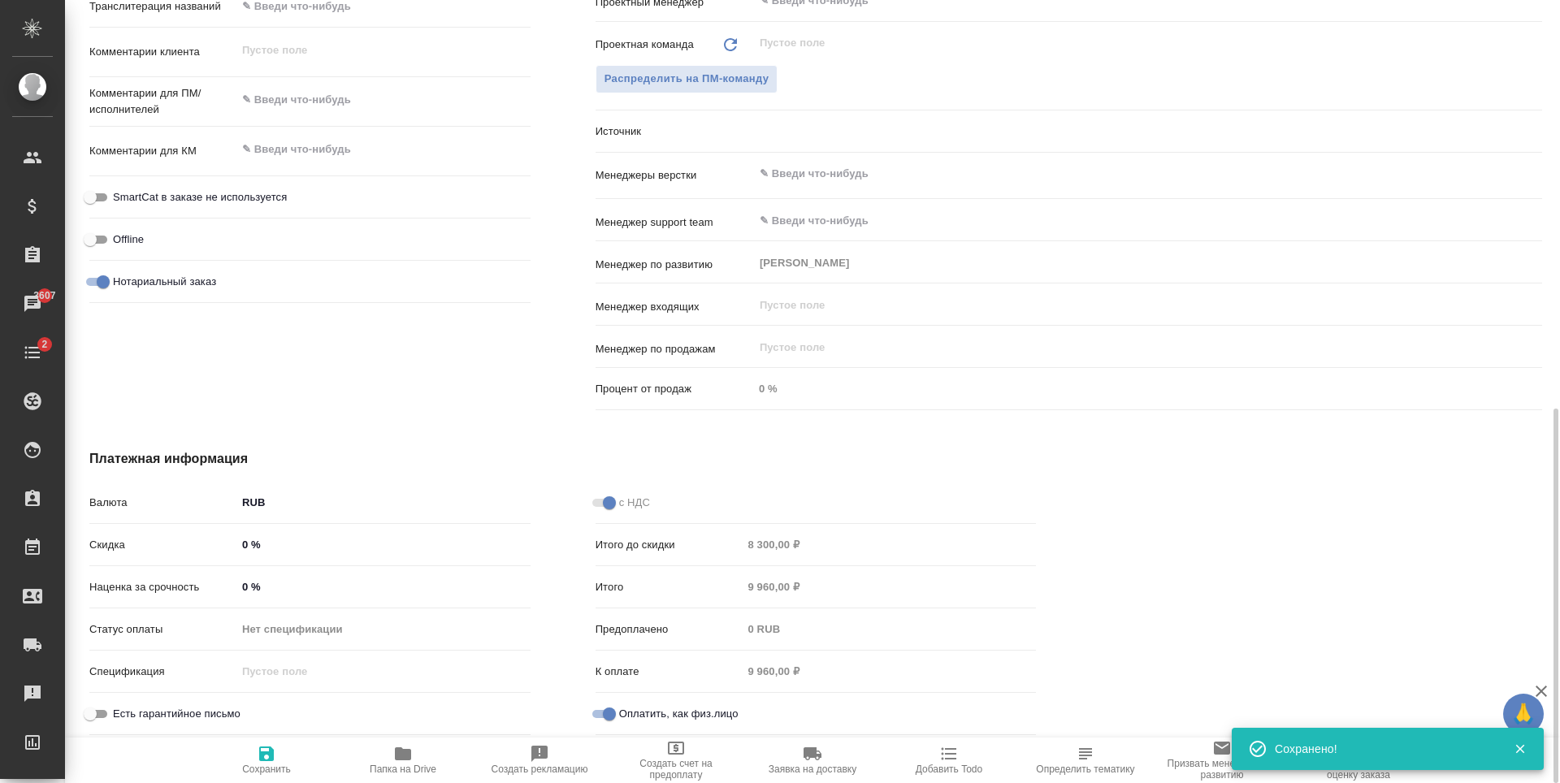
type textarea "x"
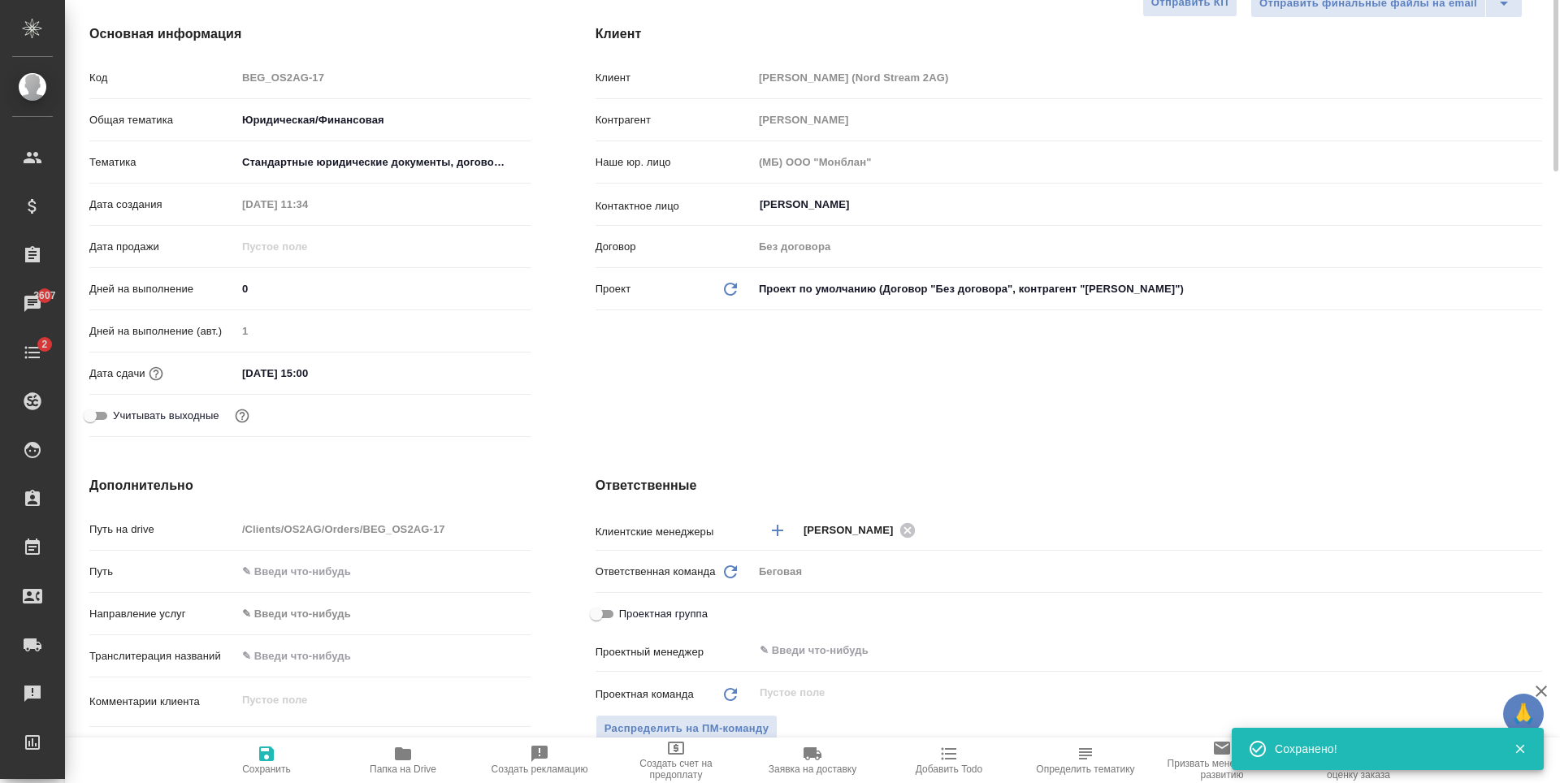
scroll to position [0, 0]
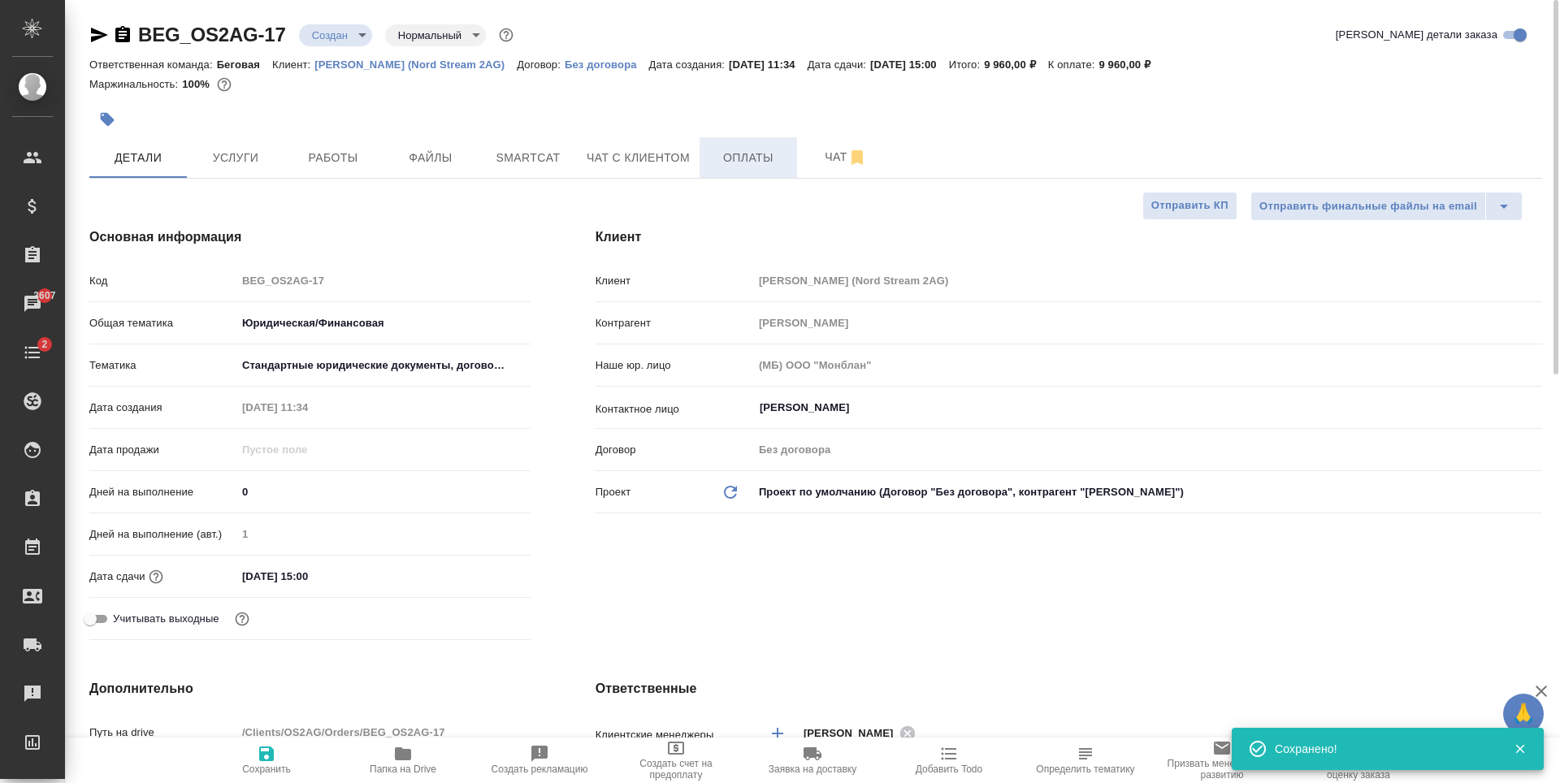
click at [726, 154] on span "Оплаты" at bounding box center [748, 158] width 78 height 20
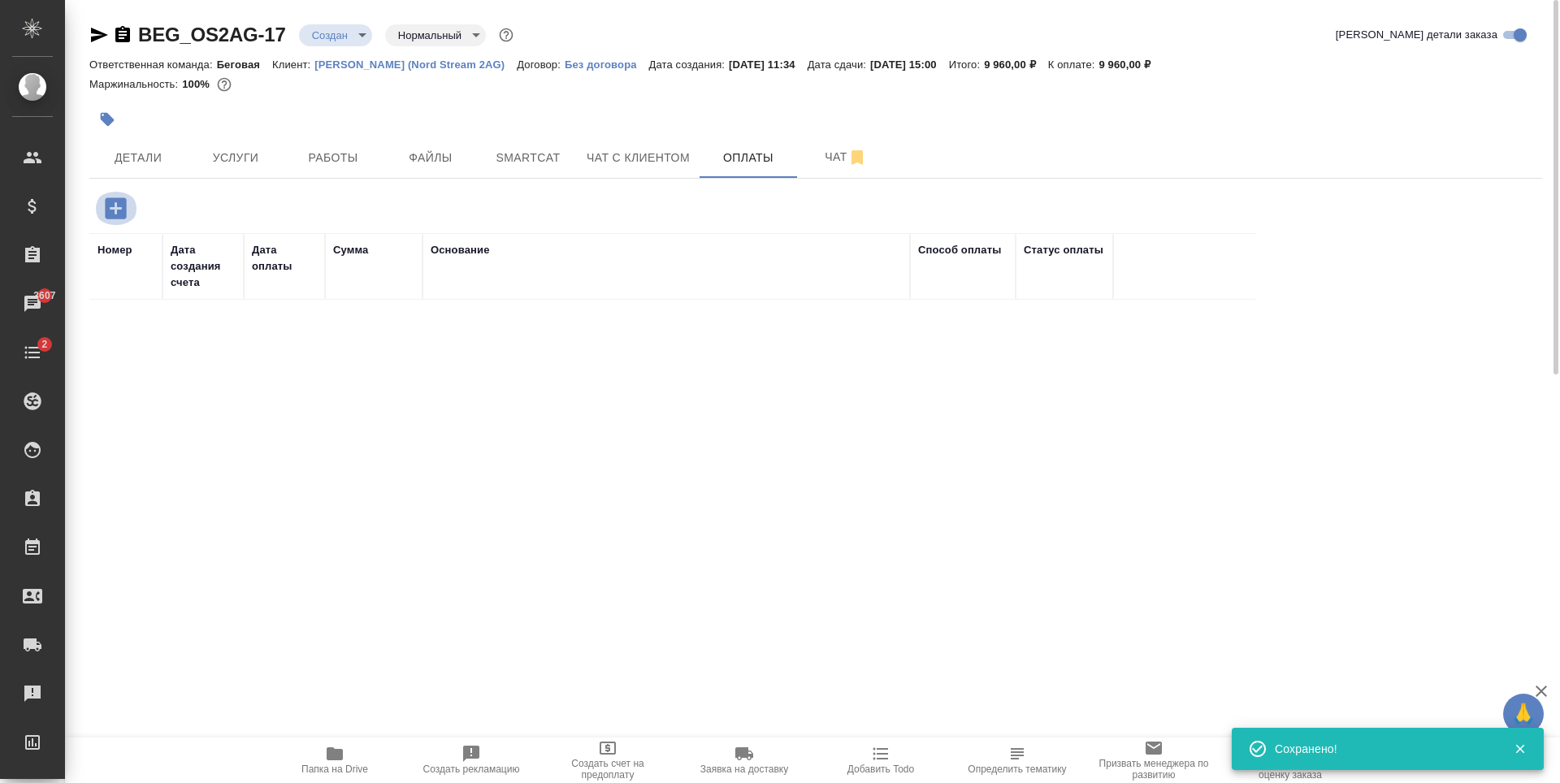
click at [128, 214] on icon "button" at bounding box center [116, 208] width 28 height 28
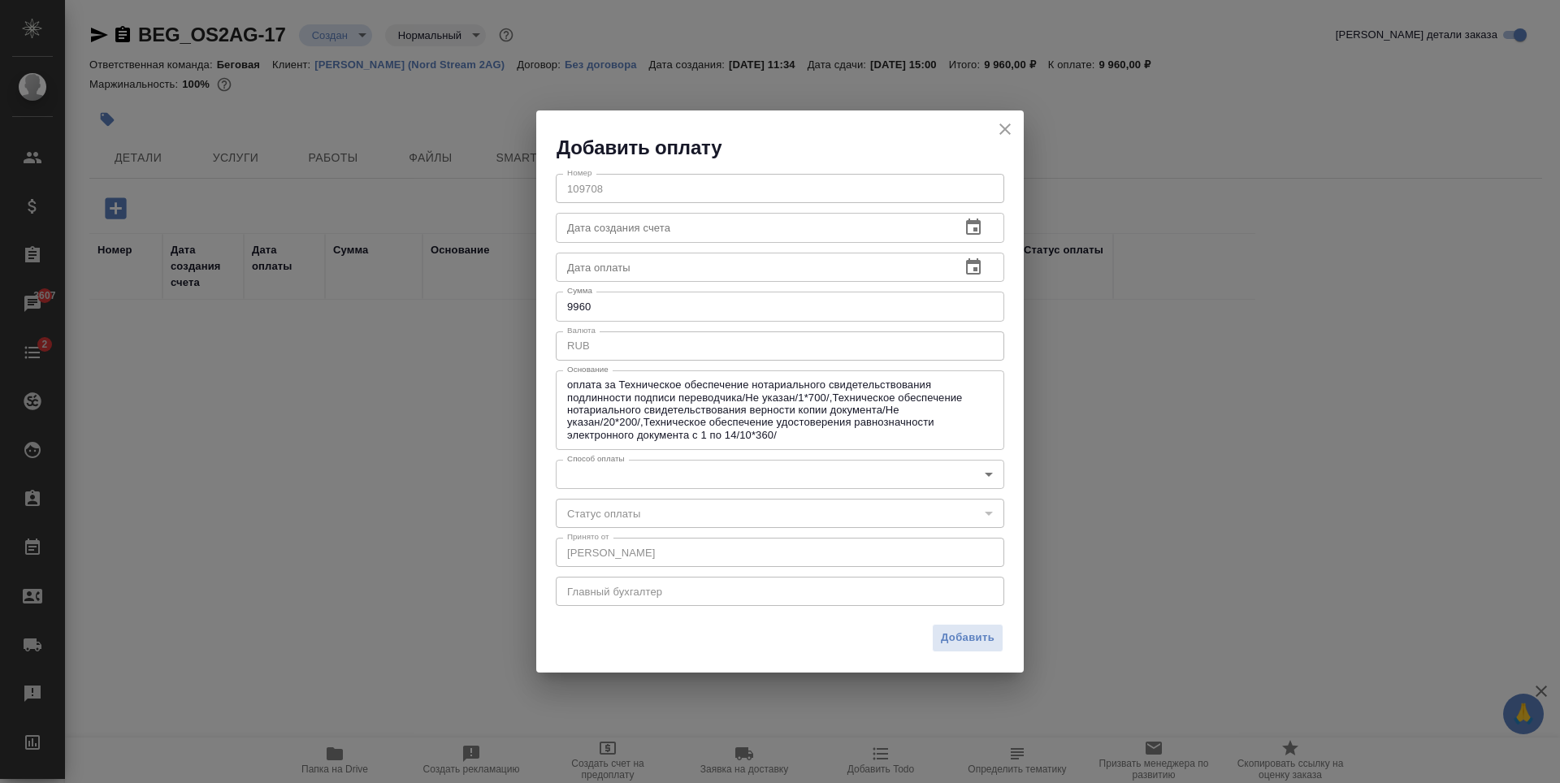
click at [866, 468] on body "🙏 .cls-1 fill:#fff; AWATERA Antonova Kristina Клиенты Спецификации Заказы 3607 …" at bounding box center [780, 391] width 1560 height 783
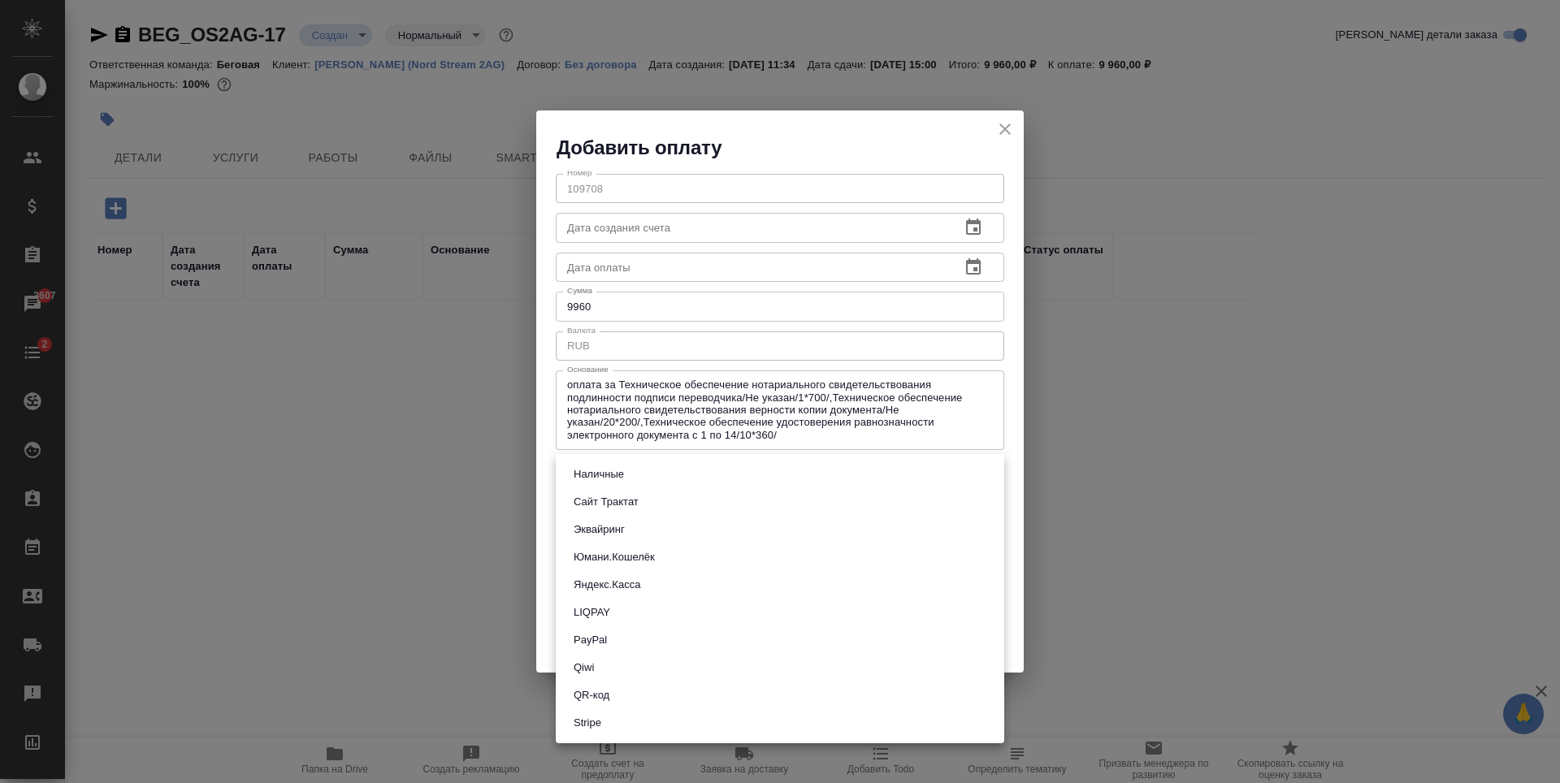
click at [699, 497] on li "Сайт Трактат" at bounding box center [780, 502] width 448 height 28
type input "site-traktat"
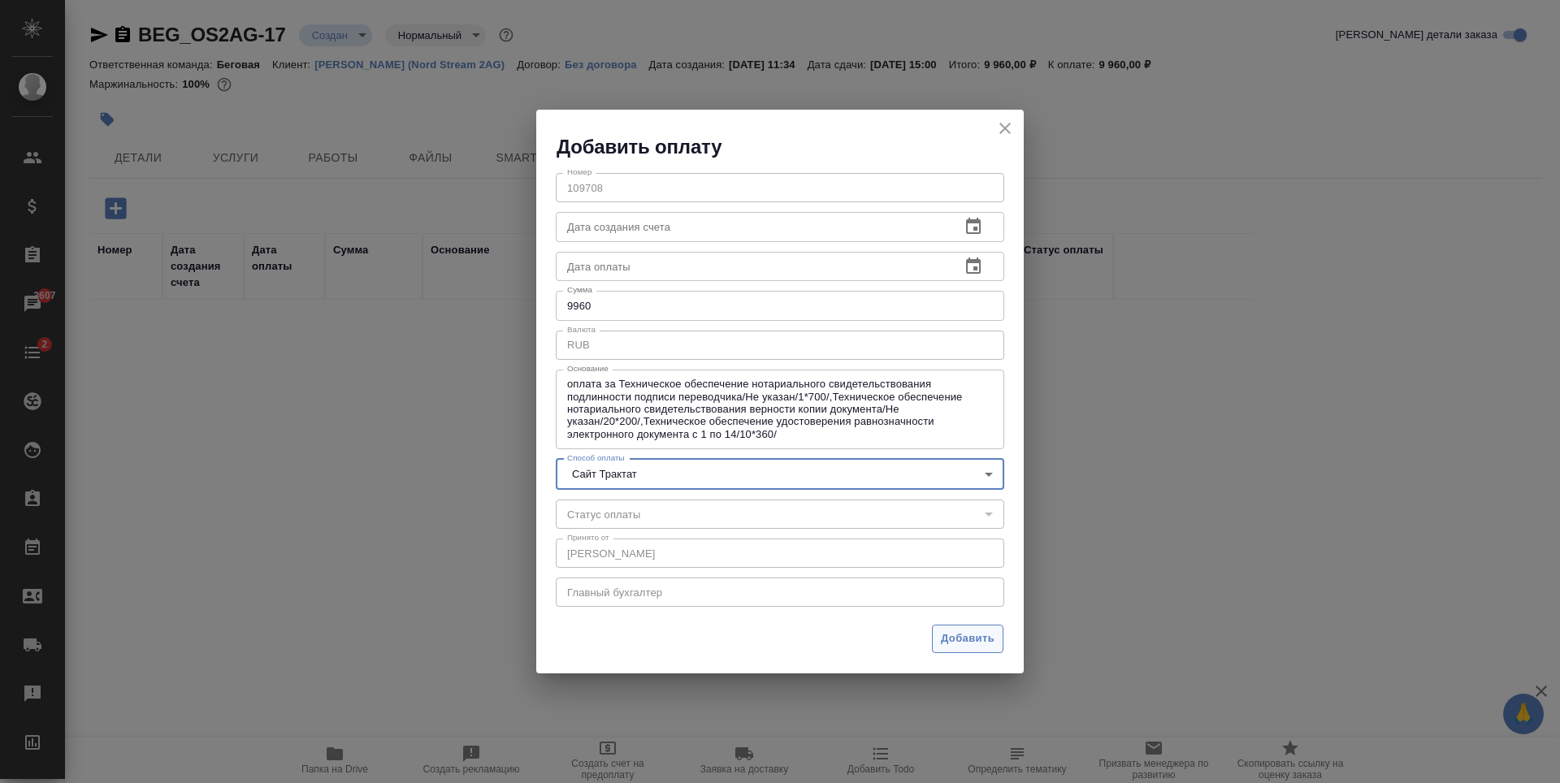
click at [980, 634] on span "Добавить" at bounding box center [968, 639] width 54 height 19
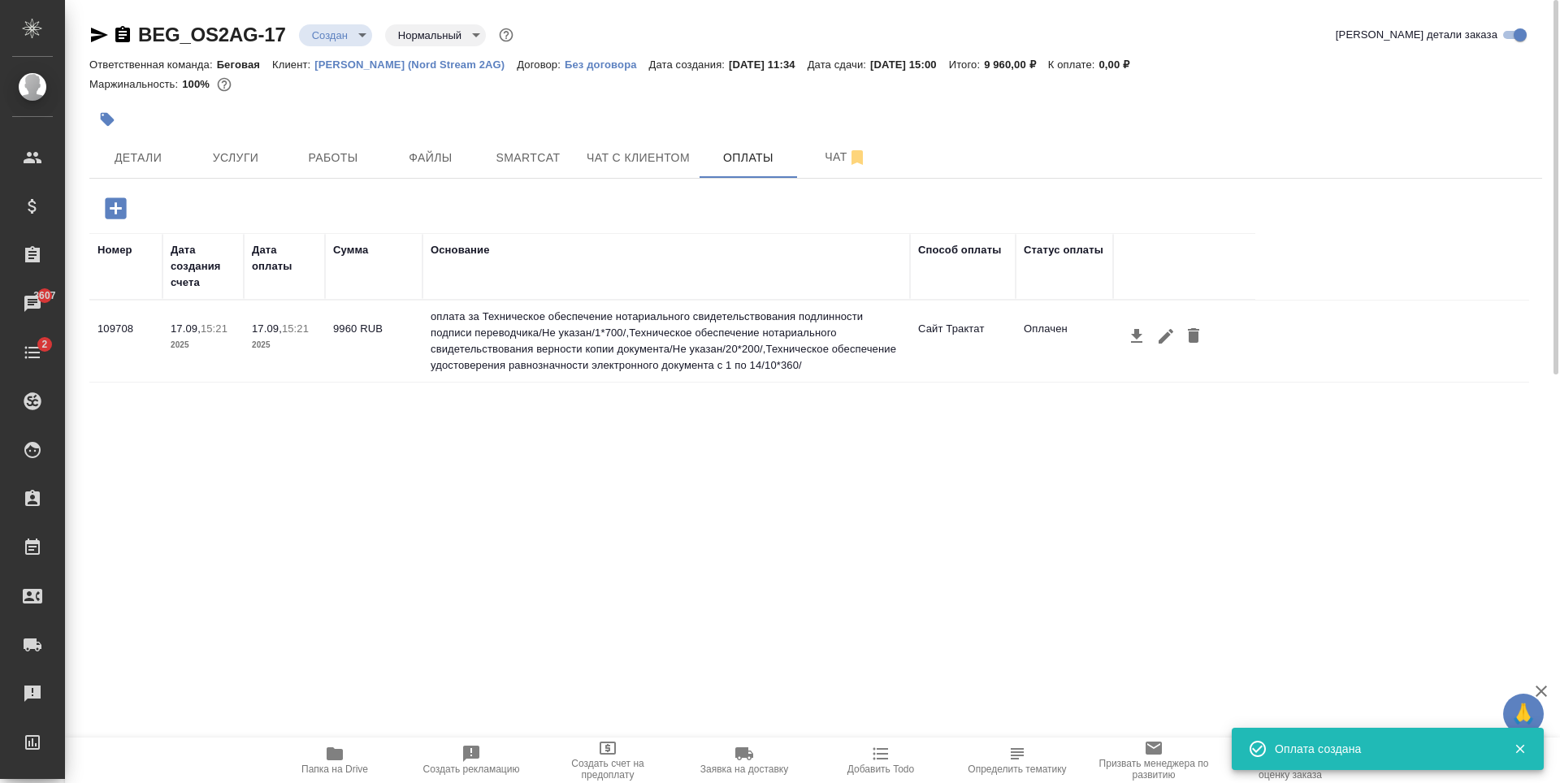
click at [346, 38] on body "🙏 .cls-1 fill:#fff; AWATERA Antonova Kristina Клиенты Спецификации Заказы 3607 …" at bounding box center [780, 391] width 1560 height 783
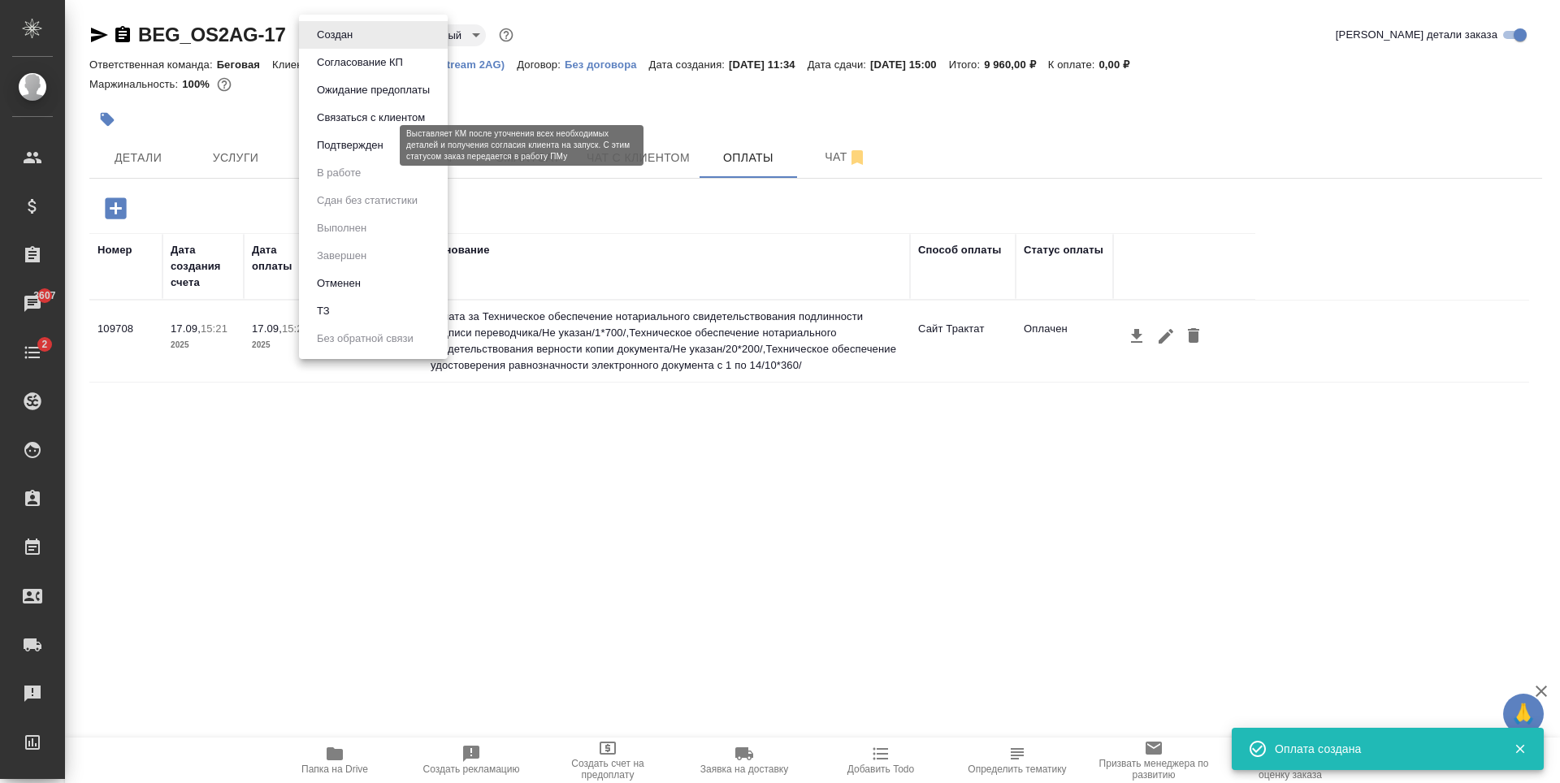
click at [382, 137] on button "Подтвержден" at bounding box center [350, 145] width 76 height 18
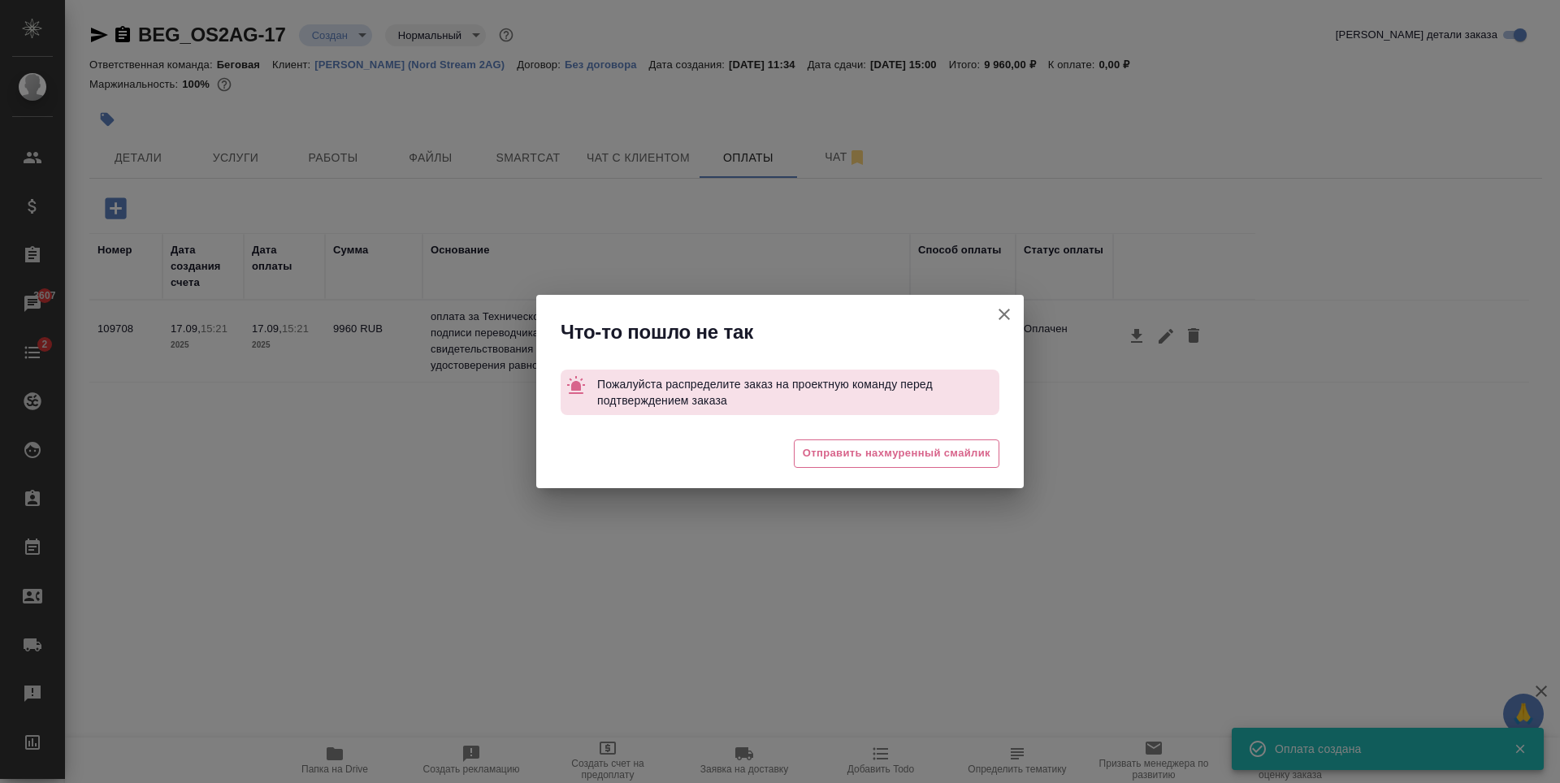
click at [1002, 307] on icon "button" at bounding box center [1003, 314] width 19 height 19
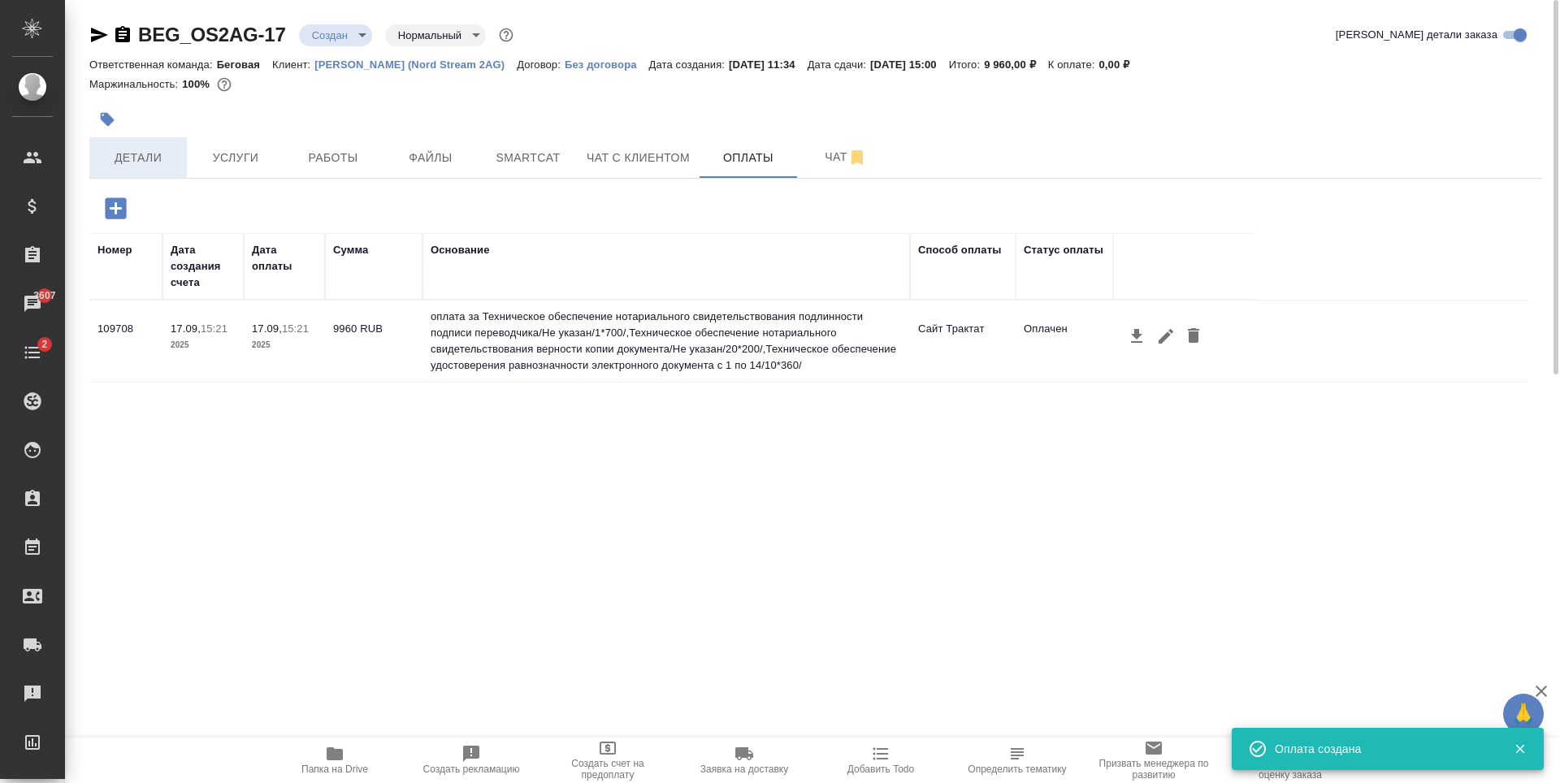
click at [175, 171] on button "Детали" at bounding box center [137, 157] width 97 height 41
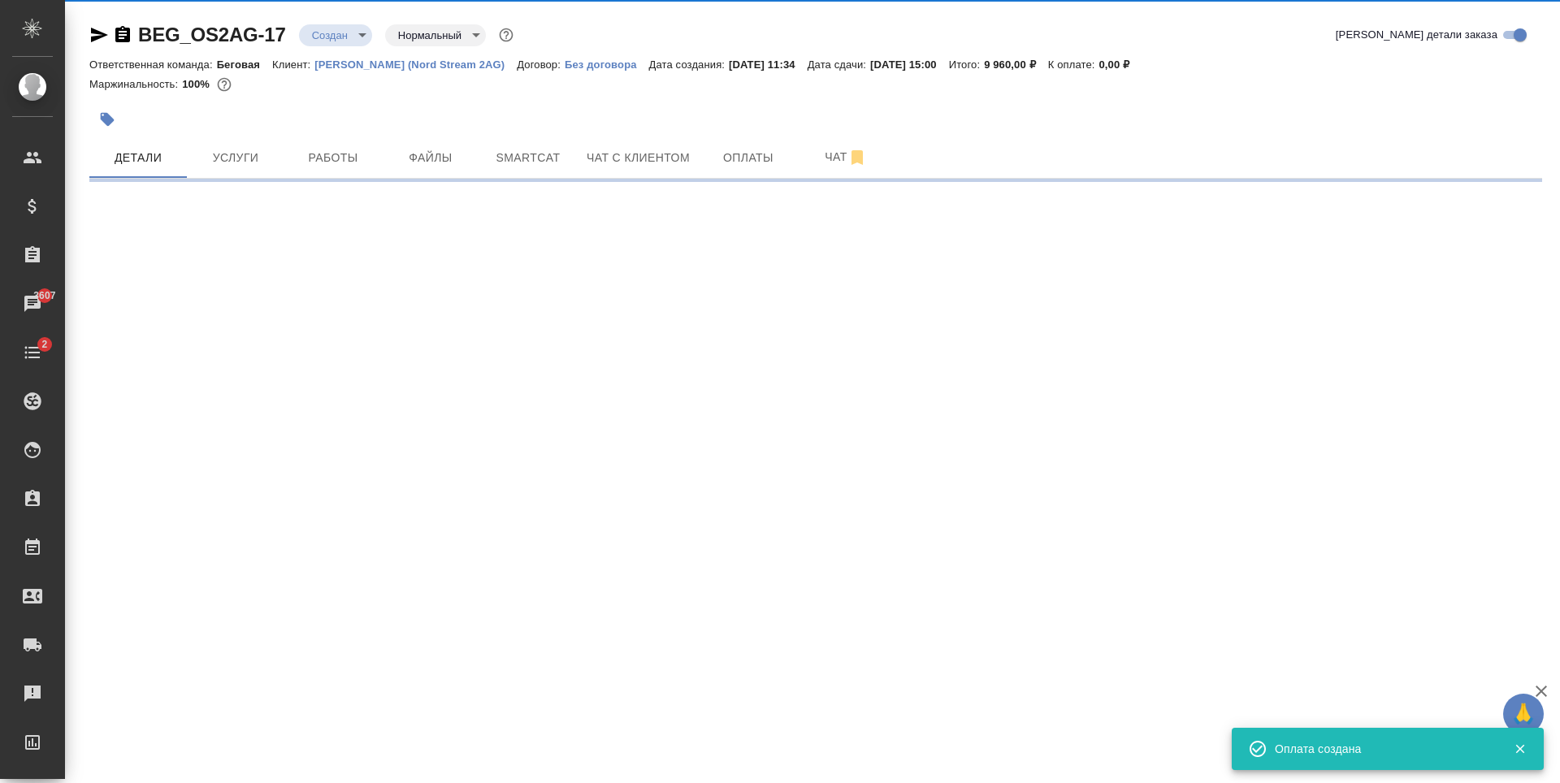
select select "RU"
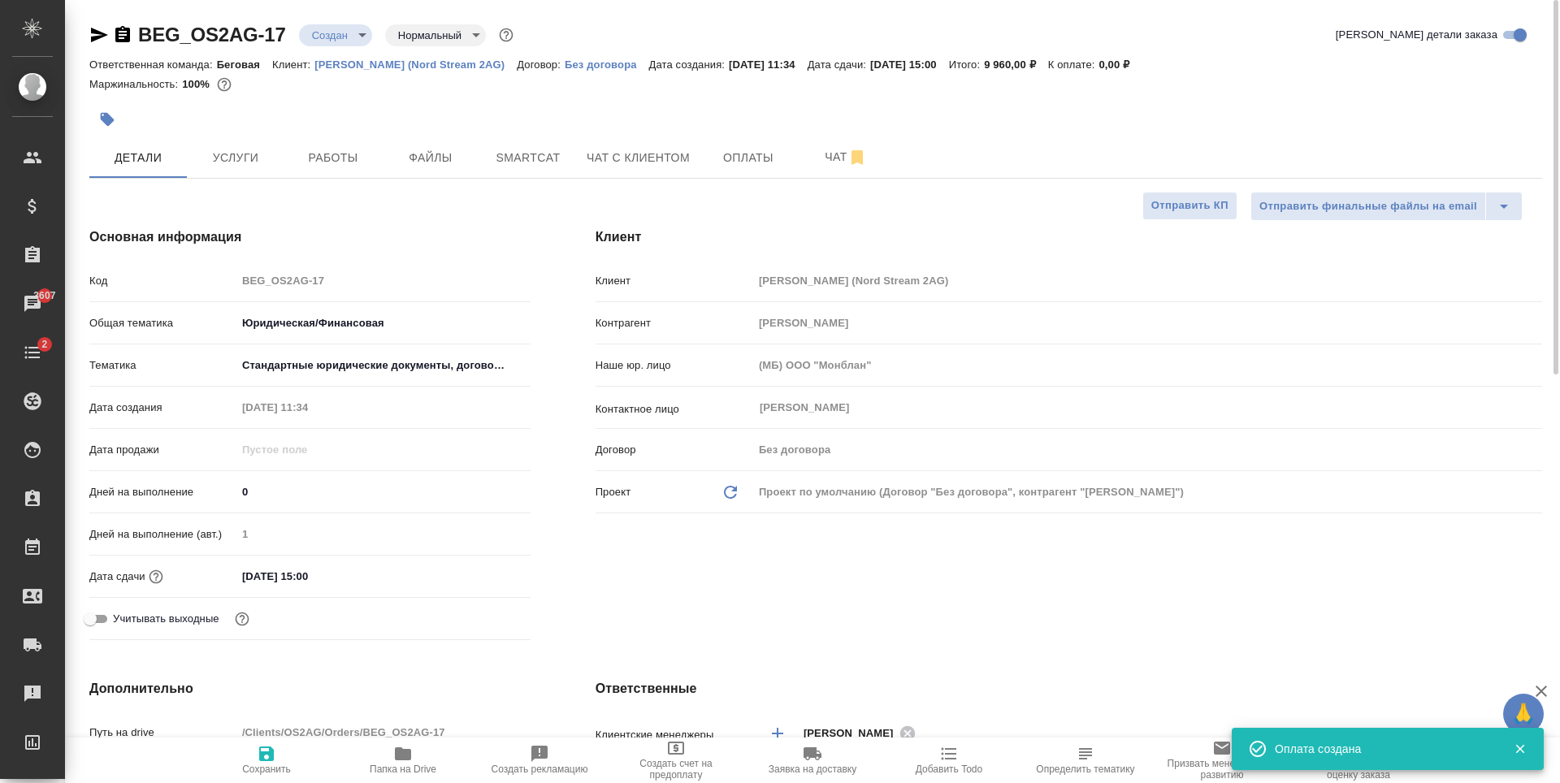
type textarea "x"
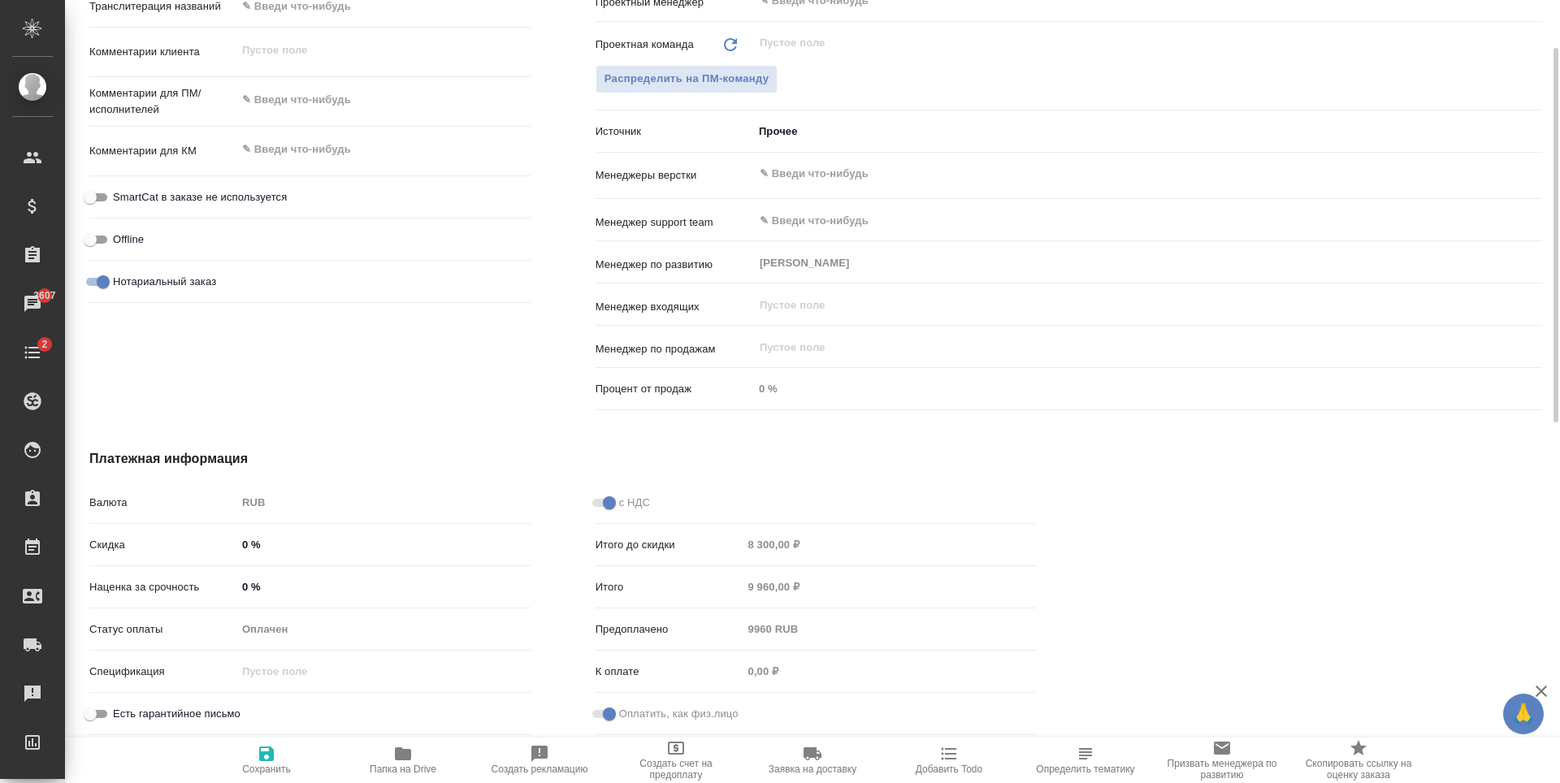
scroll to position [609, 0]
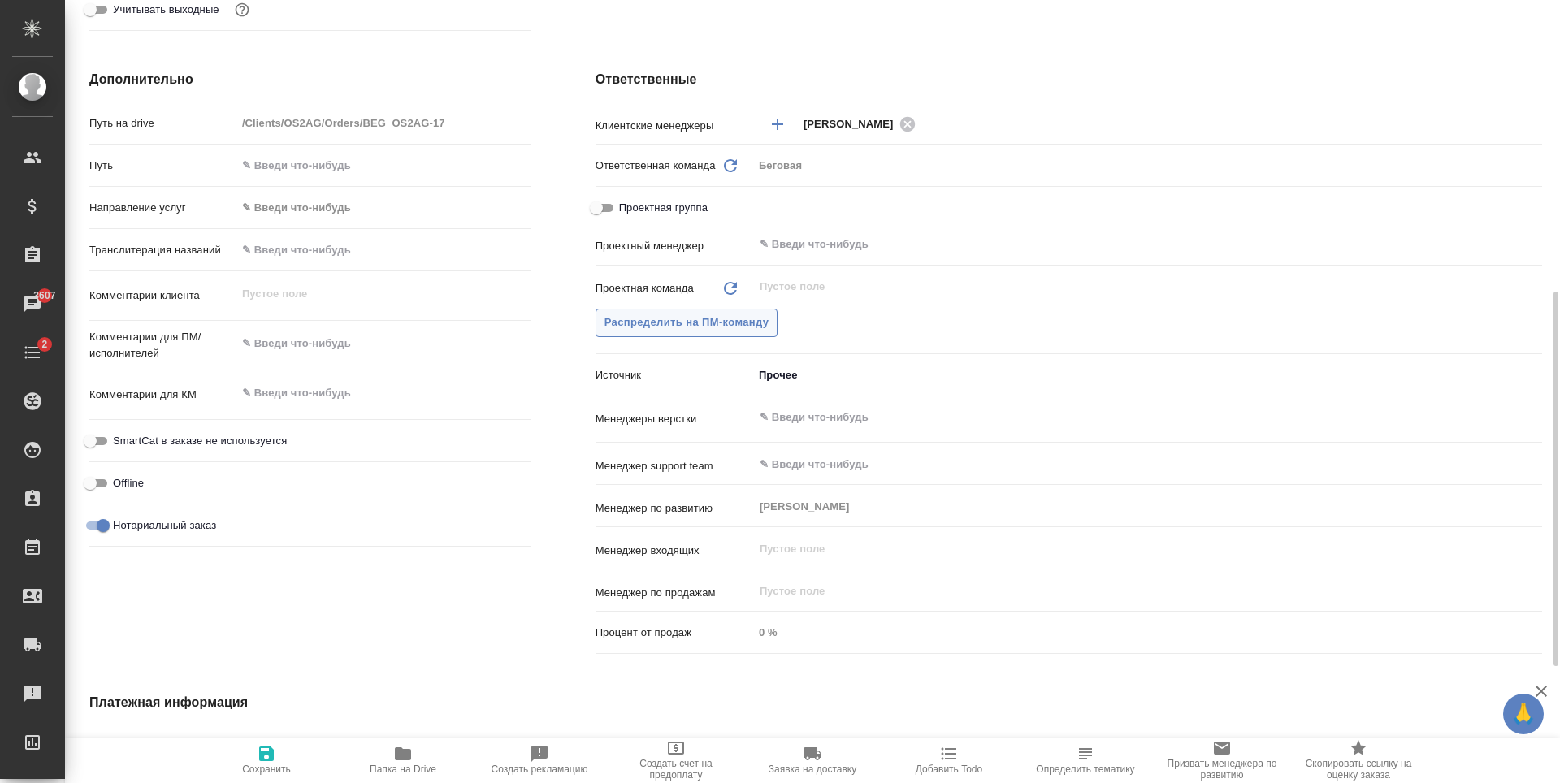
click at [725, 328] on span "Распределить на ПМ-команду" at bounding box center [686, 323] width 165 height 19
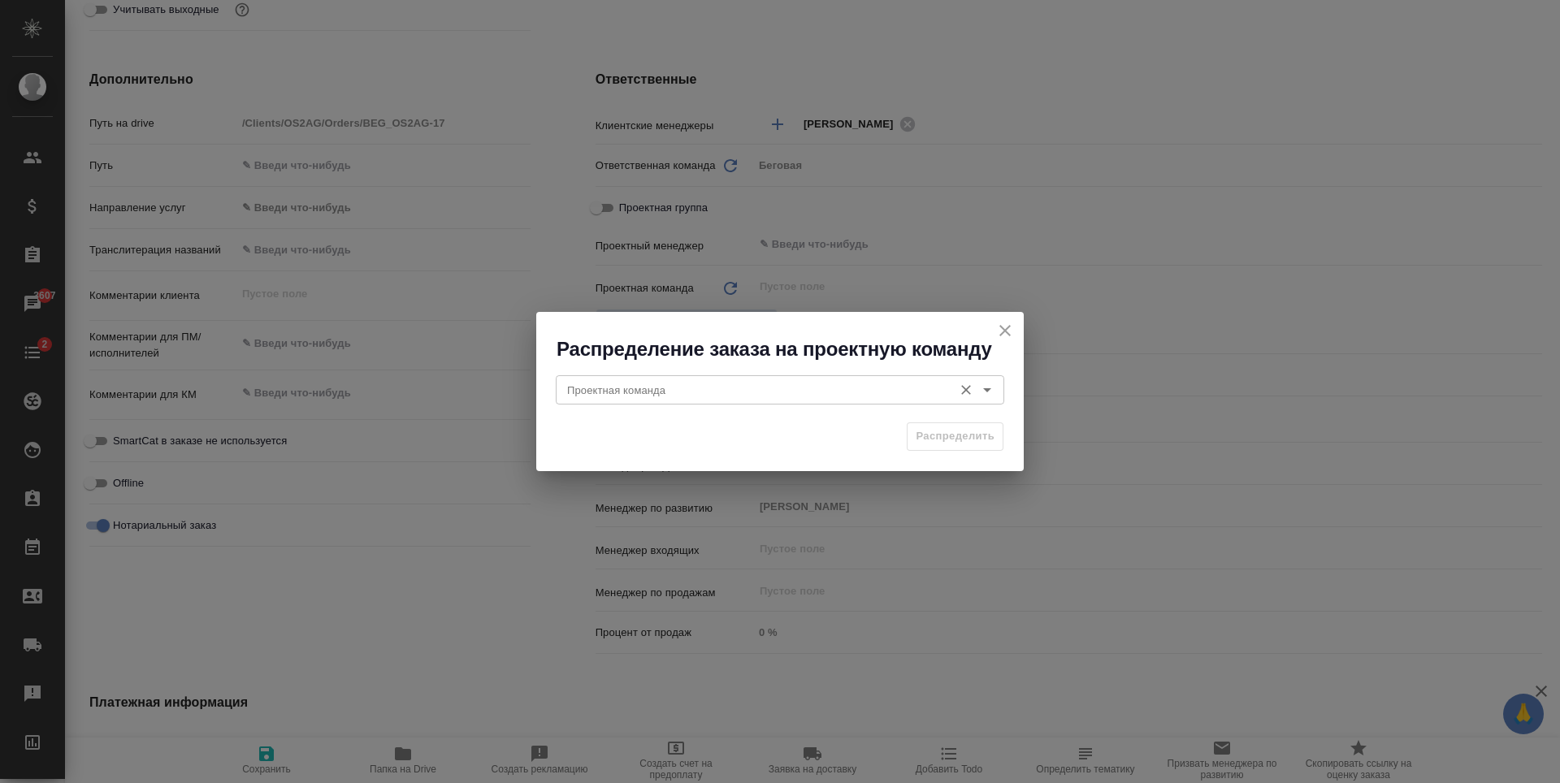
click at [777, 374] on div "Проектная команда Проектная команда" at bounding box center [780, 388] width 448 height 39
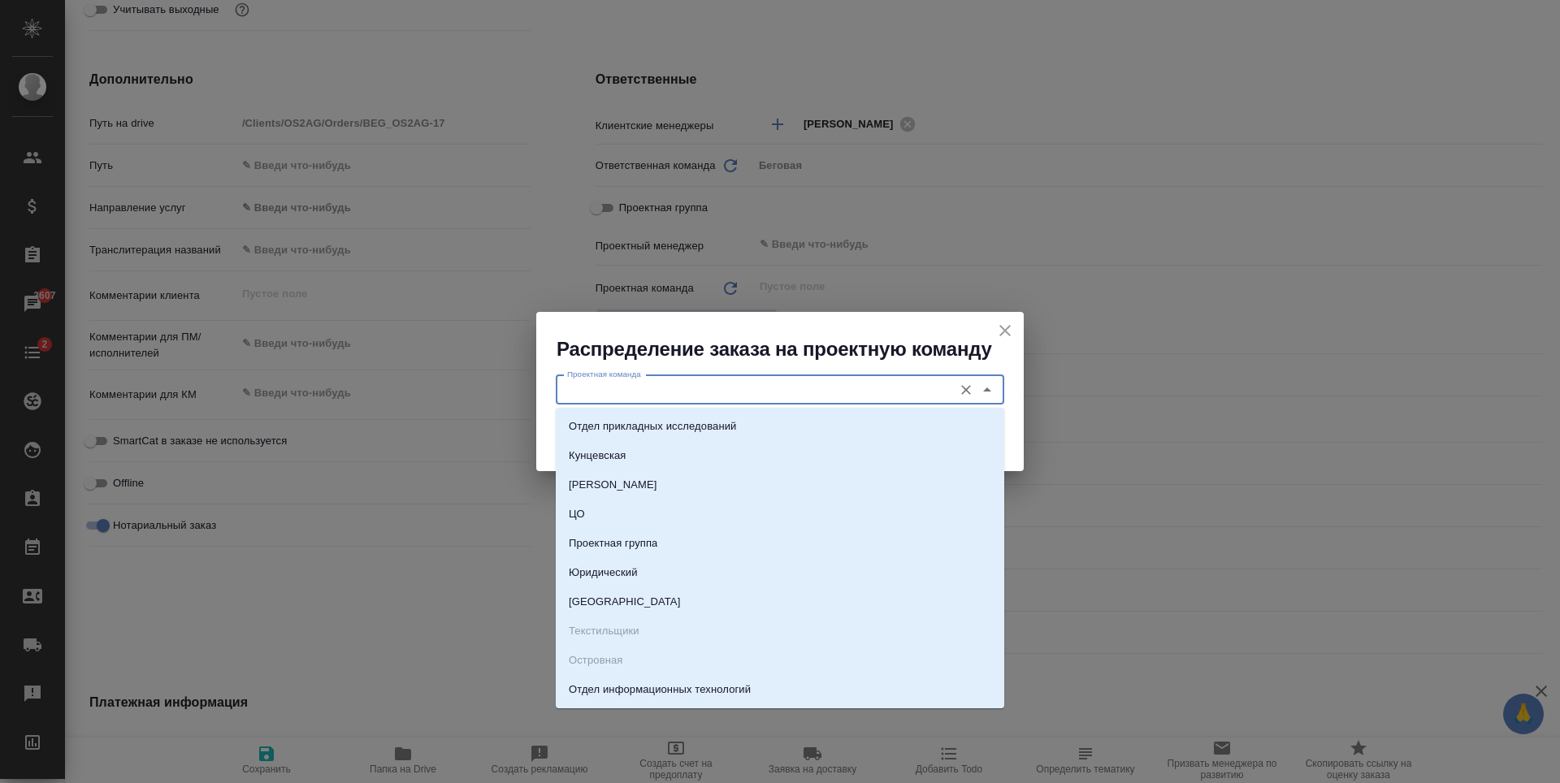
click at [775, 388] on input "Проектная команда" at bounding box center [753, 389] width 384 height 19
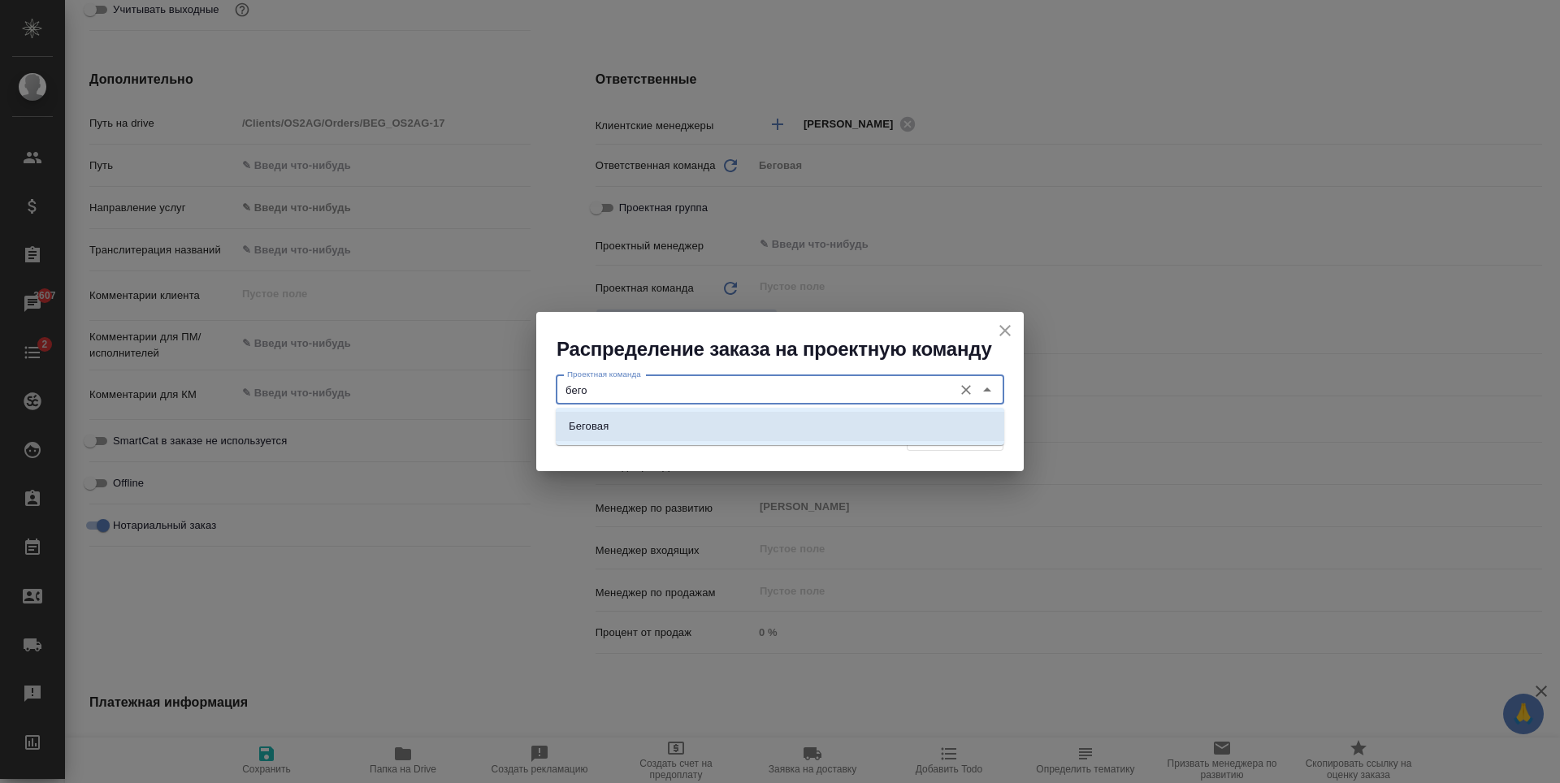
click at [795, 421] on li "Беговая" at bounding box center [780, 426] width 448 height 29
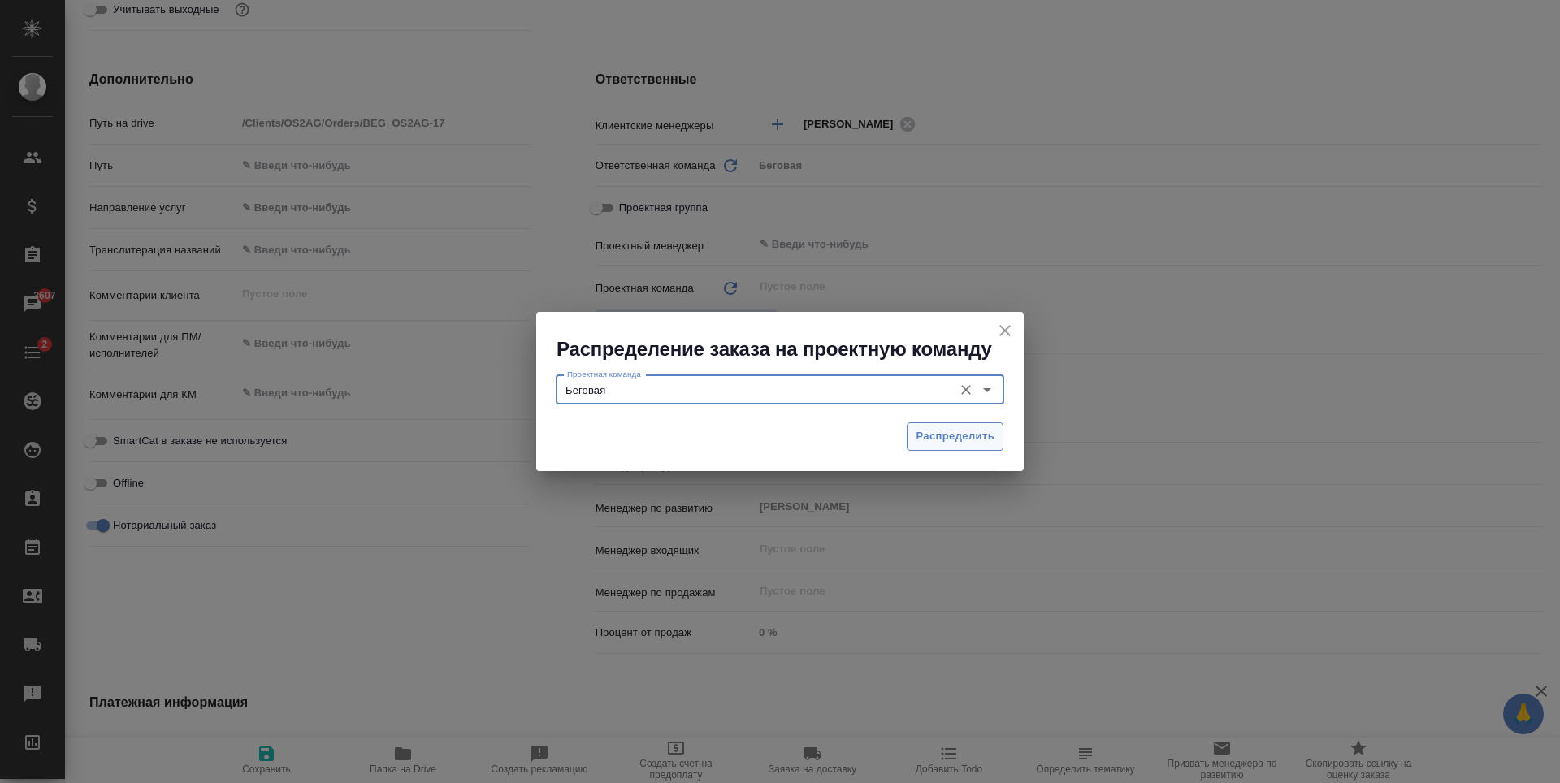
type input "Беговая"
click at [950, 435] on span "Распределить" at bounding box center [955, 436] width 79 height 19
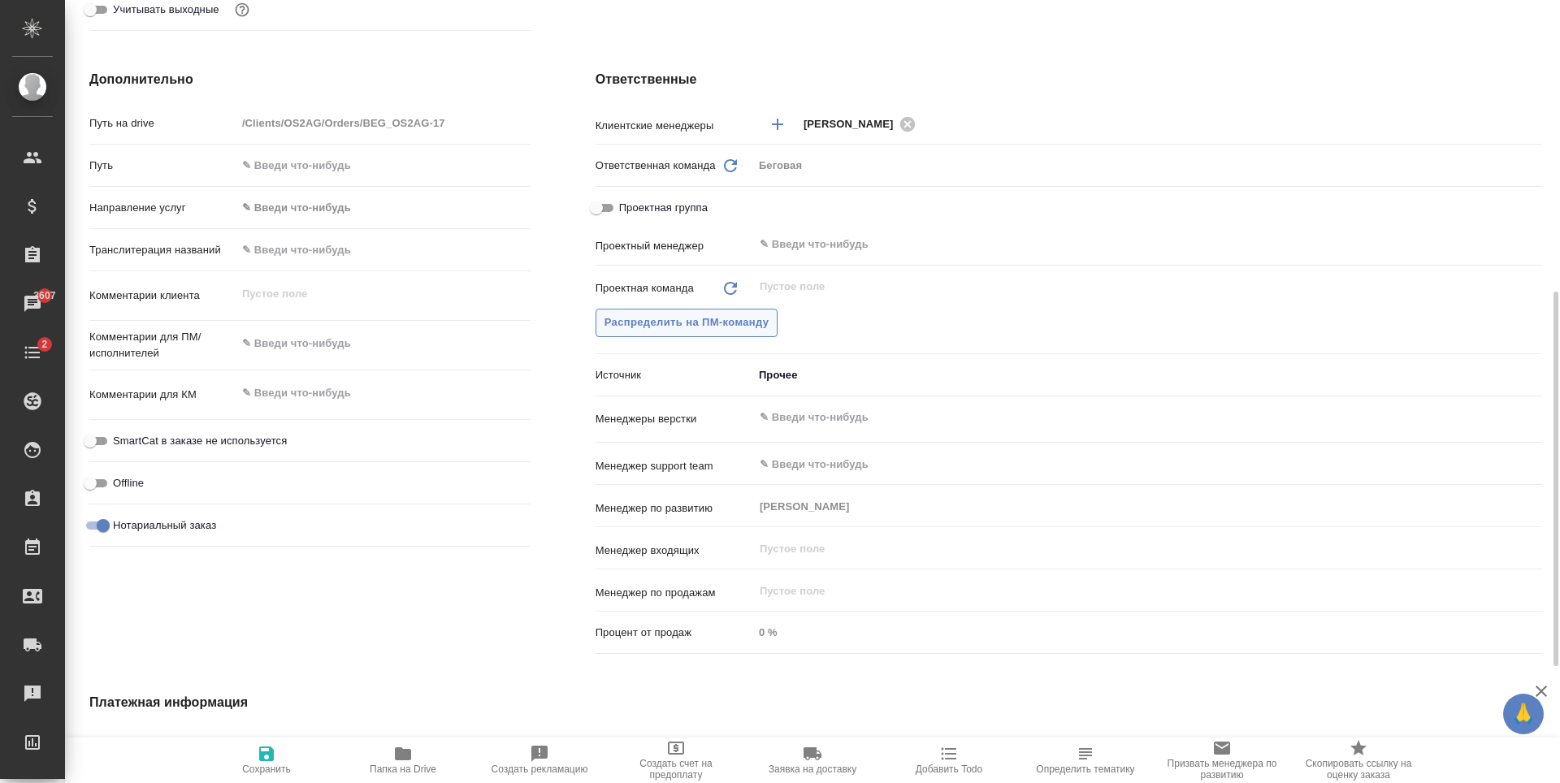
type textarea "x"
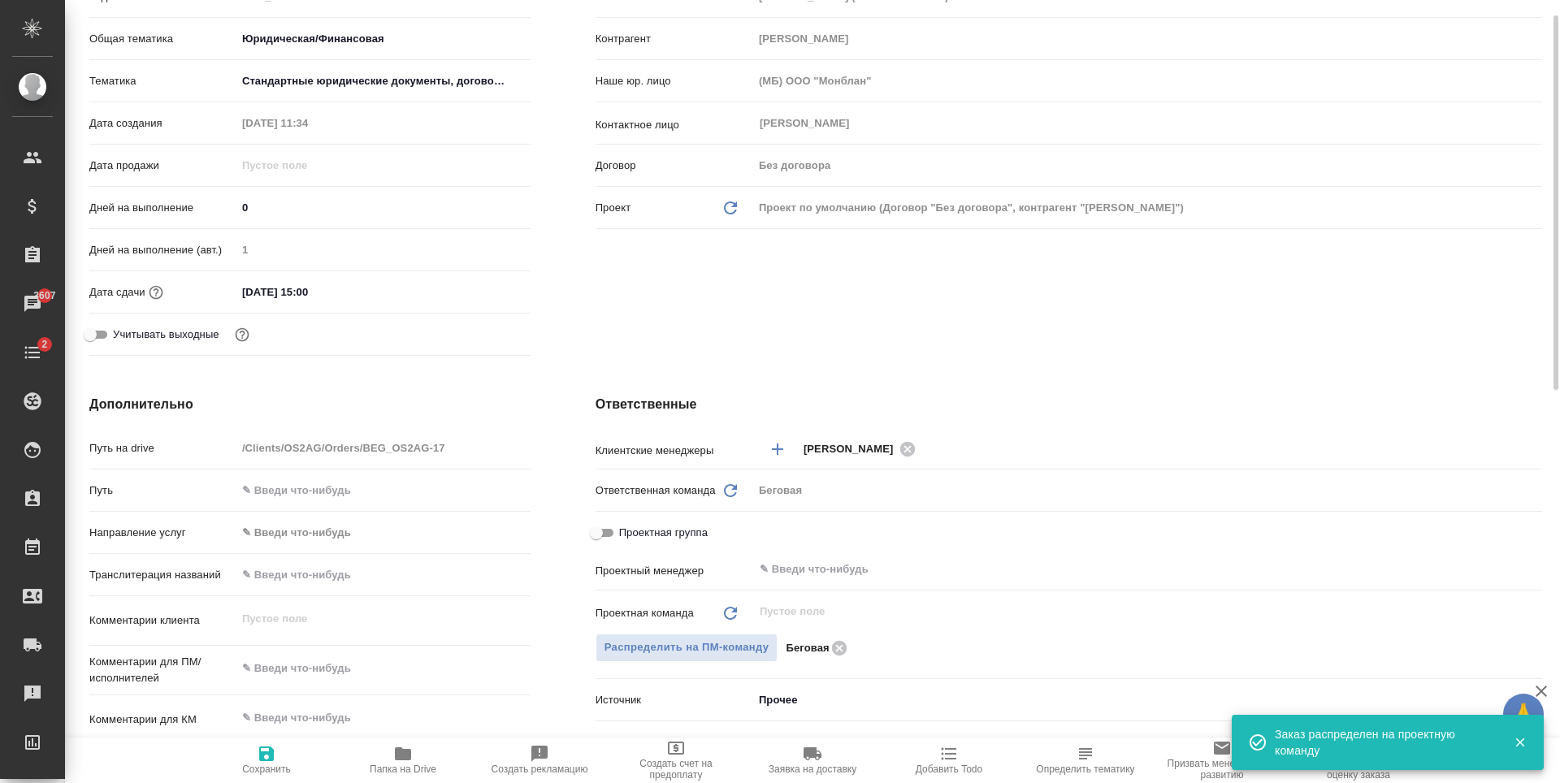
scroll to position [0, 0]
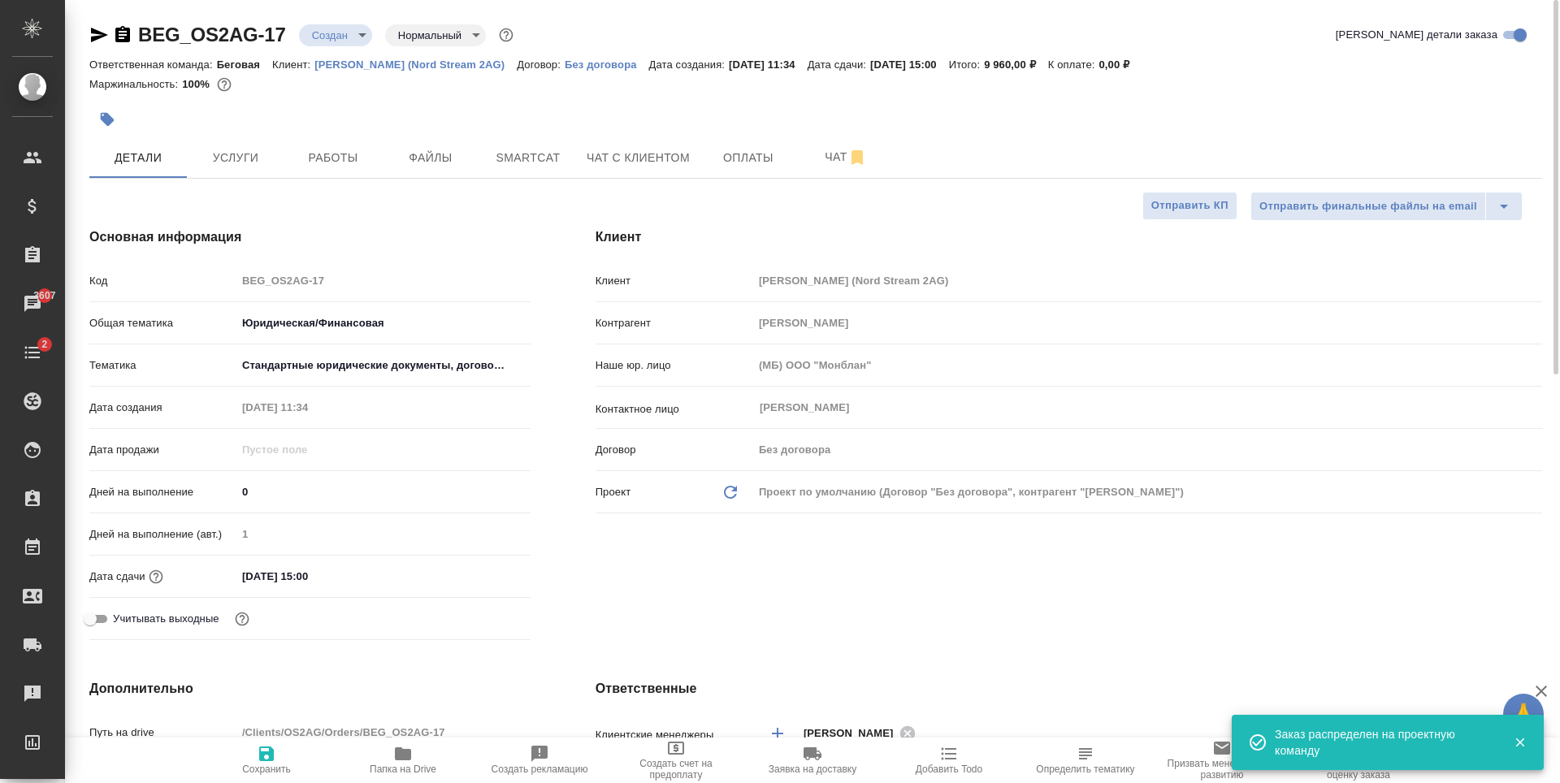
click at [347, 40] on body "🙏 .cls-1 fill:#fff; AWATERA Antonova Kristina Клиенты Спецификации Заказы 3607 …" at bounding box center [780, 391] width 1560 height 783
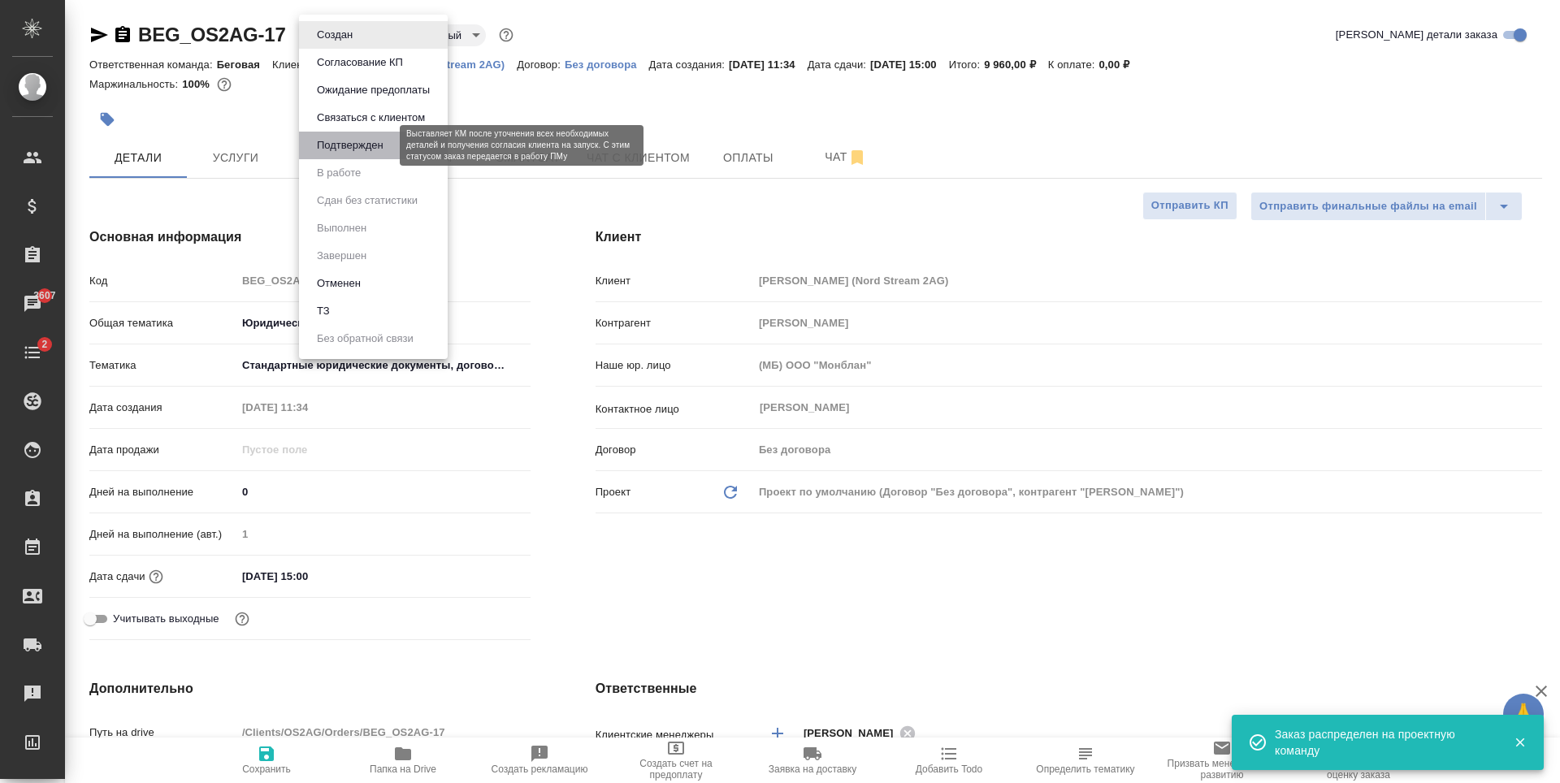
click at [384, 138] on button "Подтвержден" at bounding box center [350, 145] width 76 height 18
type textarea "x"
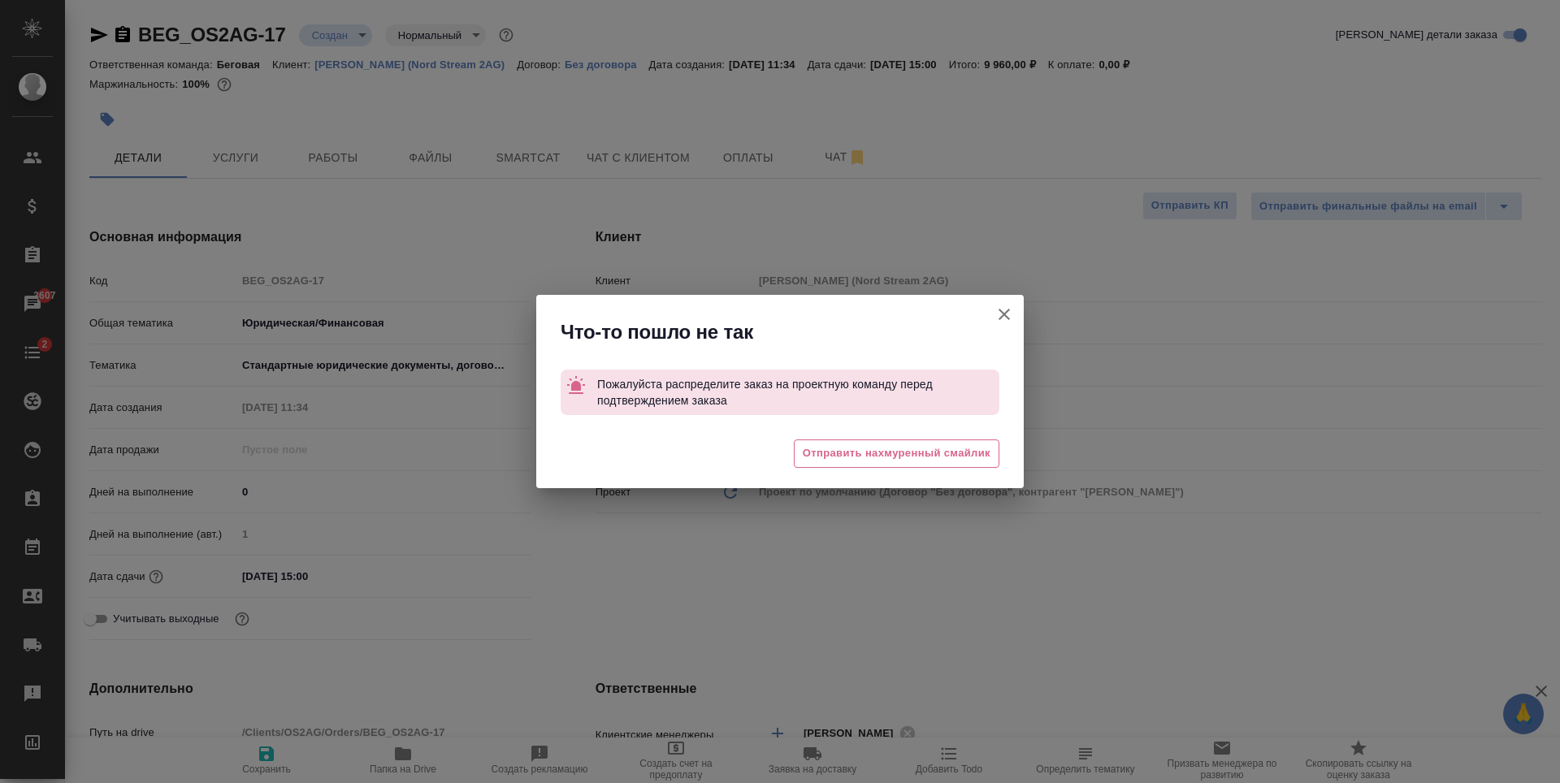
click at [1004, 313] on icon "button" at bounding box center [1003, 314] width 19 height 19
type textarea "x"
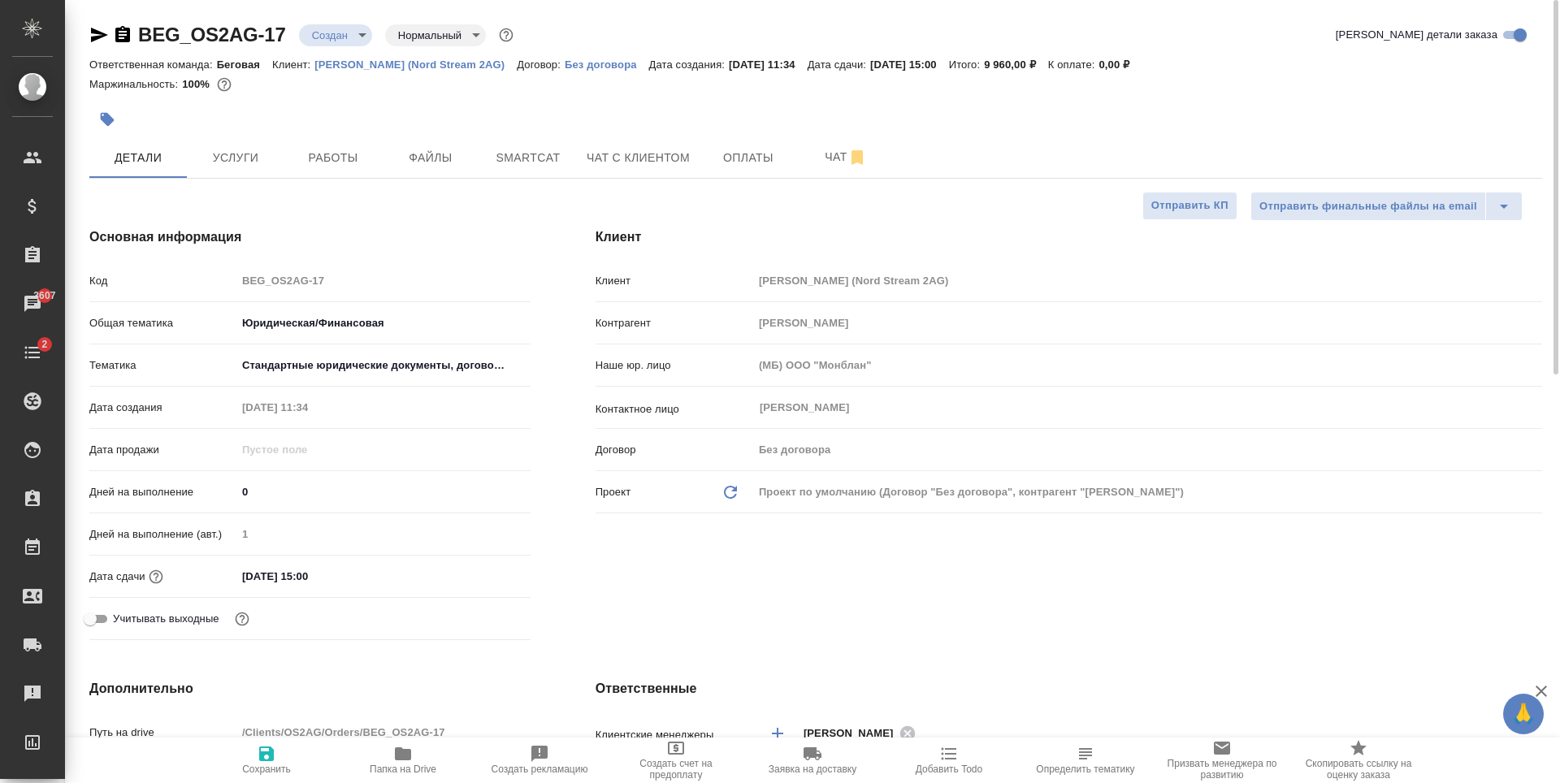
click at [255, 771] on span "Сохранить" at bounding box center [266, 769] width 49 height 11
type textarea "x"
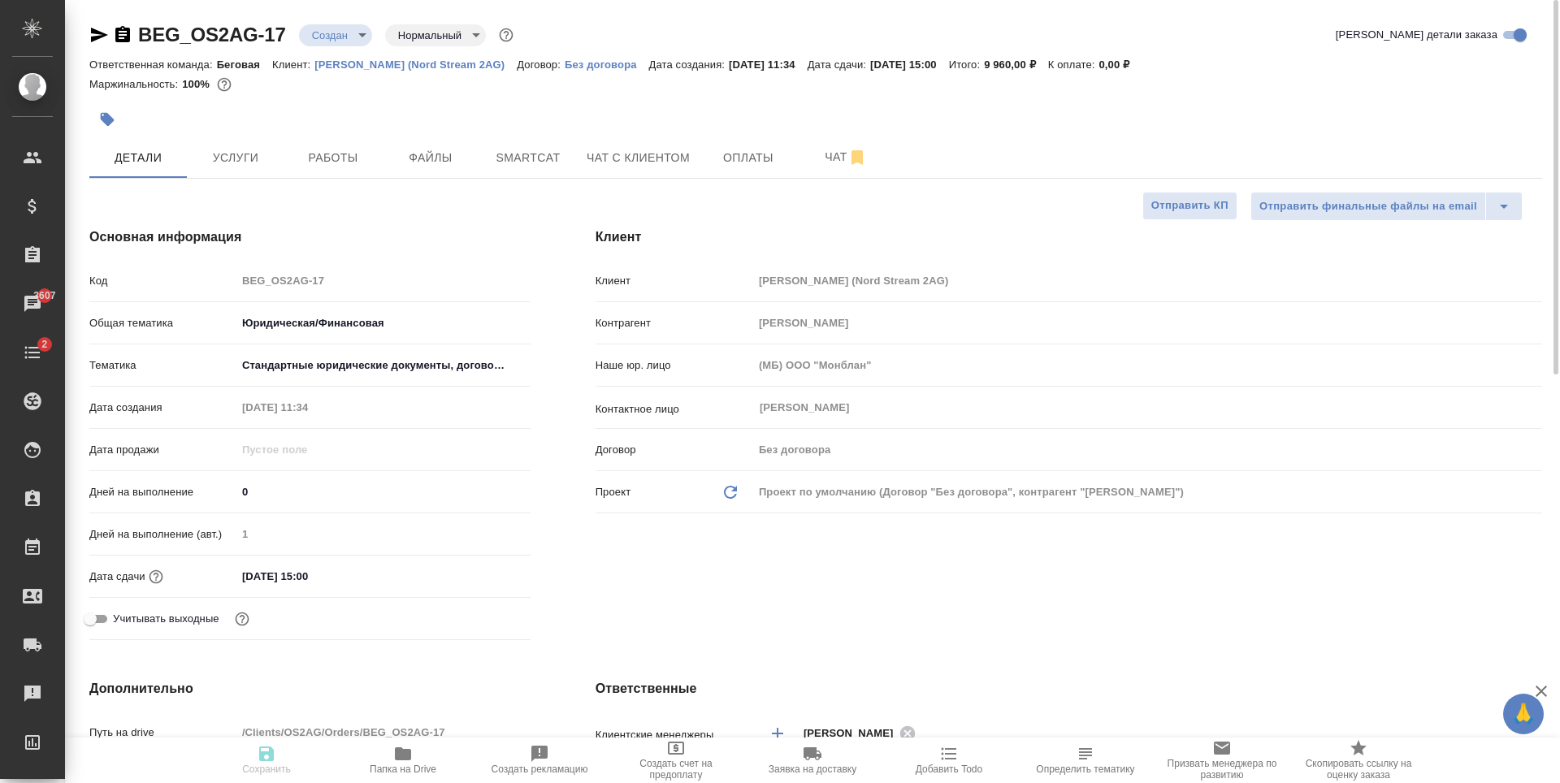
type textarea "x"
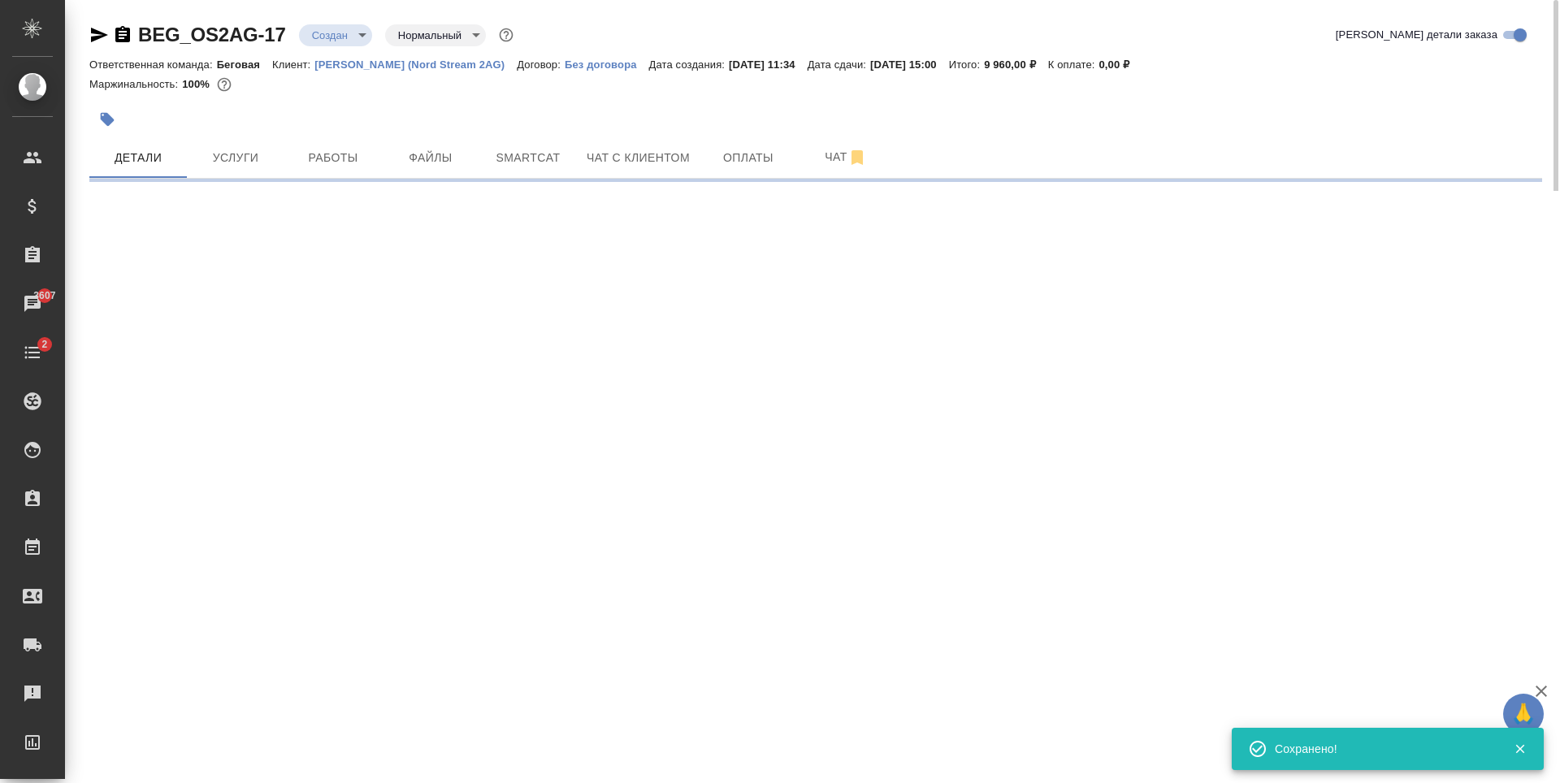
click at [358, 32] on body "🙏 .cls-1 fill:#fff; AWATERA Antonova Kristina Клиенты Спецификации Заказы 3607 …" at bounding box center [780, 391] width 1560 height 783
select select "RU"
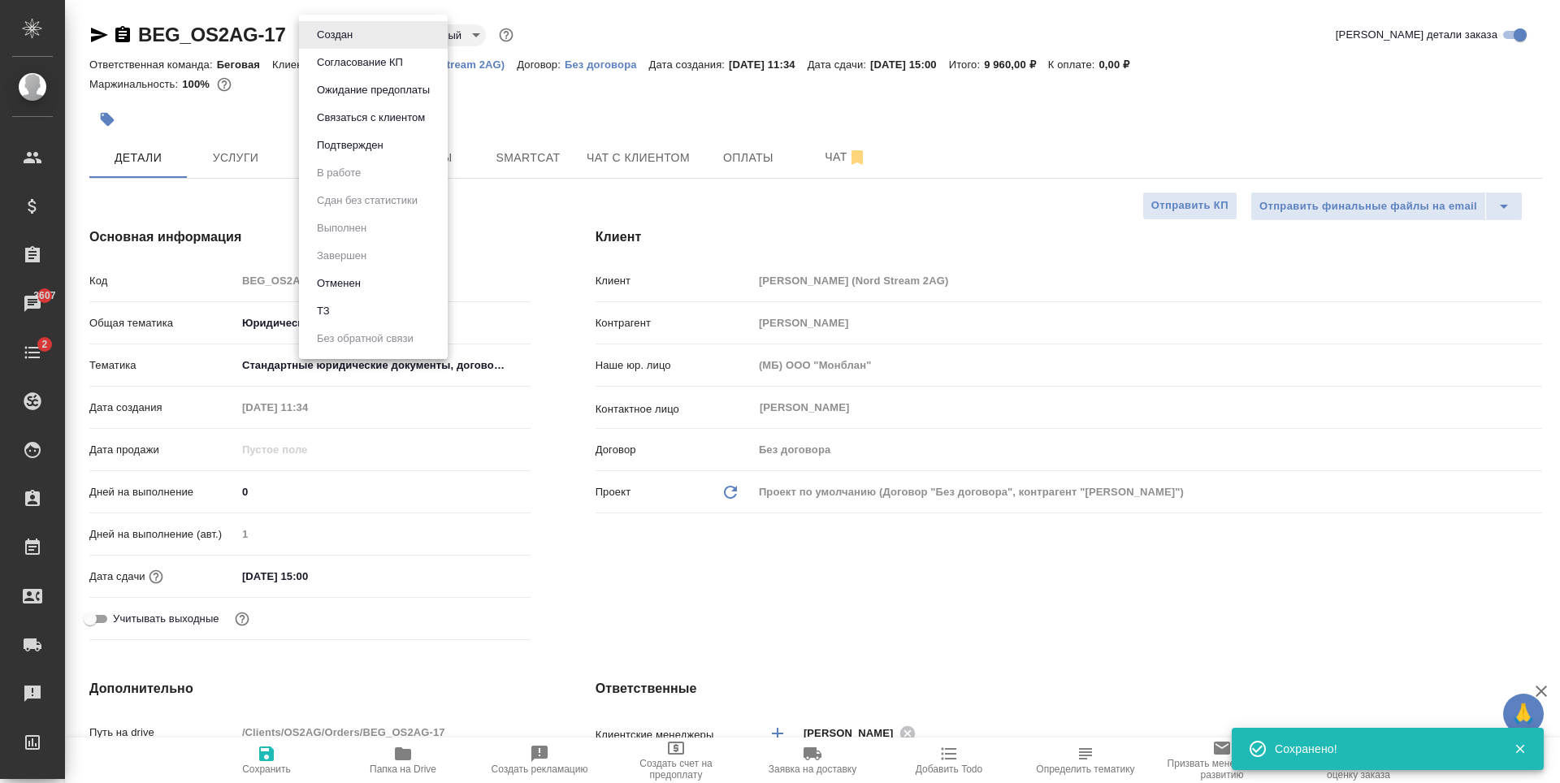
type textarea "x"
click at [395, 143] on li "Подтвержден" at bounding box center [373, 146] width 149 height 28
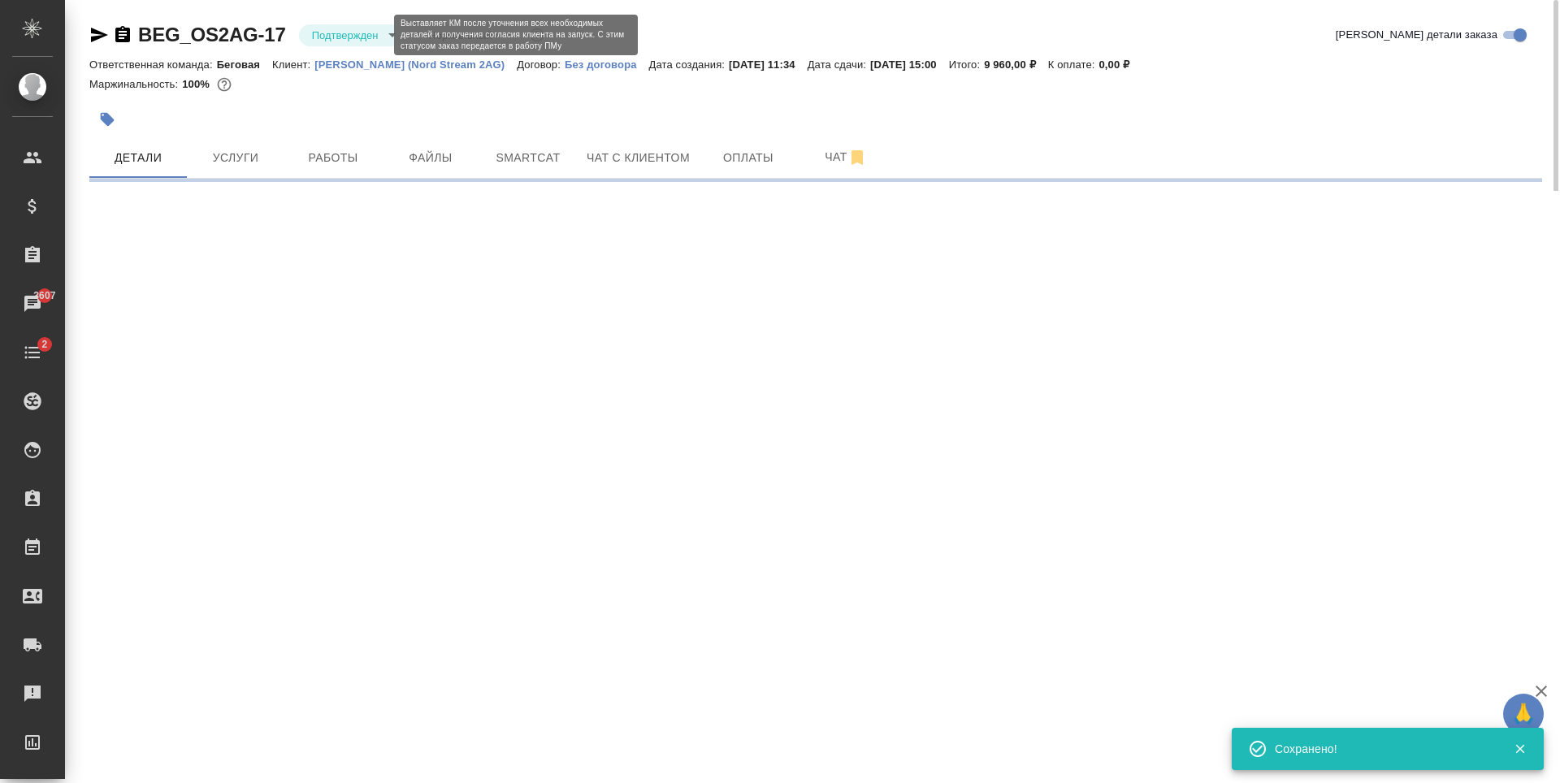
select select "RU"
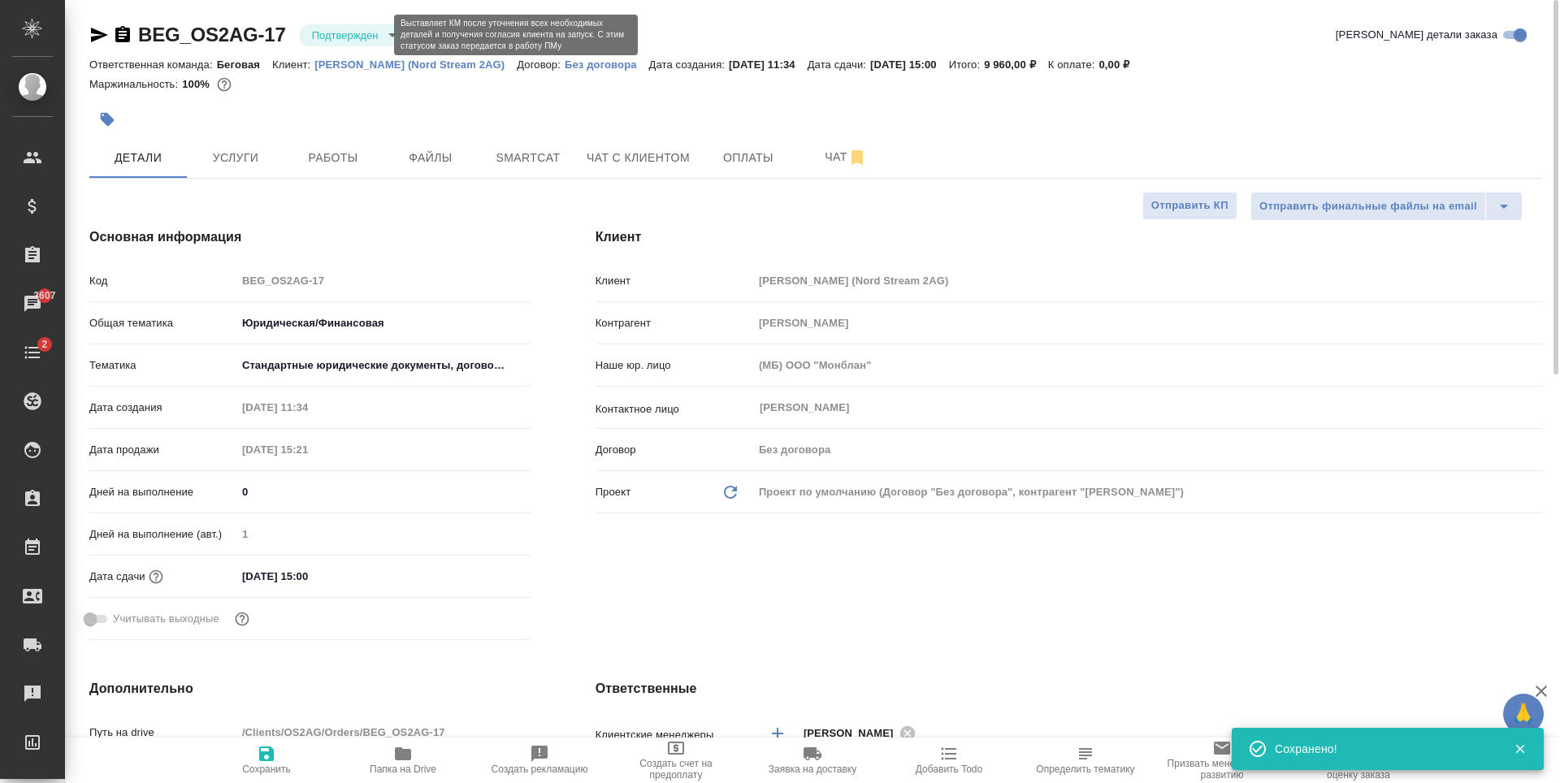
click at [347, 37] on body "🙏 .cls-1 fill:#fff; AWATERA Antonova Kristina Клиенты Спецификации Заказы 3607 …" at bounding box center [780, 391] width 1560 height 783
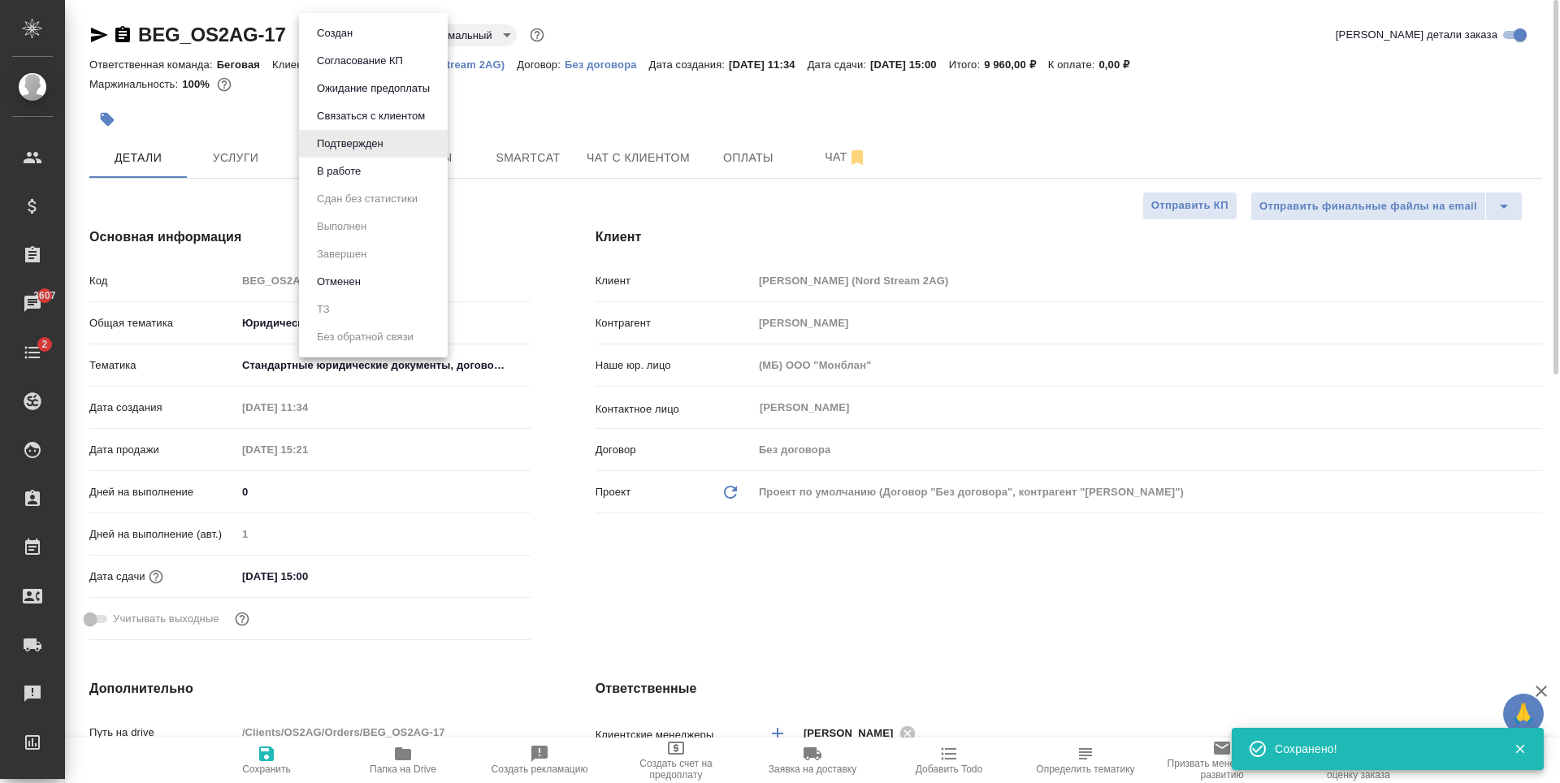
type textarea "x"
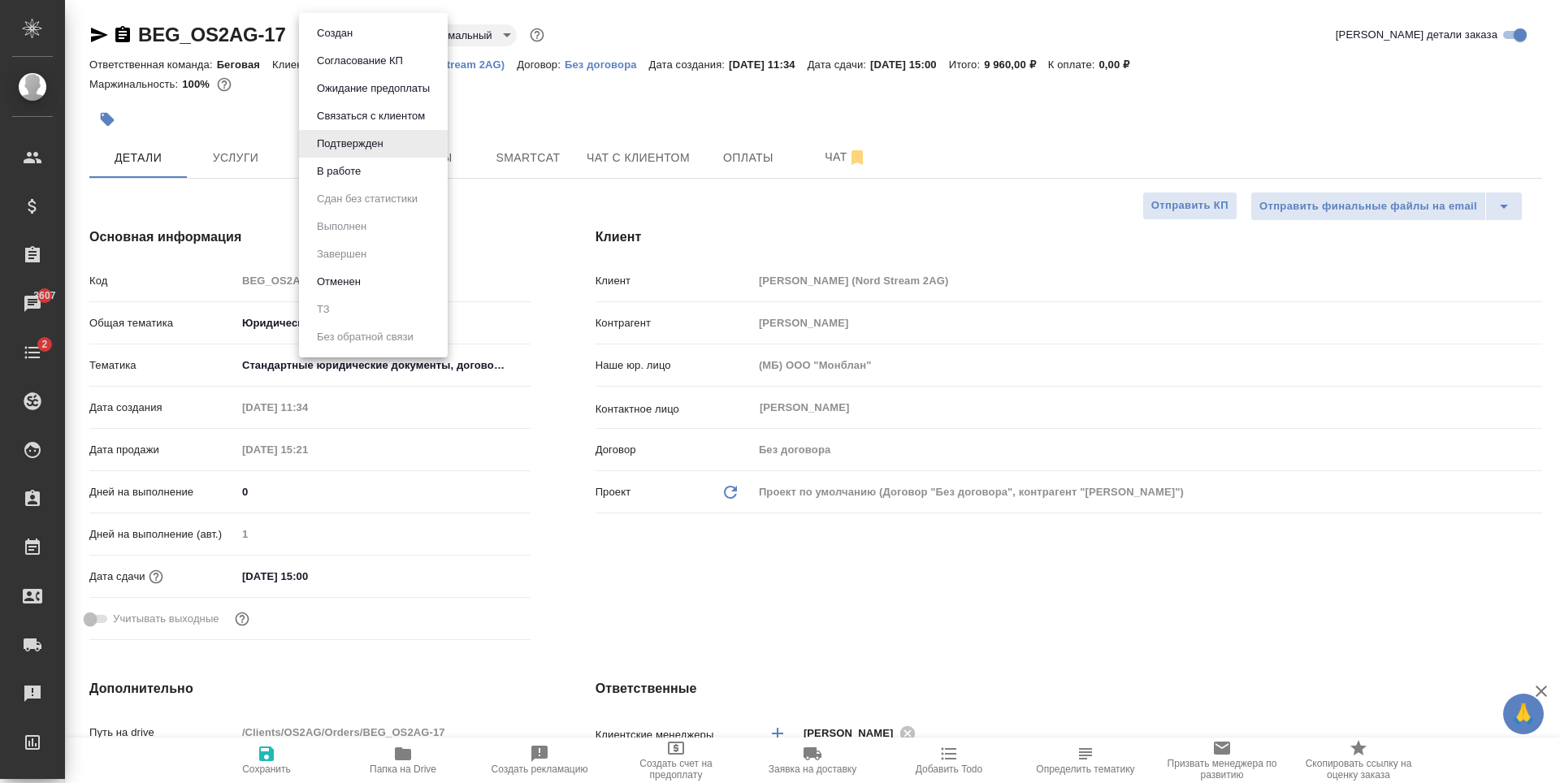
click at [259, 104] on div at bounding box center [780, 391] width 1560 height 783
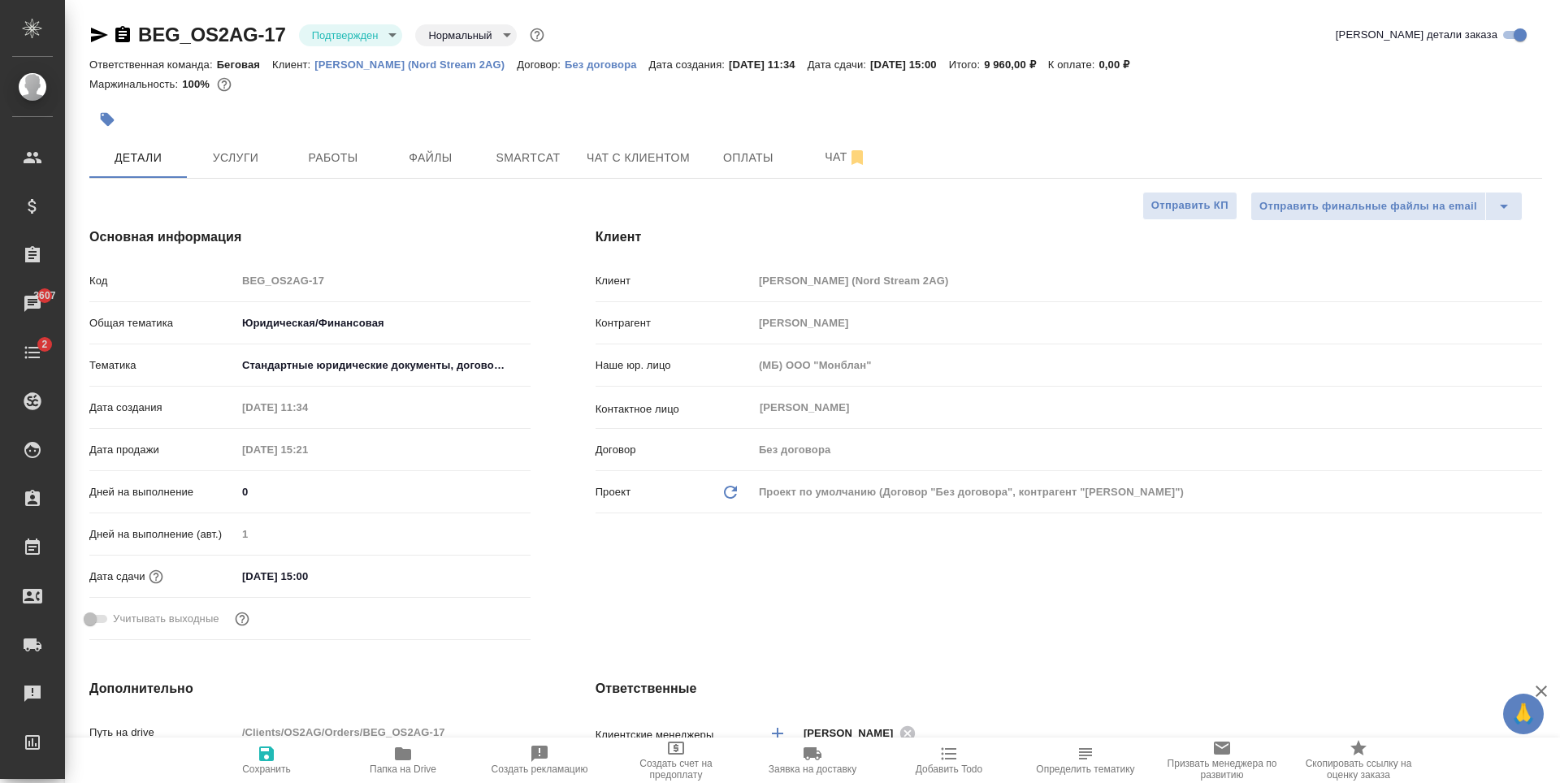
type textarea "x"
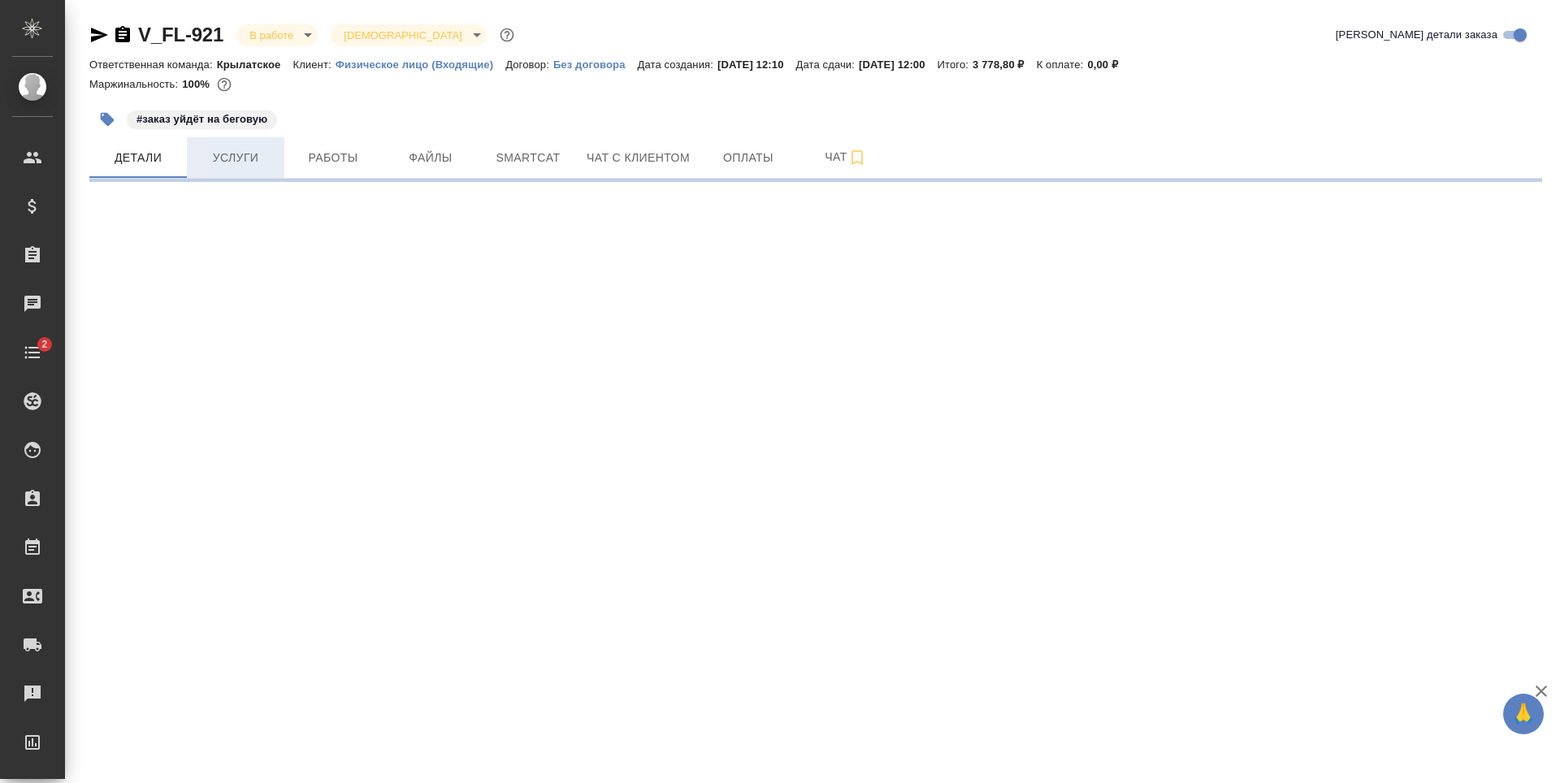
click at [266, 162] on span "Услуги" at bounding box center [236, 158] width 78 height 20
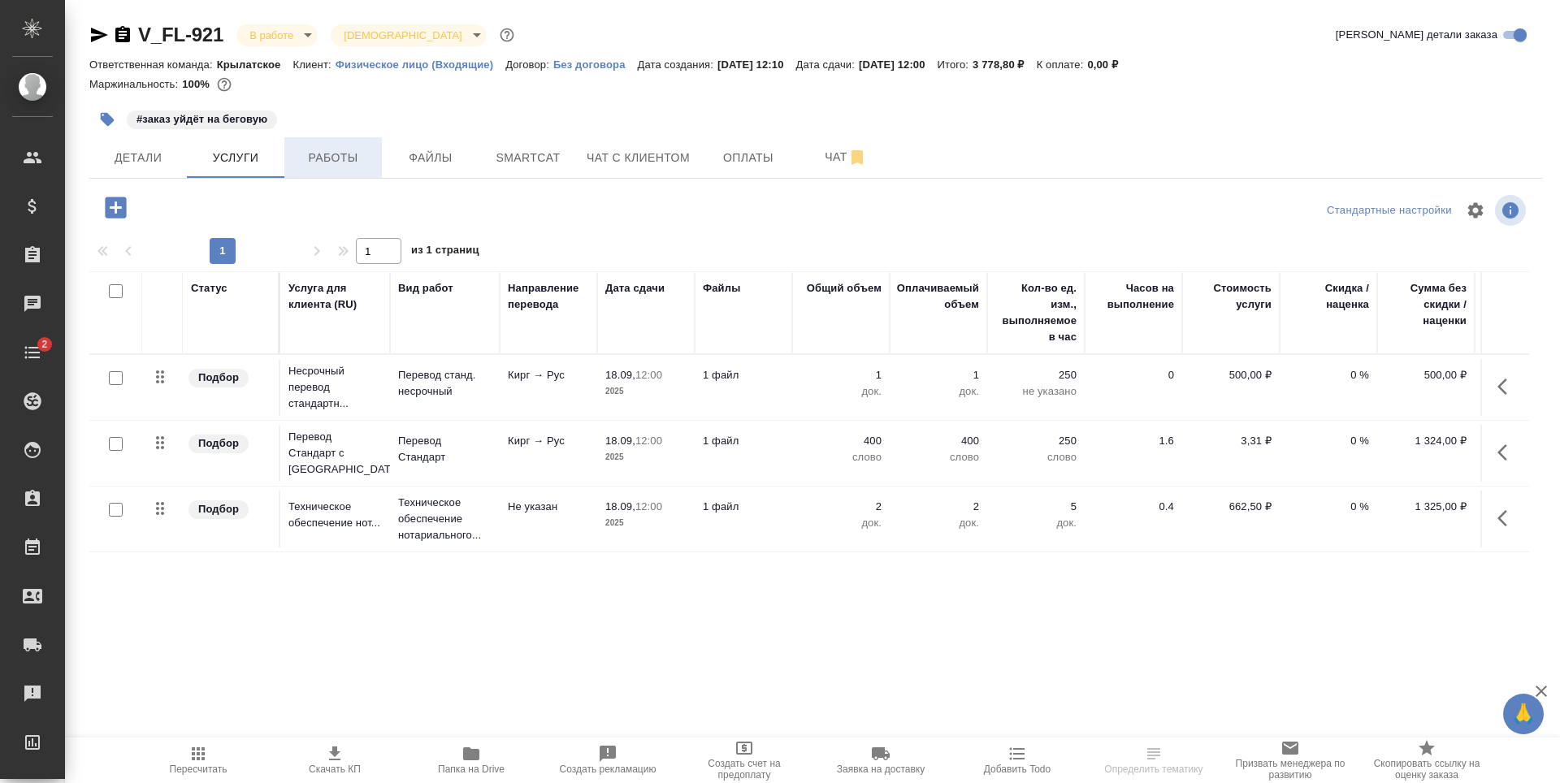
click at [295, 159] on span "Работы" at bounding box center [333, 158] width 78 height 20
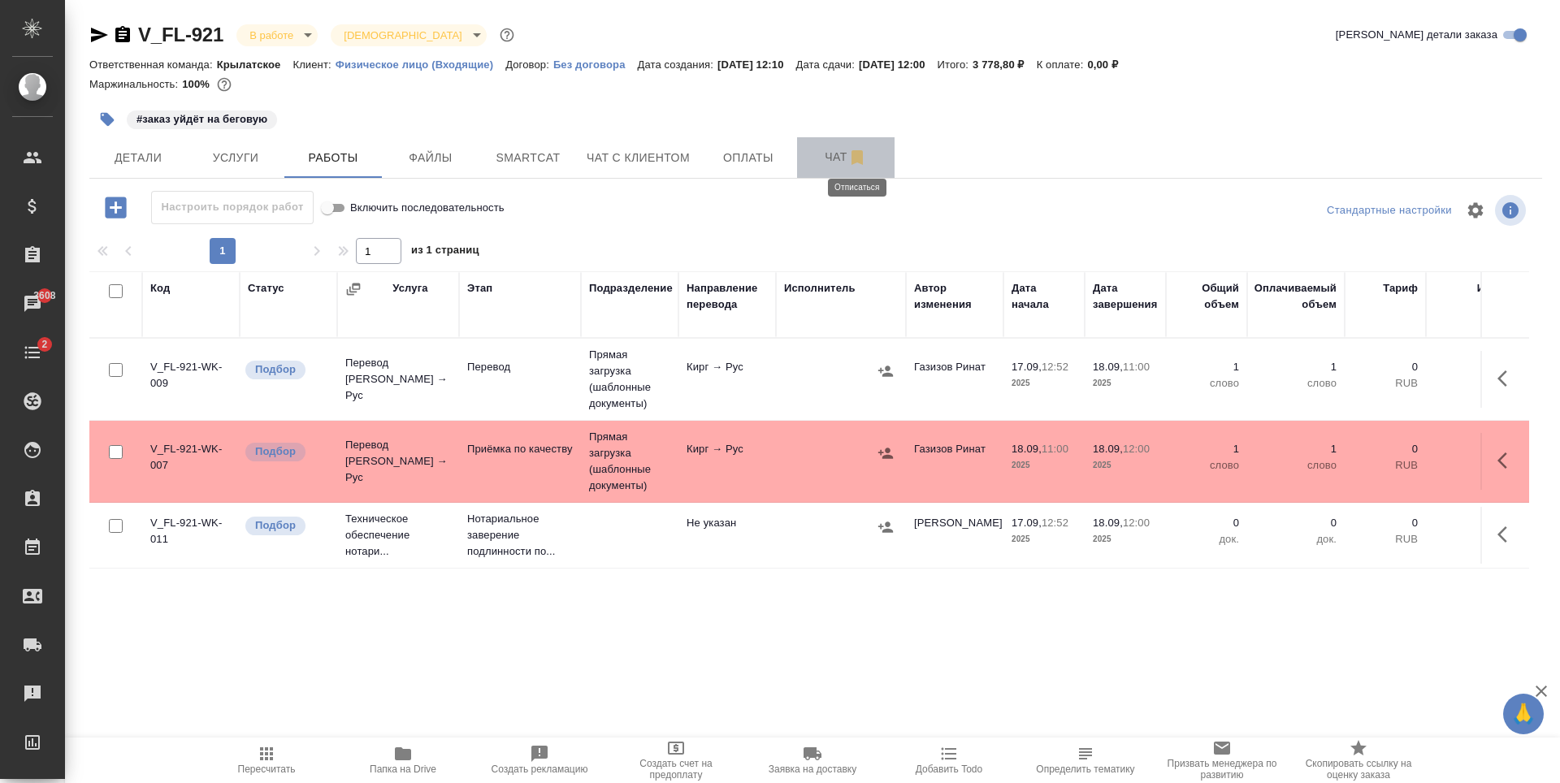
click at [852, 156] on icon "button" at bounding box center [856, 157] width 11 height 15
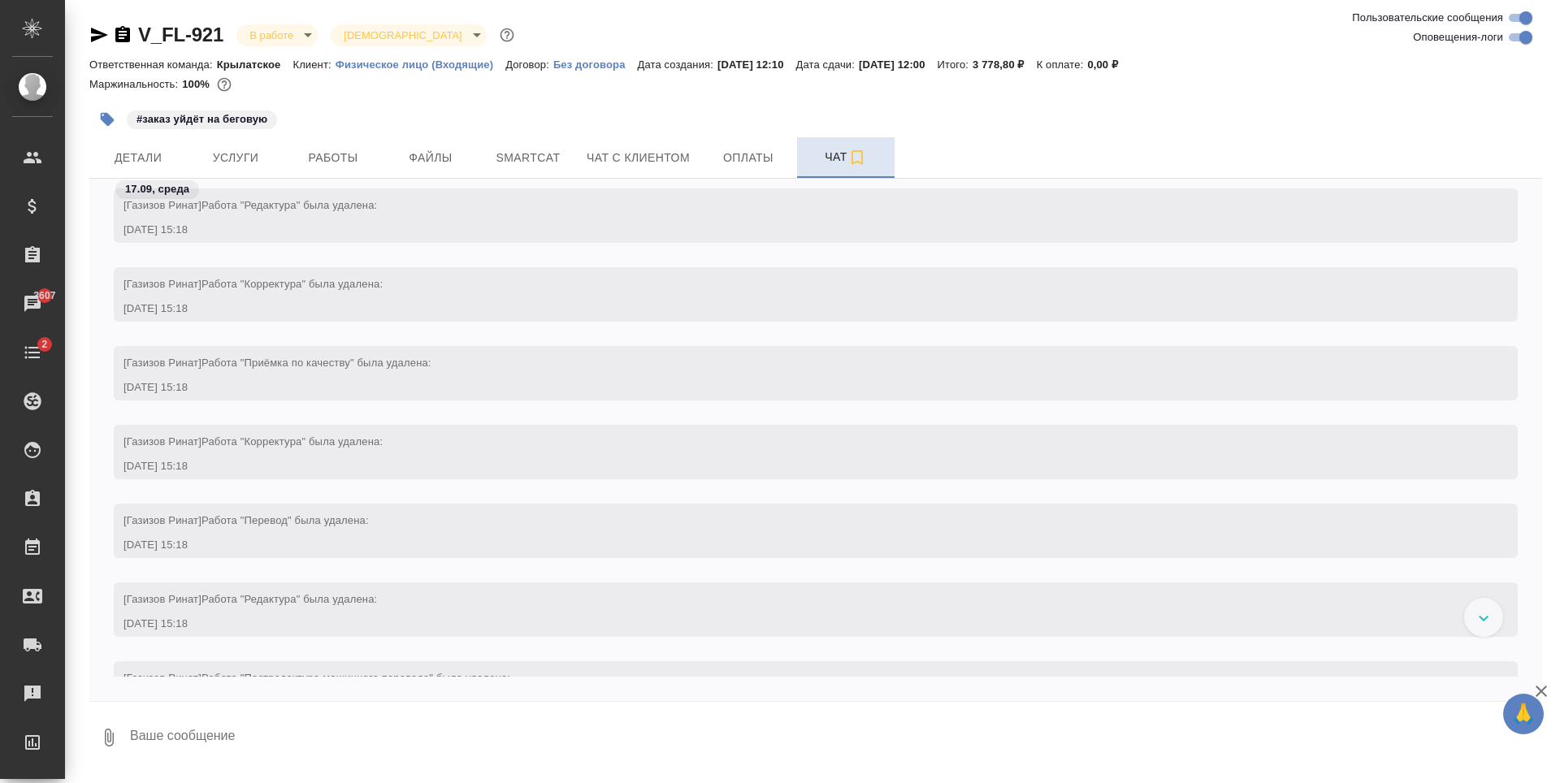
scroll to position [2086, 0]
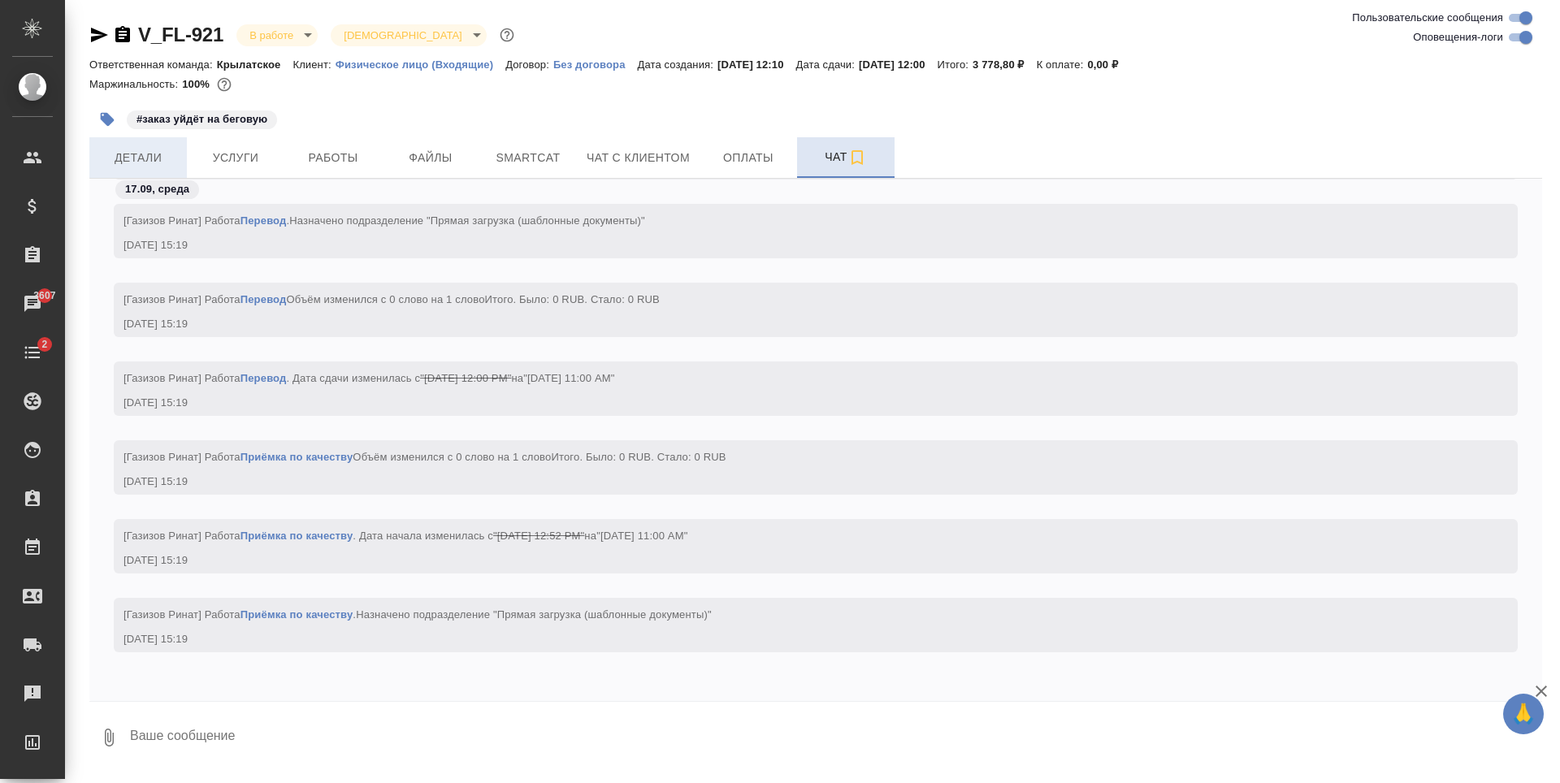
click at [184, 145] on button "Детали" at bounding box center [137, 157] width 97 height 41
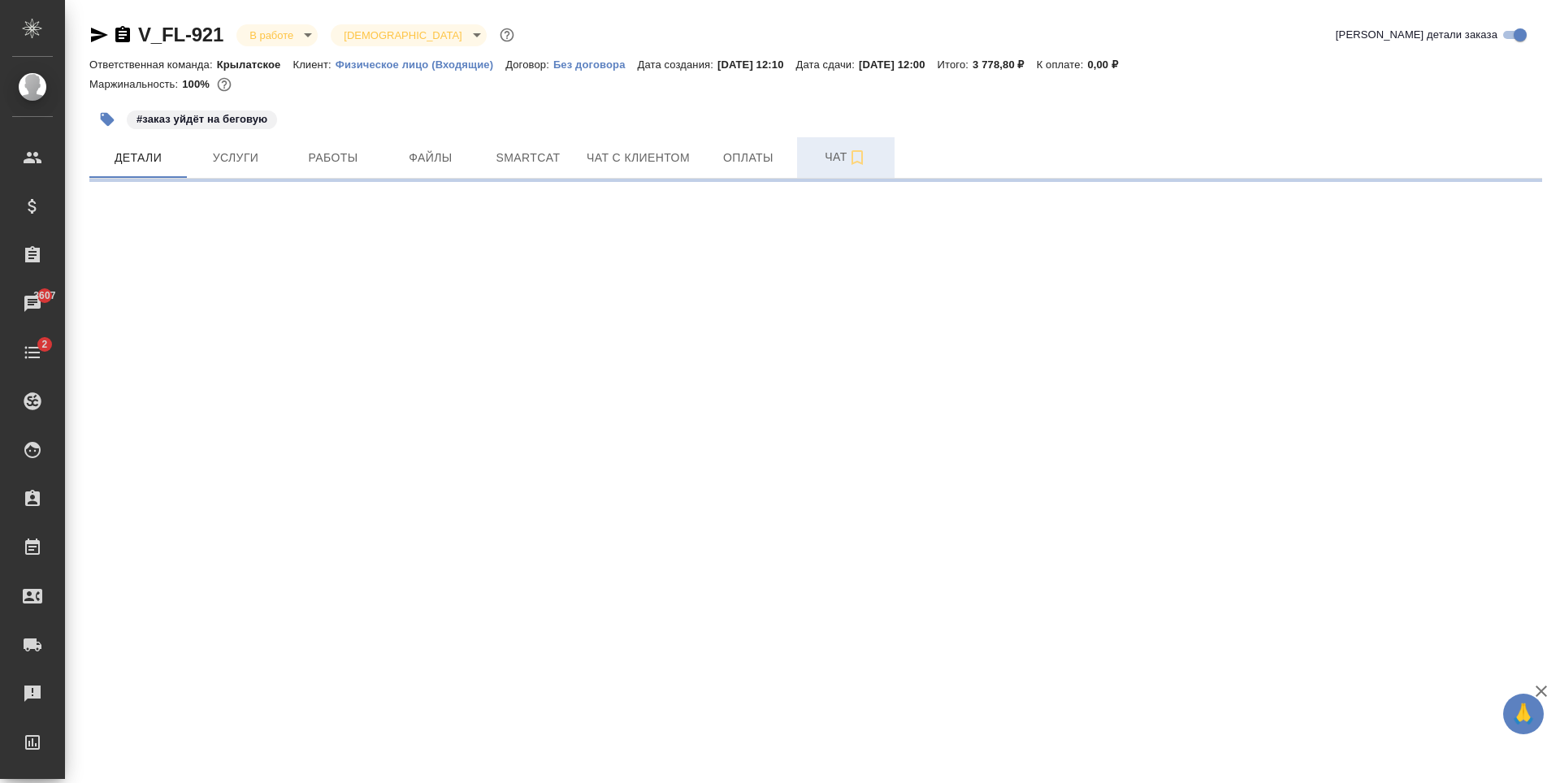
select select "RU"
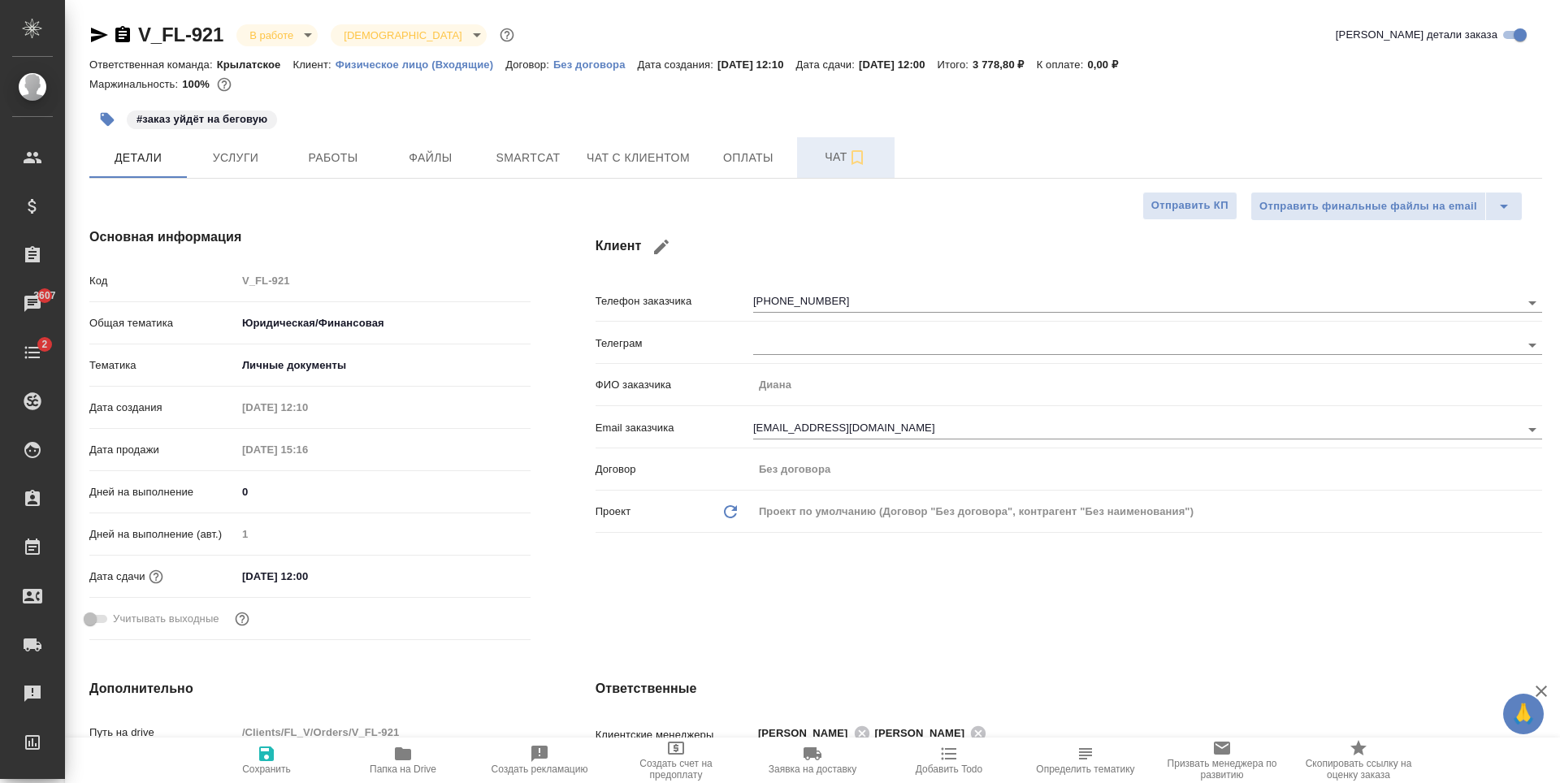
type textarea "x"
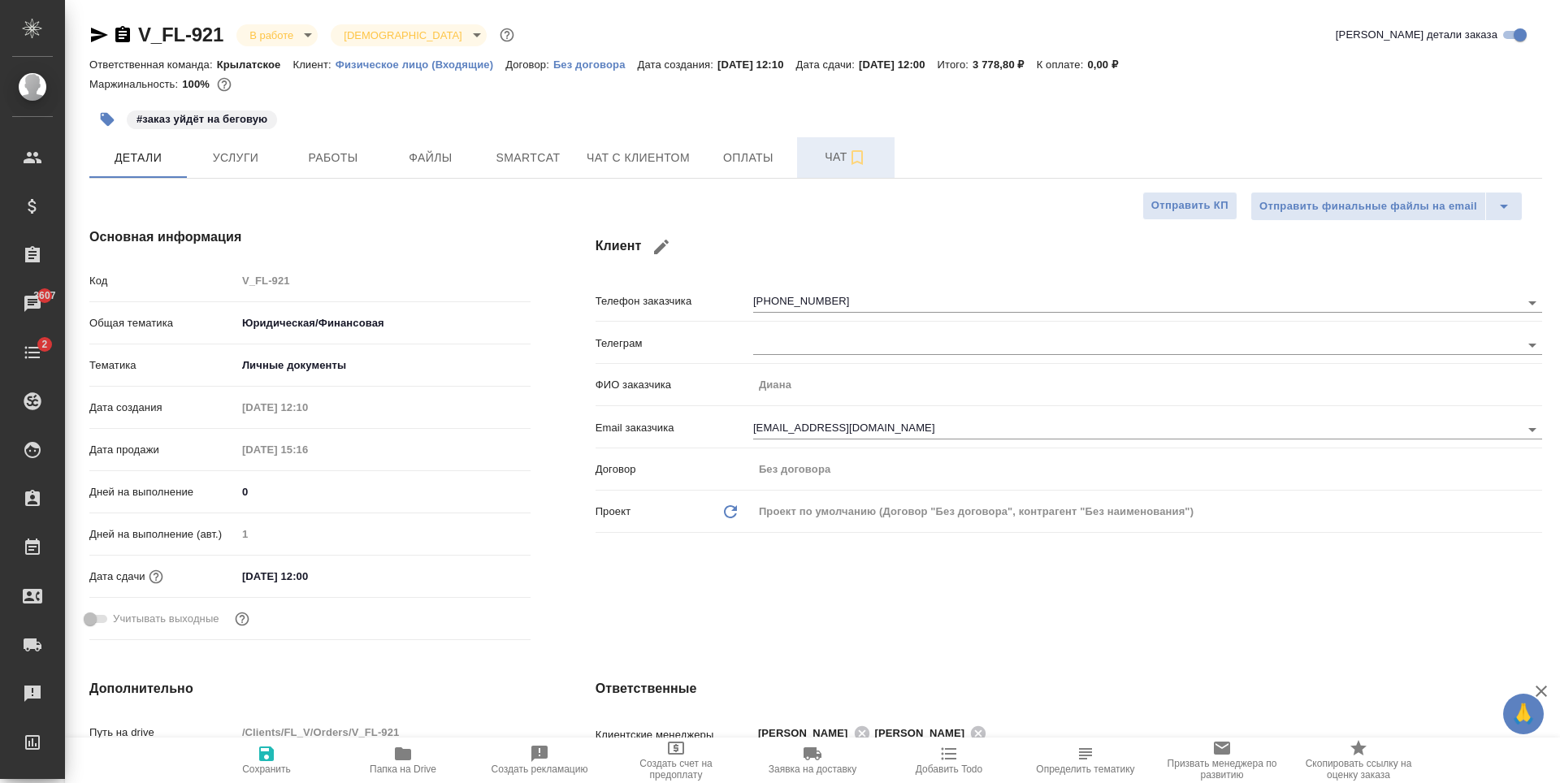
type textarea "x"
